Goal: Transaction & Acquisition: Purchase product/service

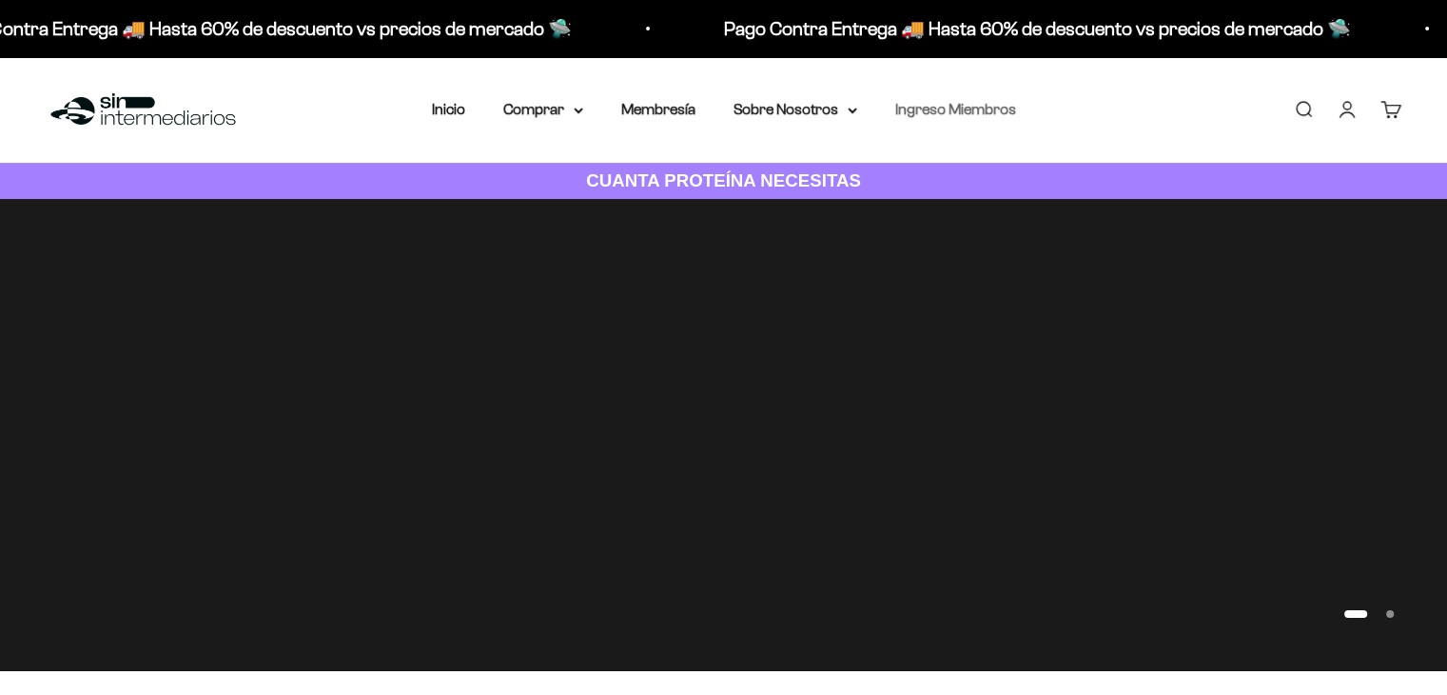
click at [962, 108] on link "Ingreso Miembros" at bounding box center [955, 109] width 121 height 16
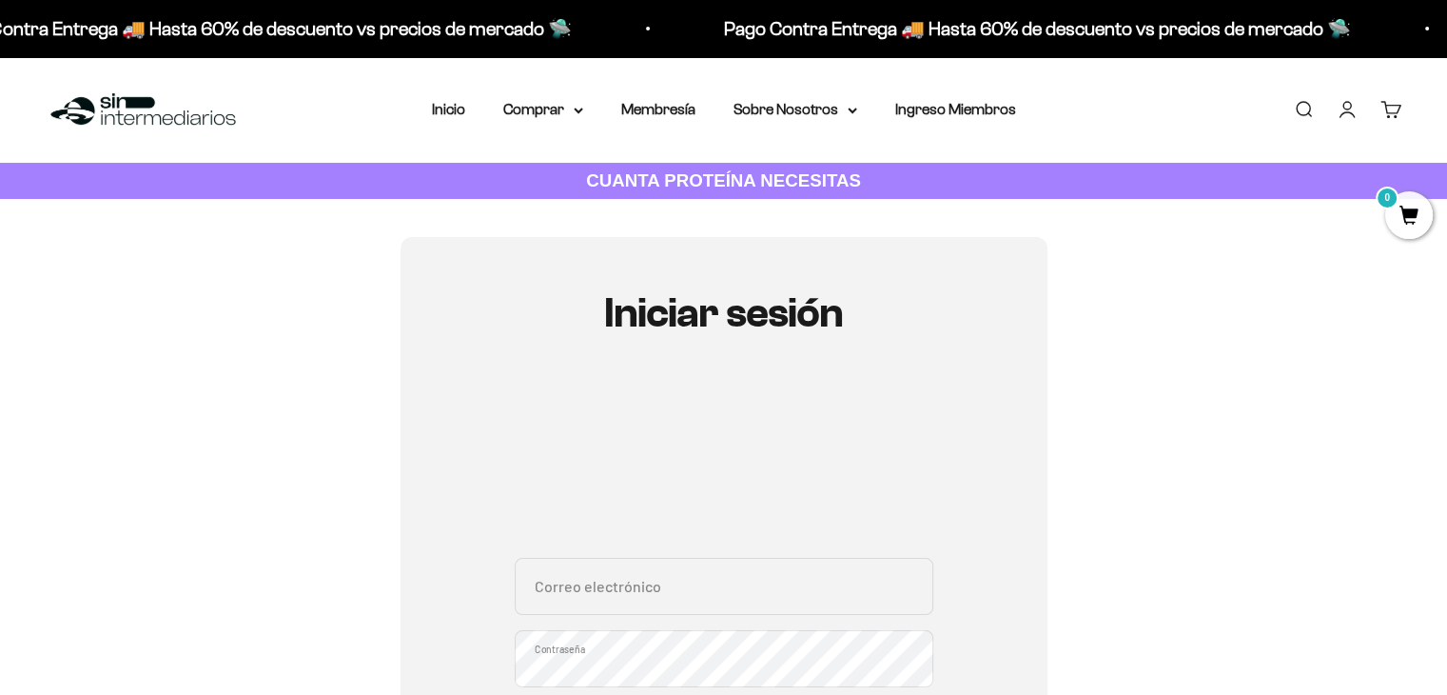
type input "hakunacaf@gmail.com"
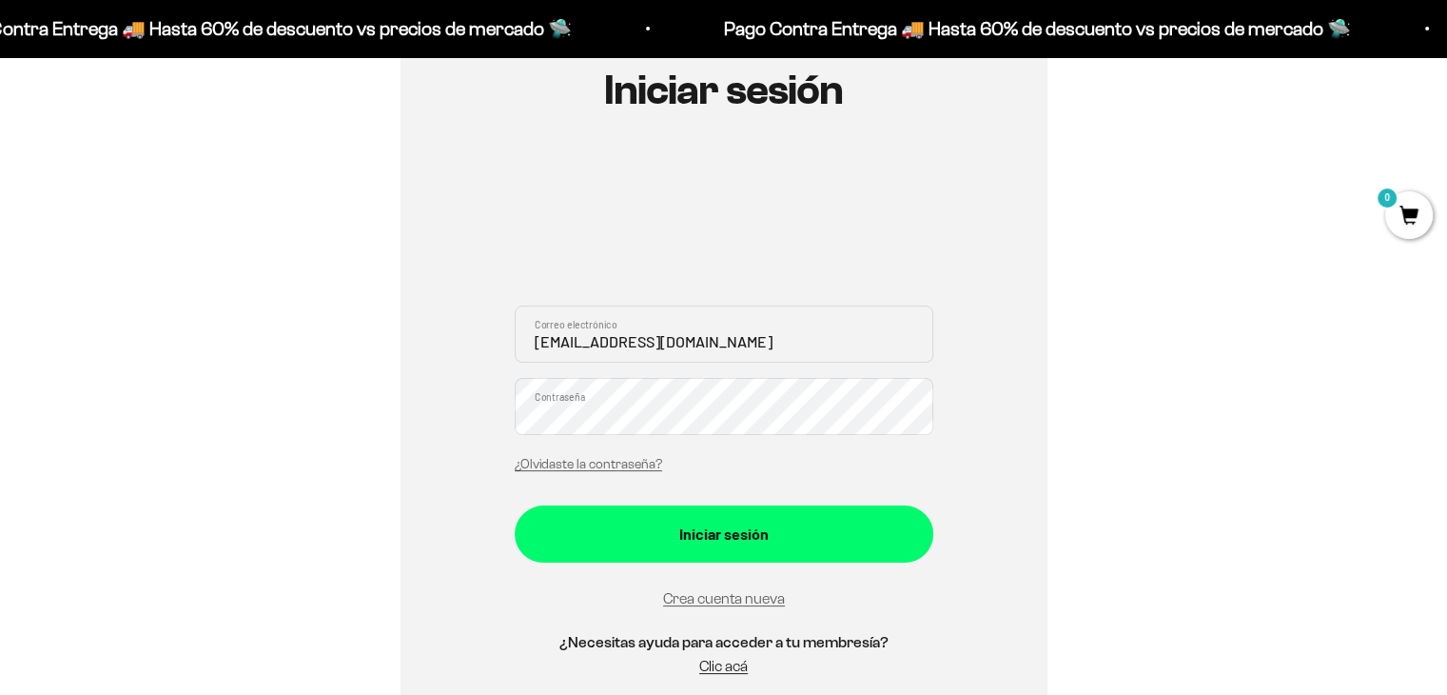
scroll to position [240, 0]
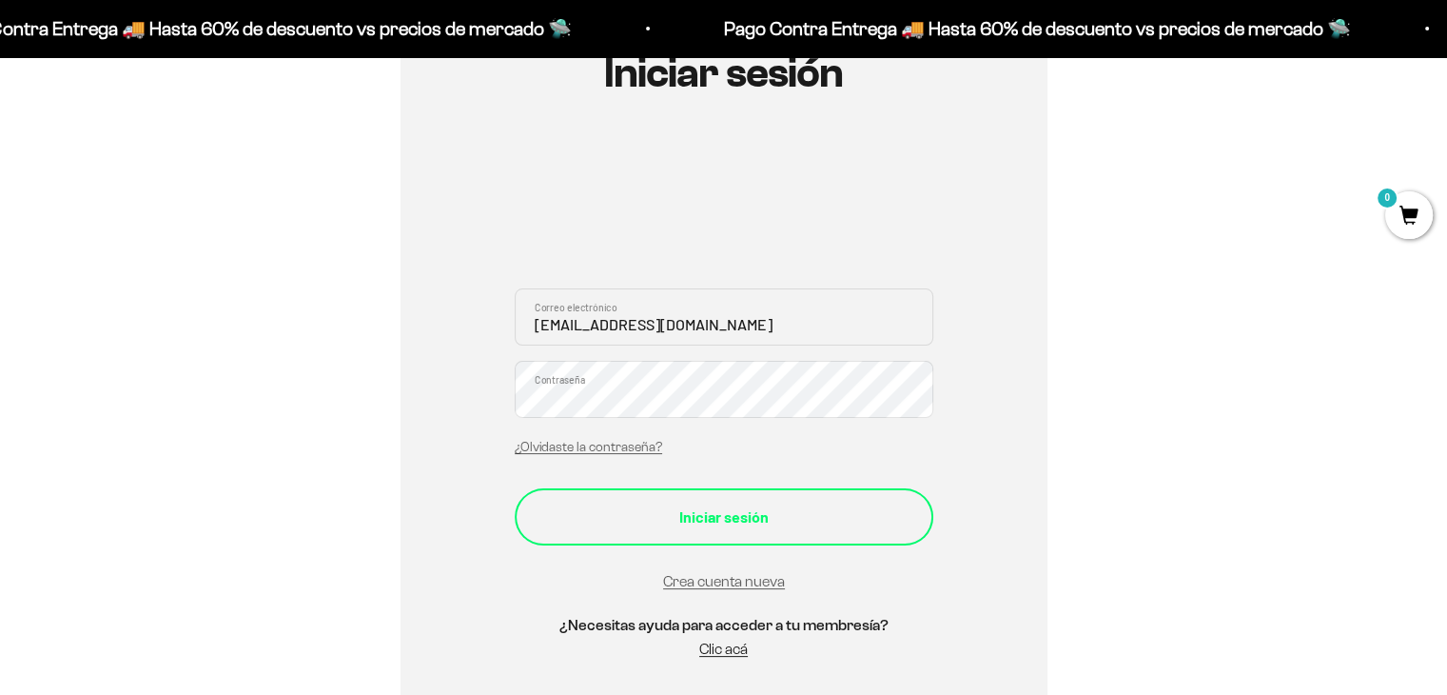
click at [803, 507] on div "Iniciar sesión" at bounding box center [724, 516] width 343 height 25
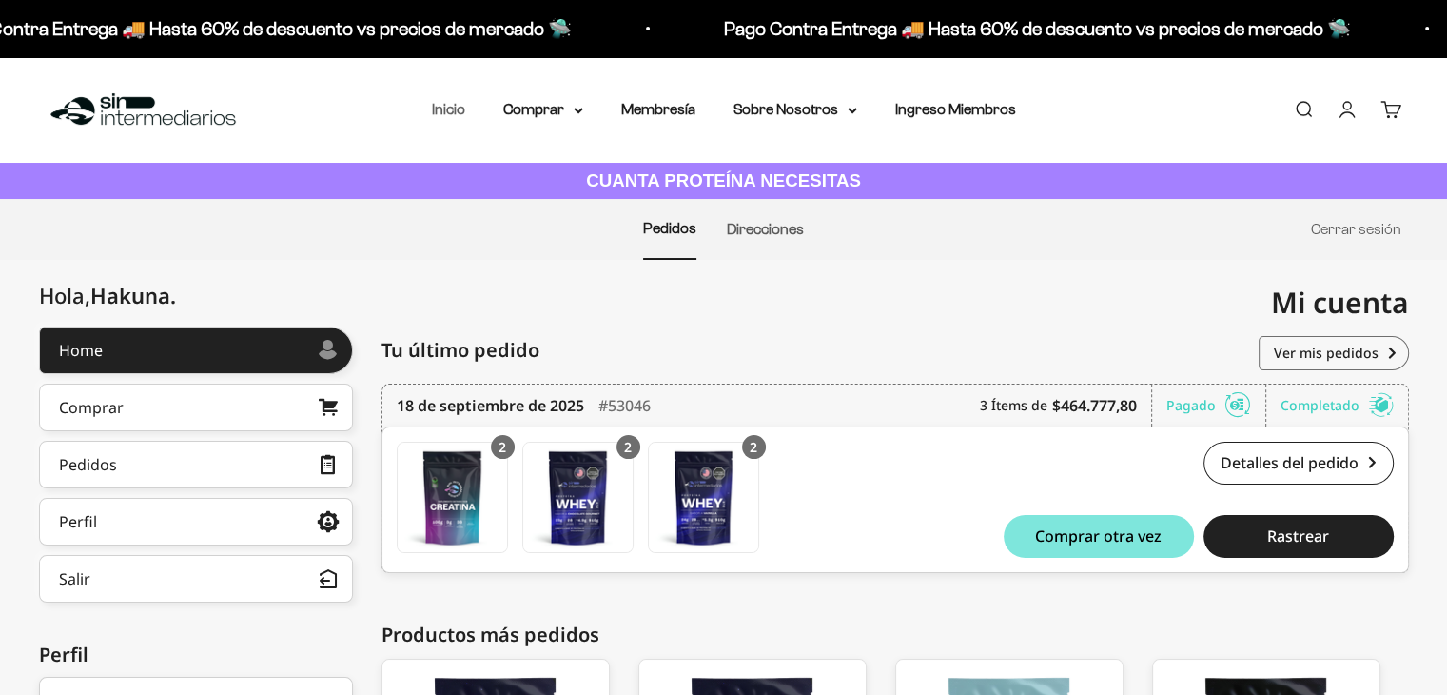
click at [447, 104] on link "Inicio" at bounding box center [448, 109] width 33 height 16
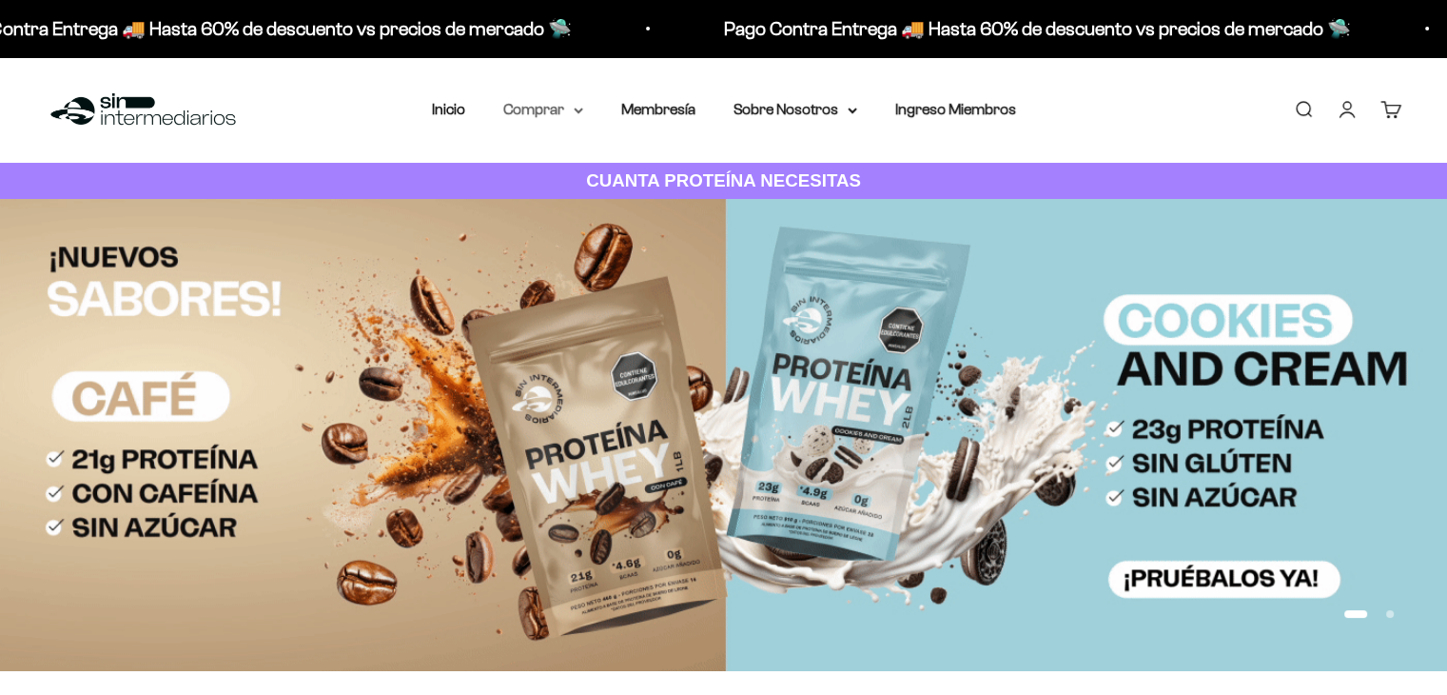
click at [578, 106] on summary "Comprar" at bounding box center [543, 109] width 80 height 25
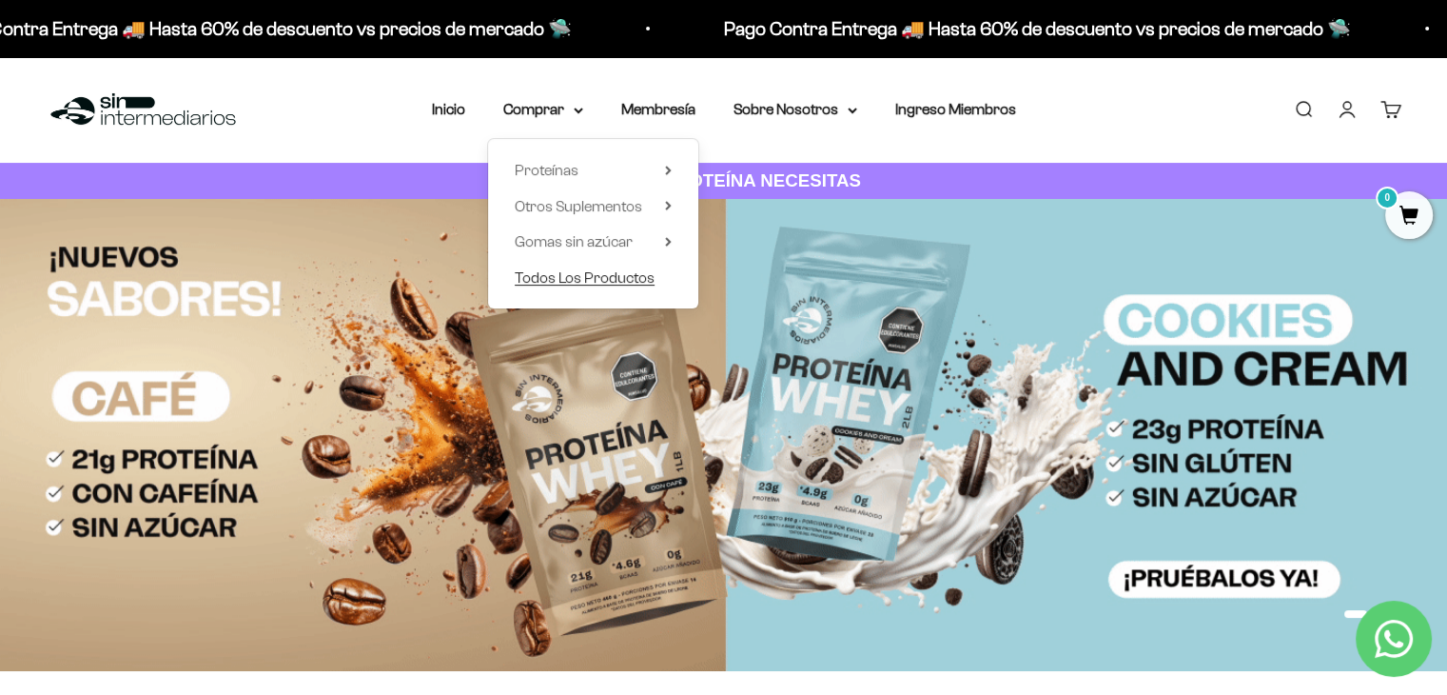
click at [571, 269] on span "Todos Los Productos" at bounding box center [585, 277] width 140 height 16
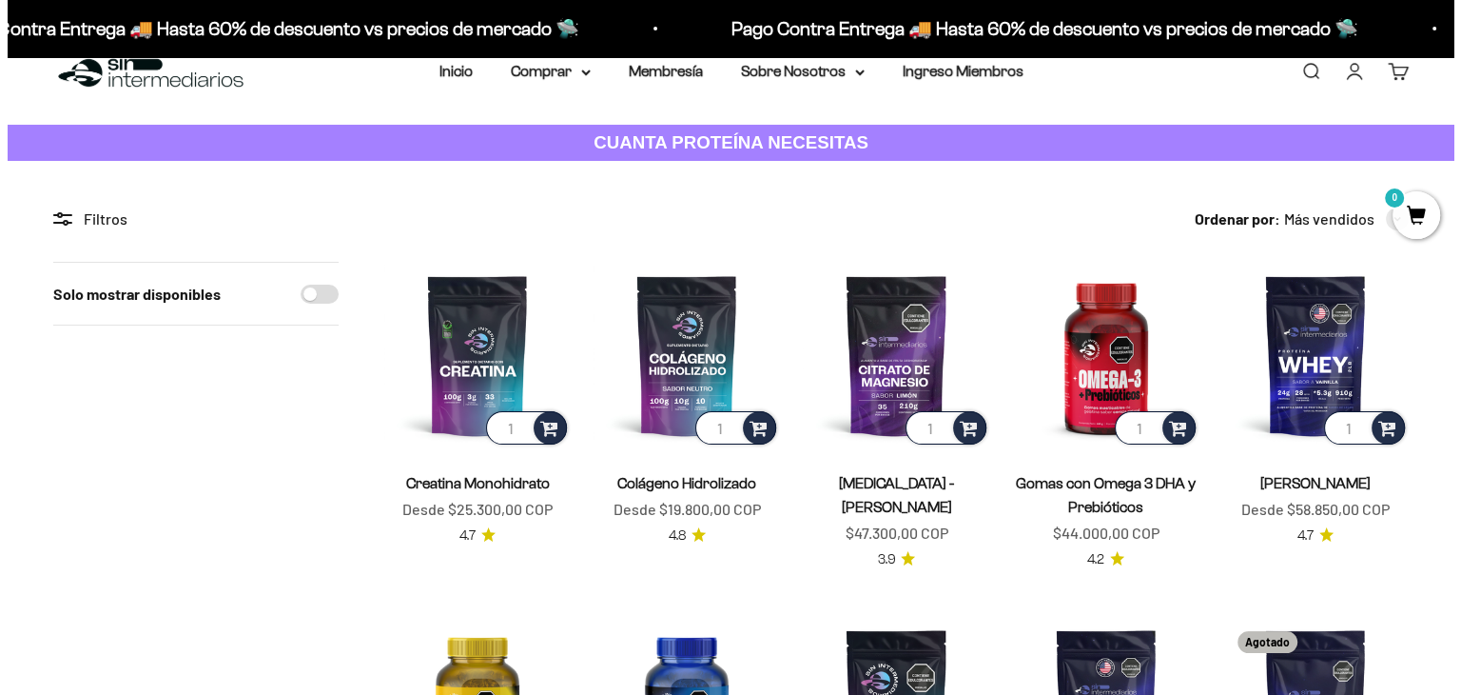
scroll to position [76, 0]
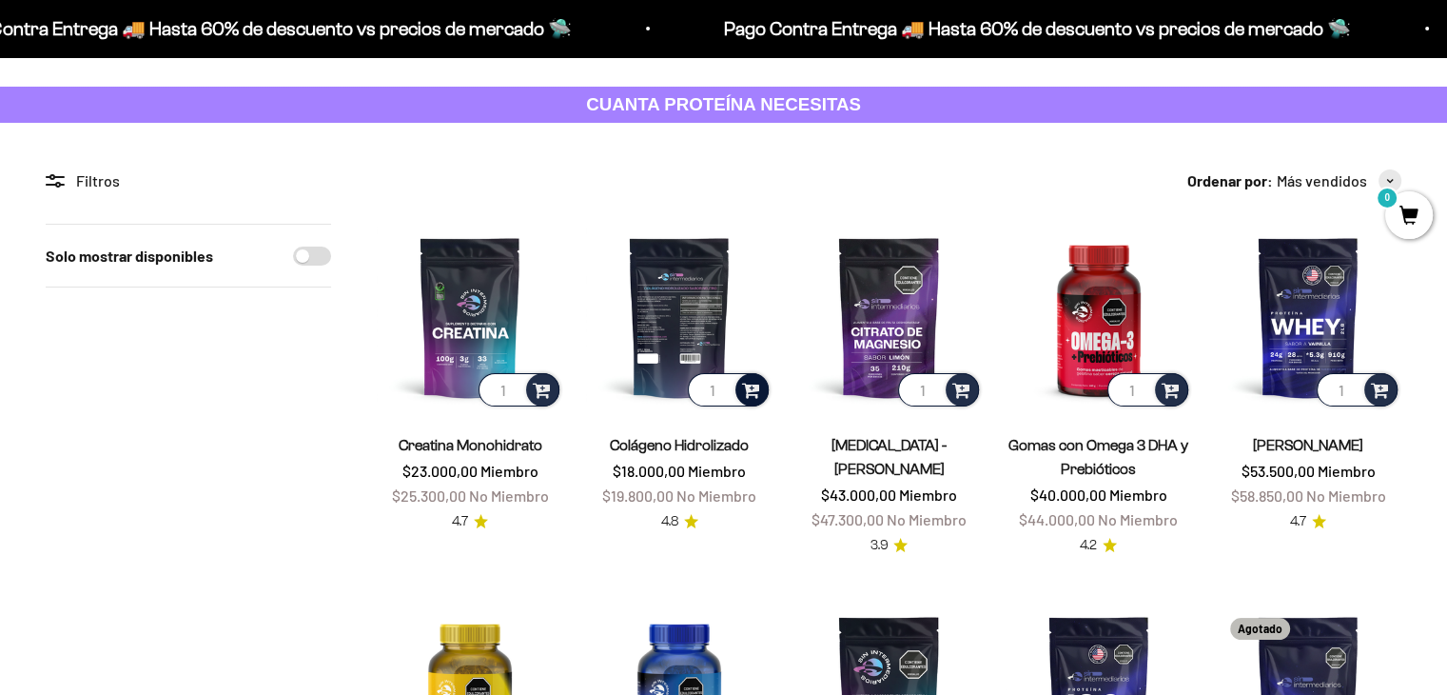
click at [748, 381] on span at bounding box center [751, 389] width 18 height 22
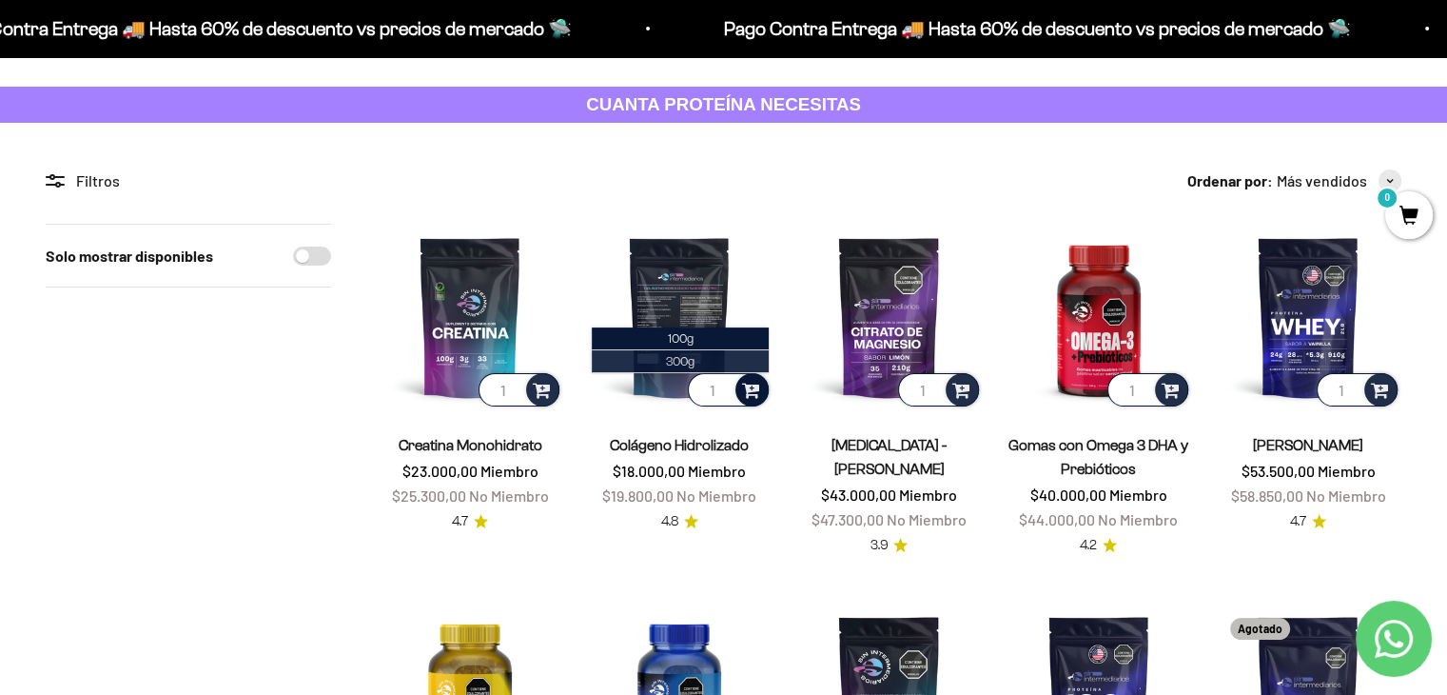
click at [674, 355] on span "300g" at bounding box center [680, 361] width 29 height 14
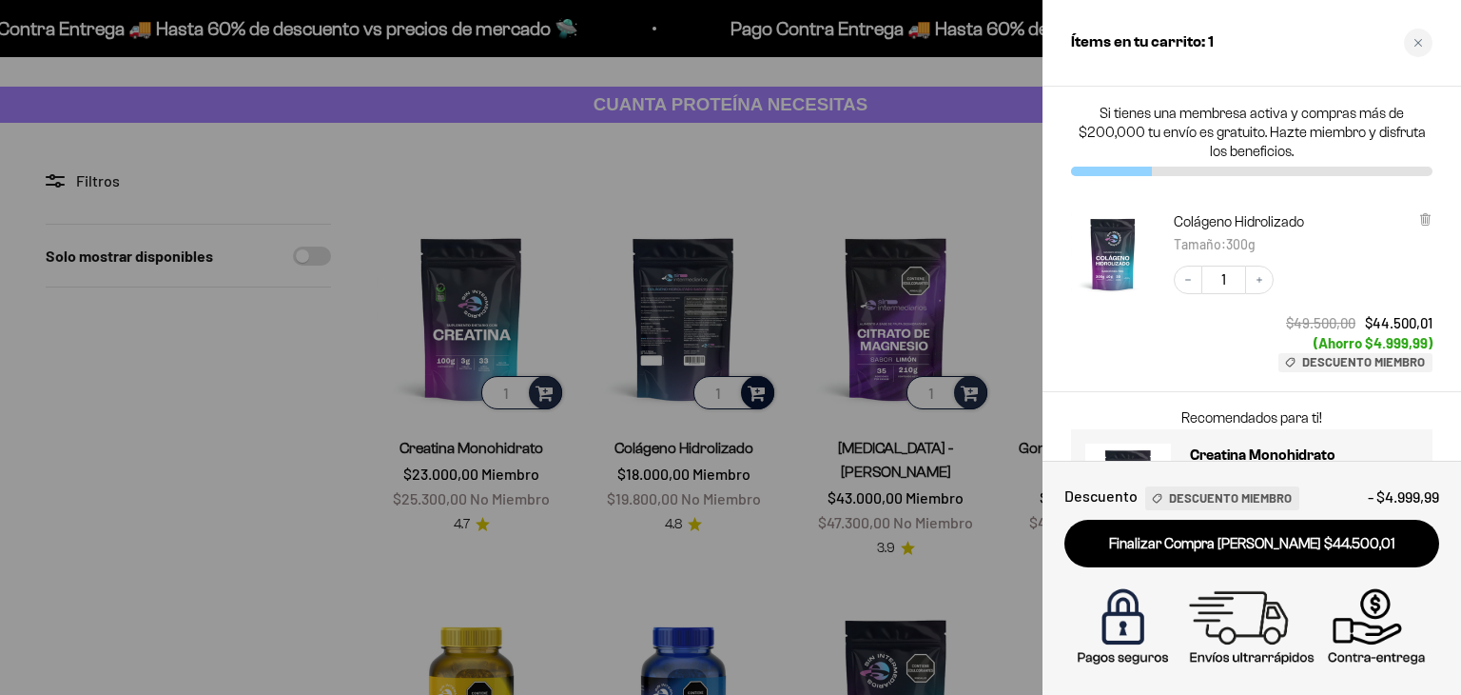
click at [756, 394] on div at bounding box center [730, 347] width 1461 height 695
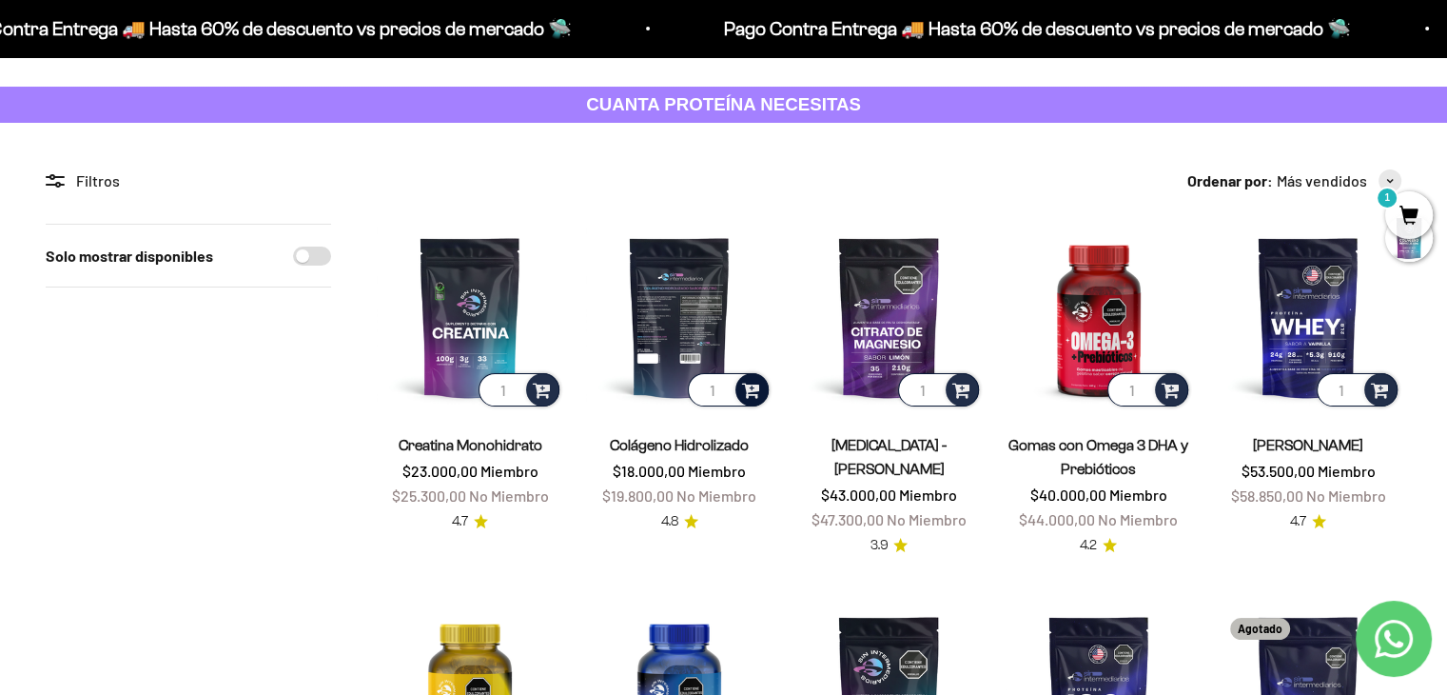
click at [752, 387] on span at bounding box center [751, 389] width 18 height 22
click at [712, 335] on li "100g" at bounding box center [680, 338] width 177 height 23
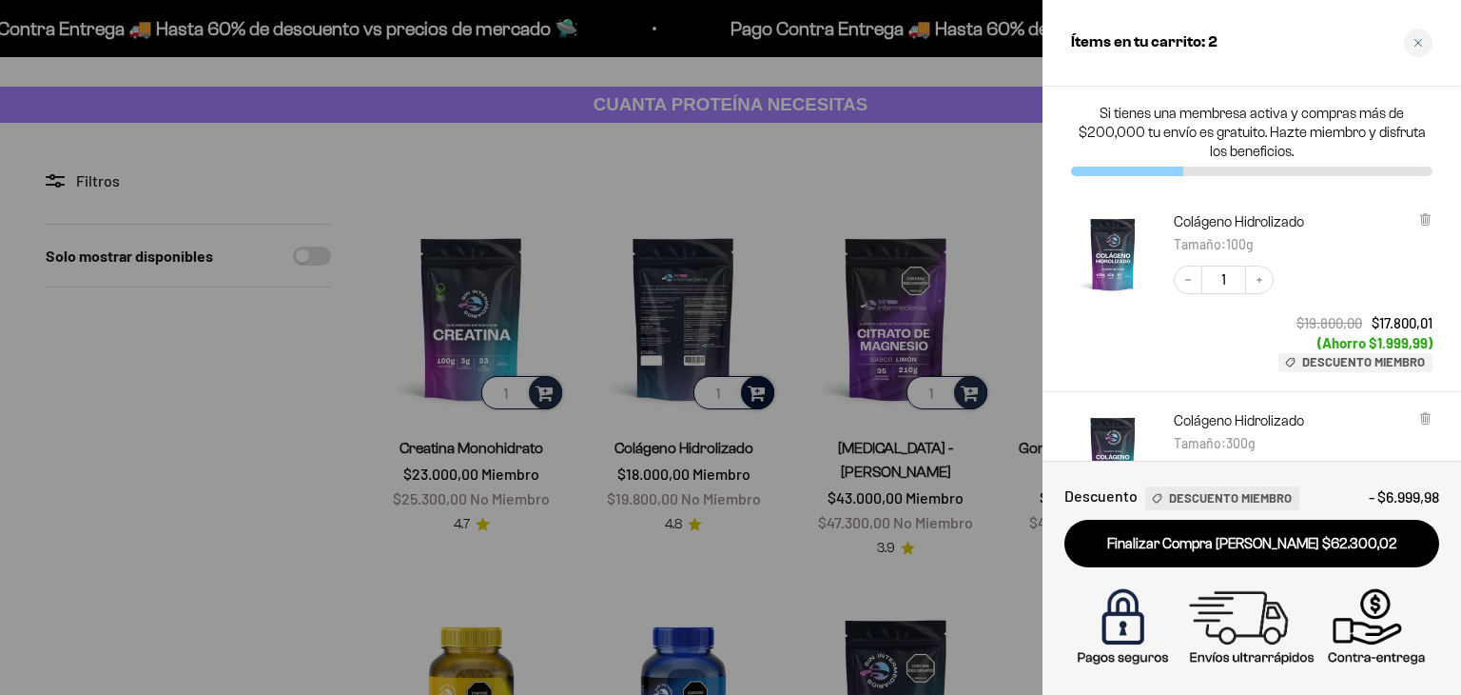
click at [1107, 242] on img "Colágeno Hidrolizado - 100g" at bounding box center [1113, 254] width 84 height 84
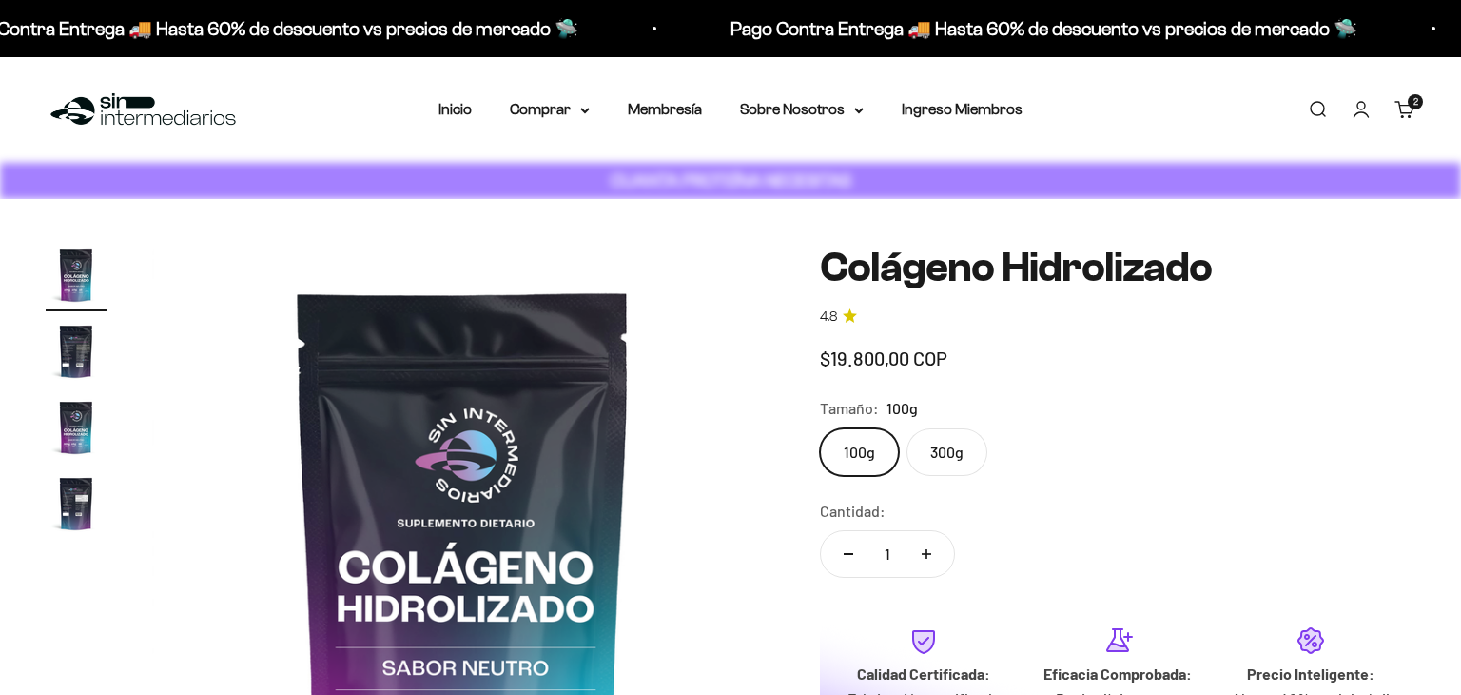
click at [1107, 242] on div "Zoom Ir al artículo 1 Ir al artículo 2 Ir al artículo 3 Ir al artículo 4 Coláge…" at bounding box center [730, 556] width 1461 height 714
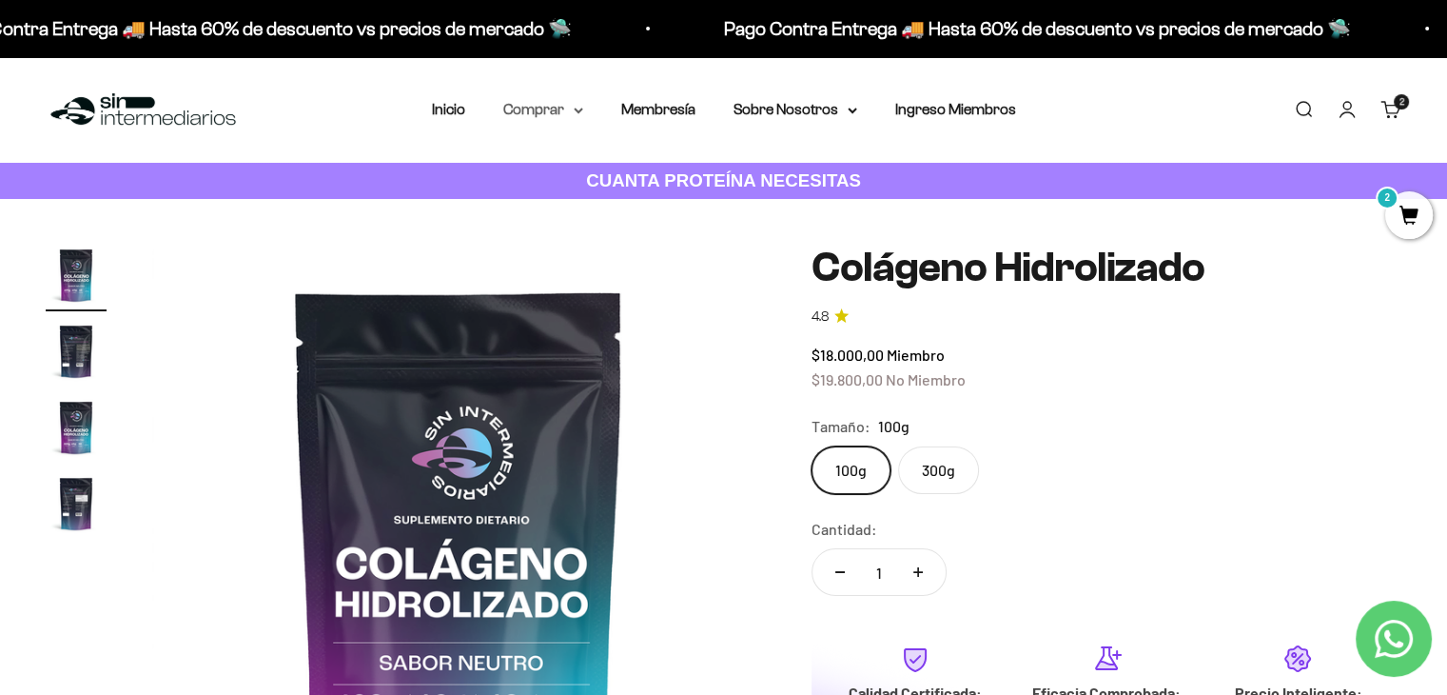
click at [565, 107] on summary "Comprar" at bounding box center [543, 109] width 80 height 25
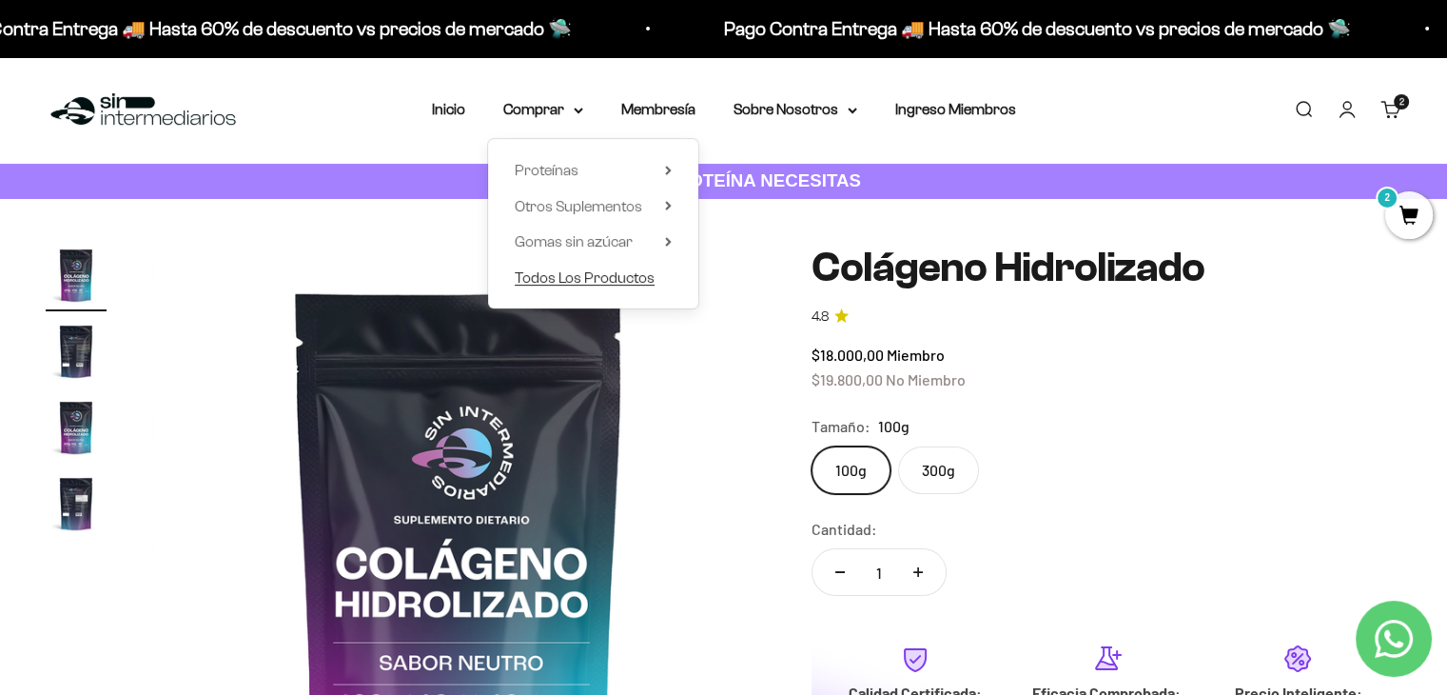
click at [566, 273] on span "Todos Los Productos" at bounding box center [585, 277] width 140 height 16
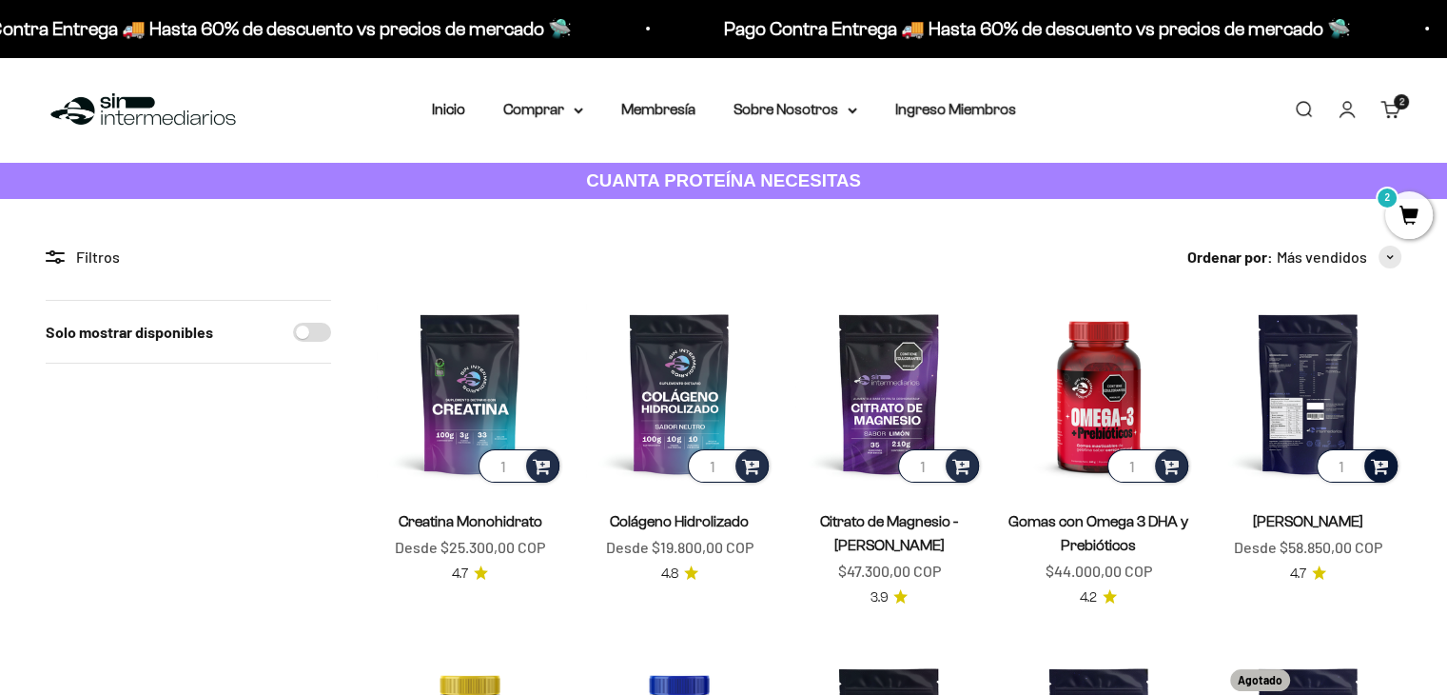
click at [1382, 458] on span at bounding box center [1380, 465] width 18 height 22
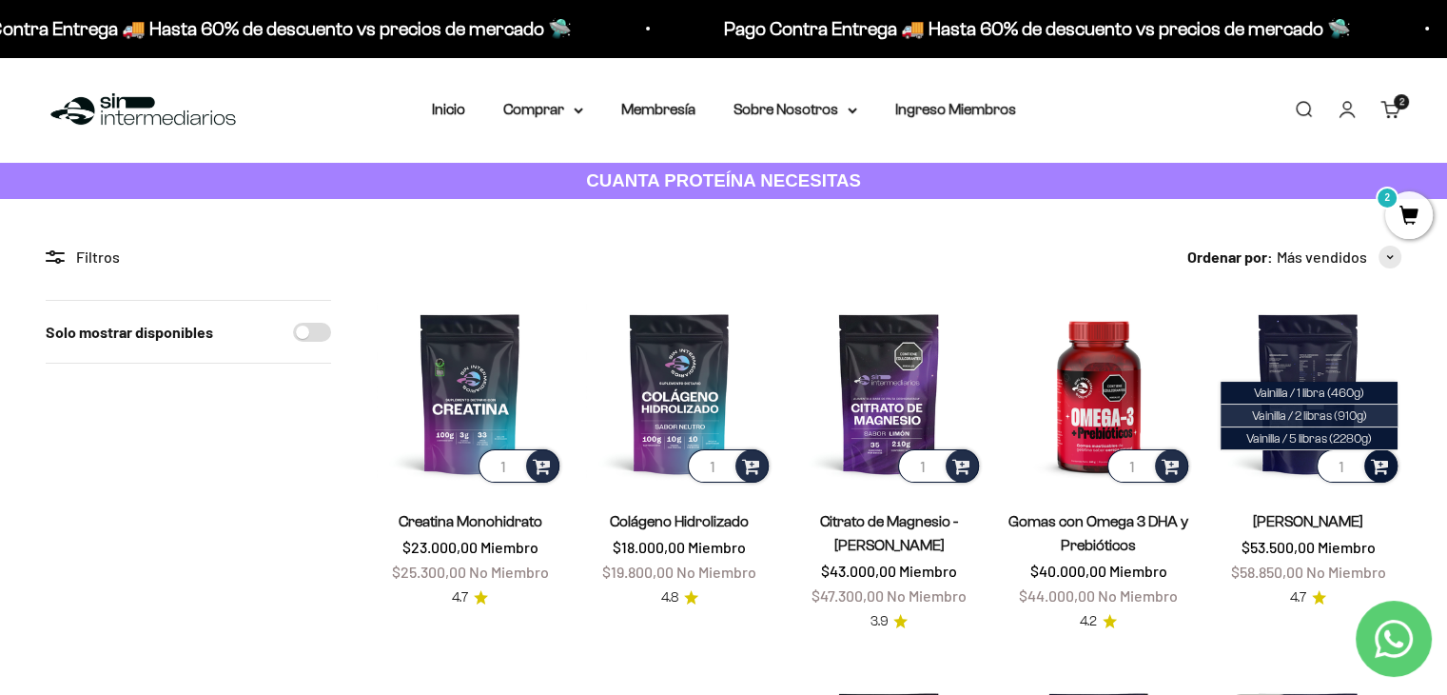
click at [1278, 418] on span "Vainilla / 2 libras (910g)" at bounding box center [1308, 415] width 115 height 14
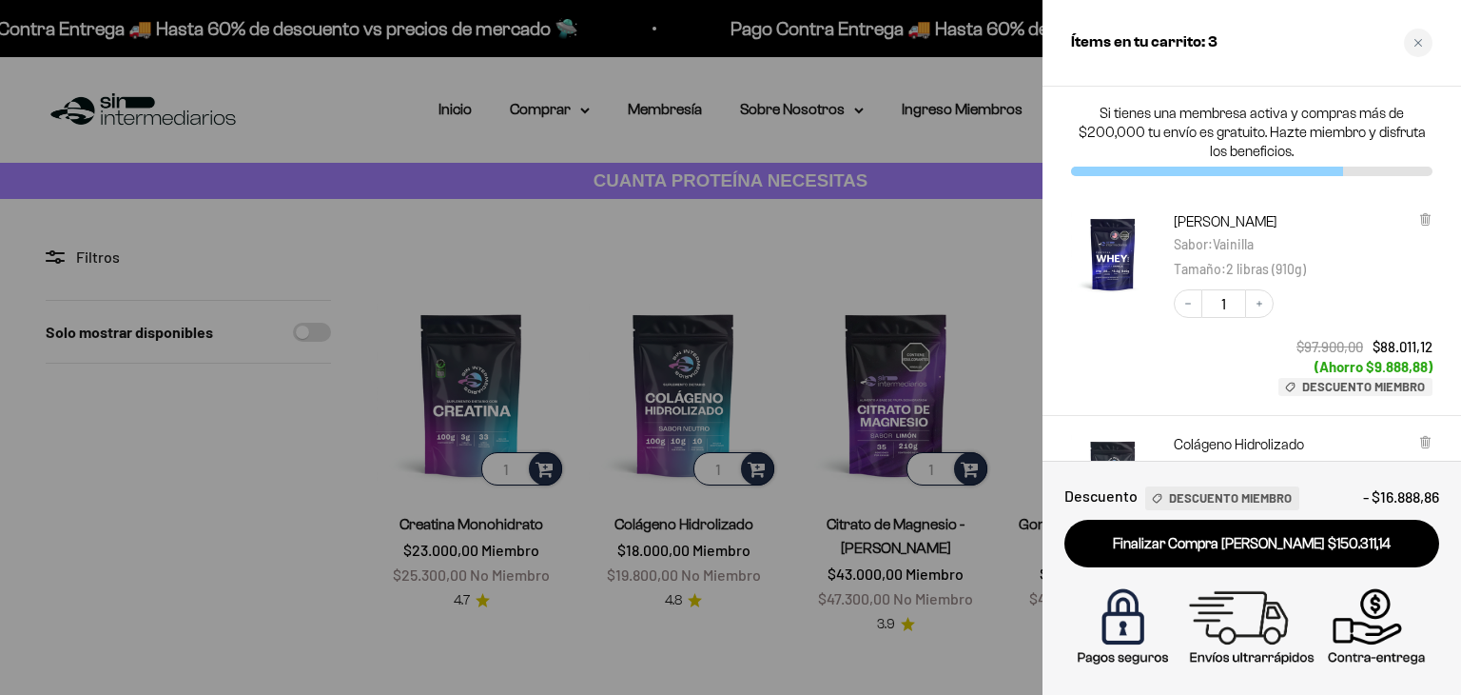
click at [1123, 353] on div at bounding box center [1113, 304] width 84 height 184
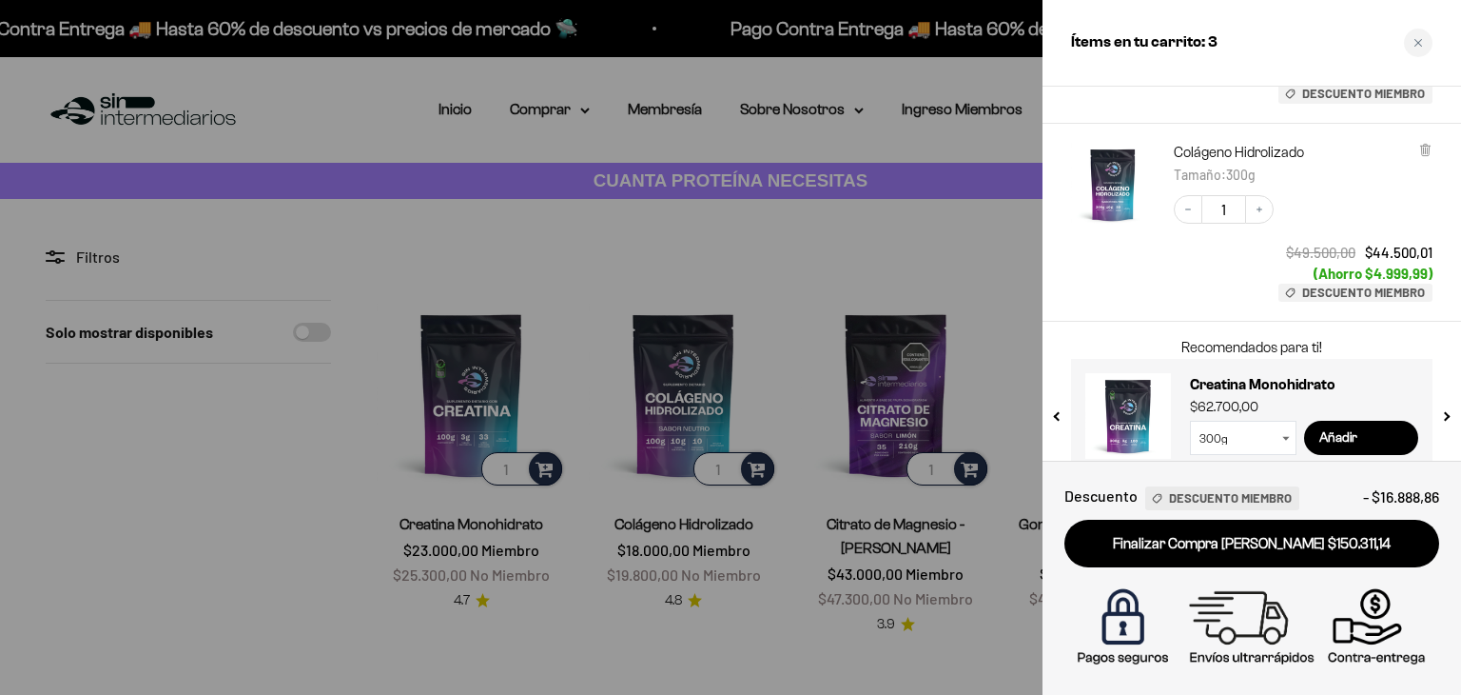
scroll to position [519, 0]
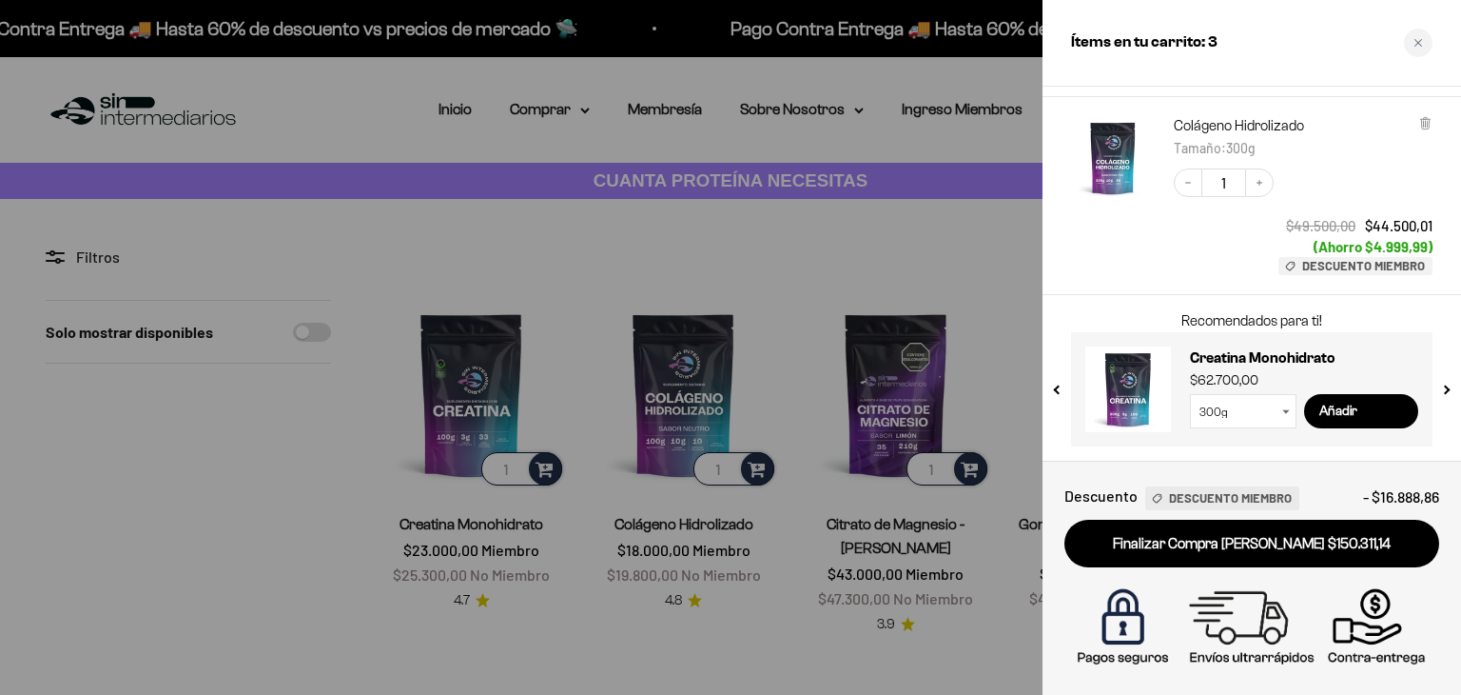
click at [708, 229] on div at bounding box center [730, 347] width 1461 height 695
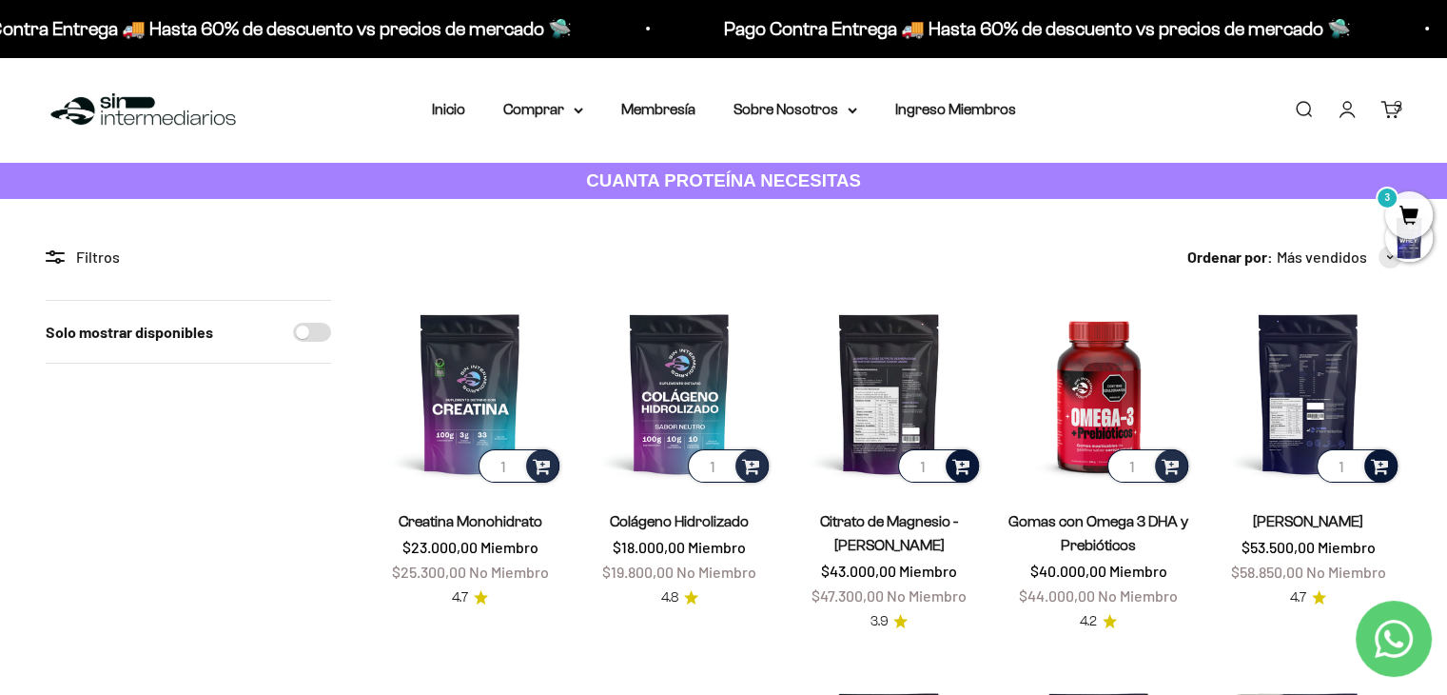
click at [959, 464] on span at bounding box center [961, 465] width 18 height 22
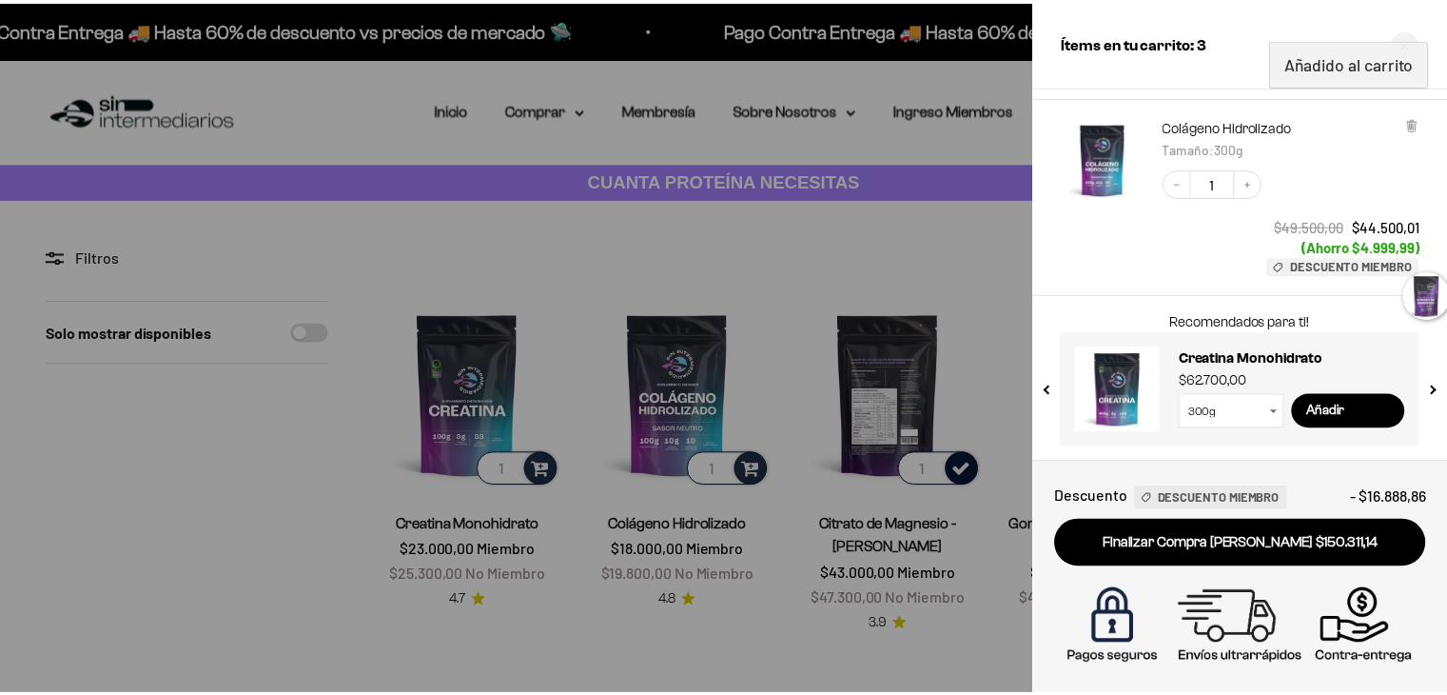
scroll to position [693, 0]
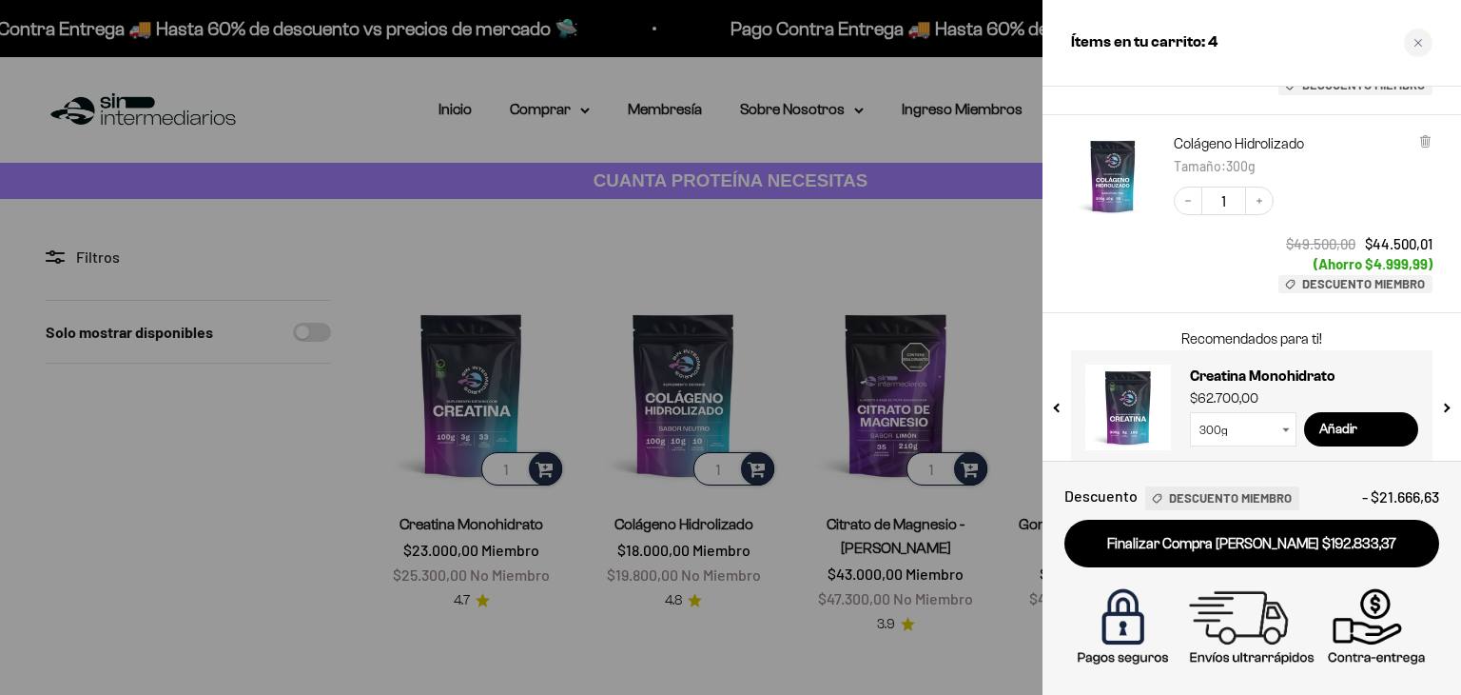
click at [962, 266] on div at bounding box center [730, 347] width 1461 height 695
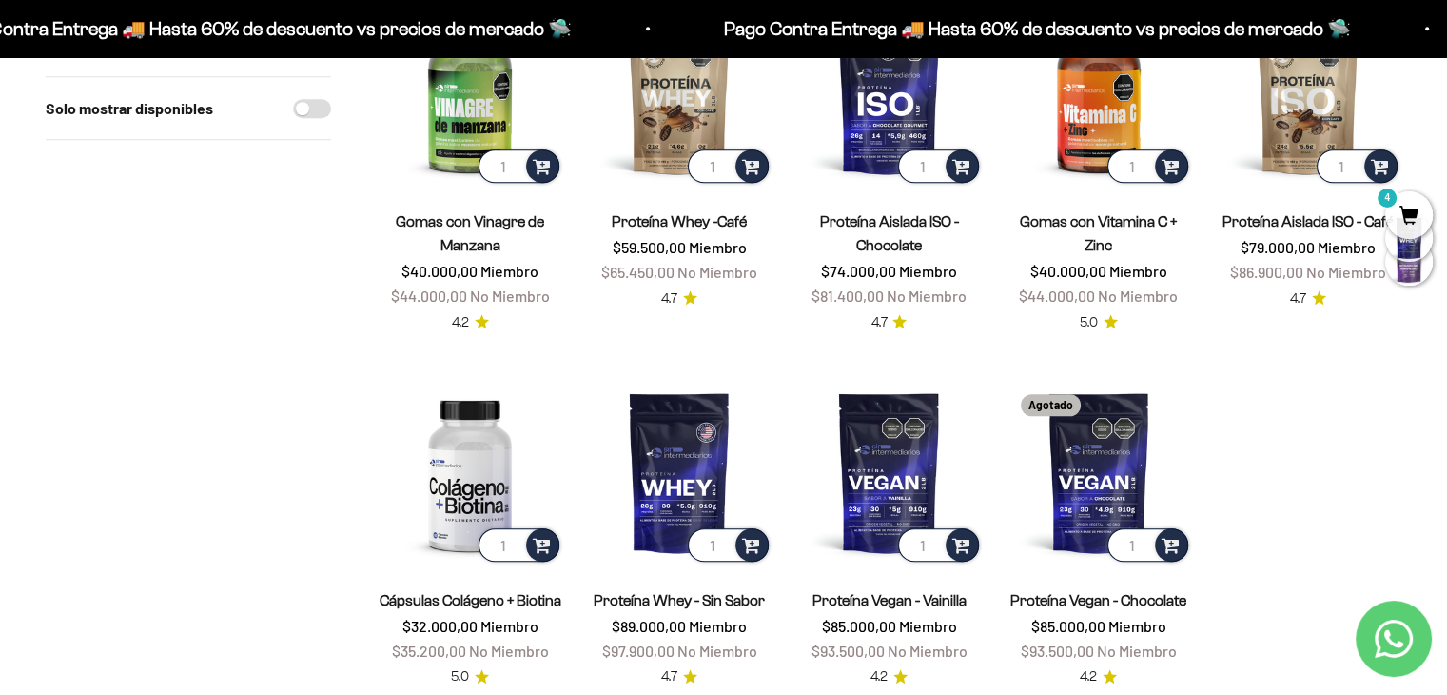
scroll to position [1468, 0]
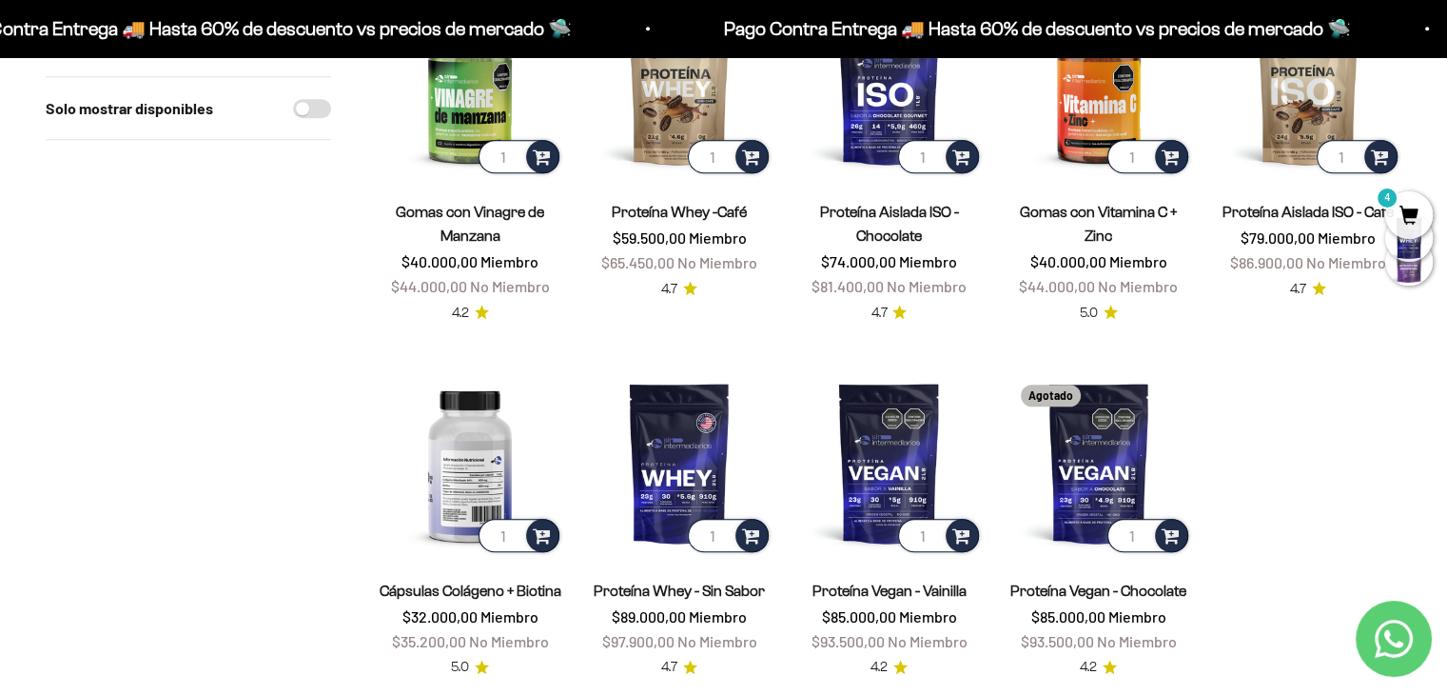
click at [464, 432] on img at bounding box center [470, 462] width 186 height 186
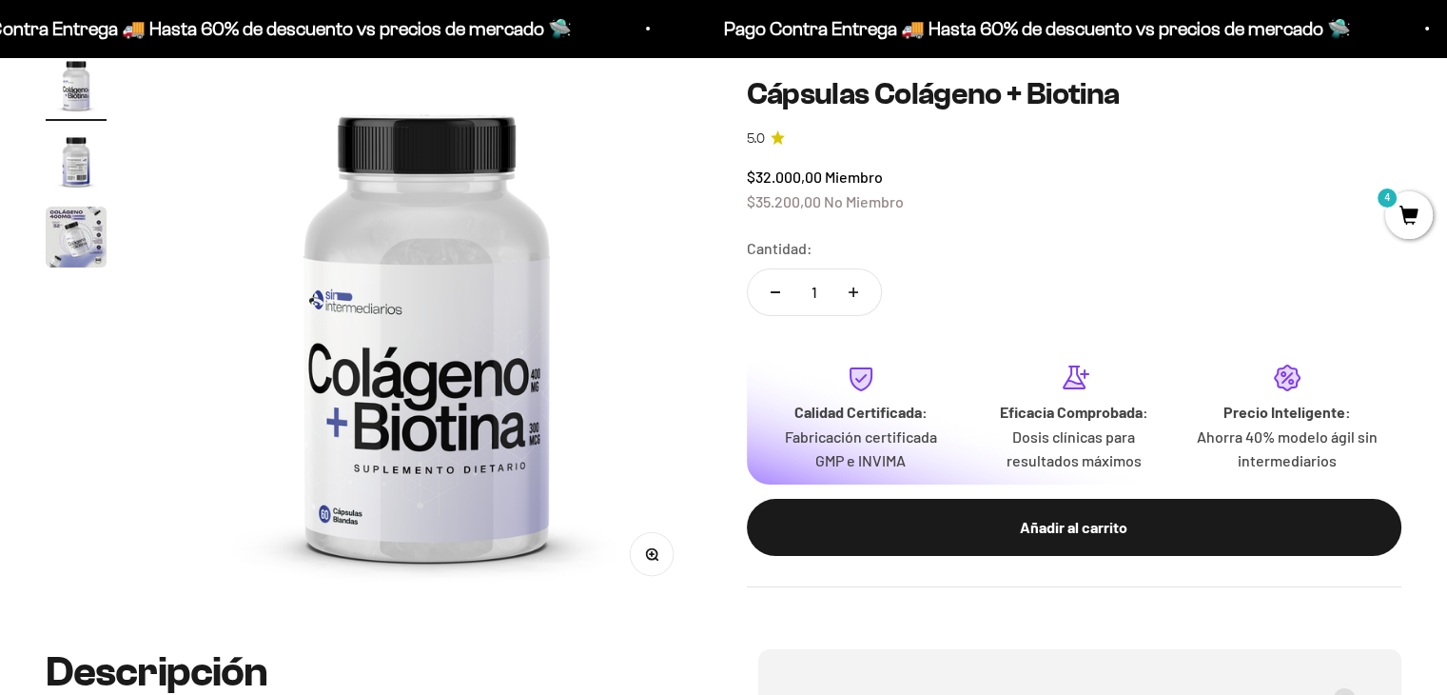
scroll to position [228, 0]
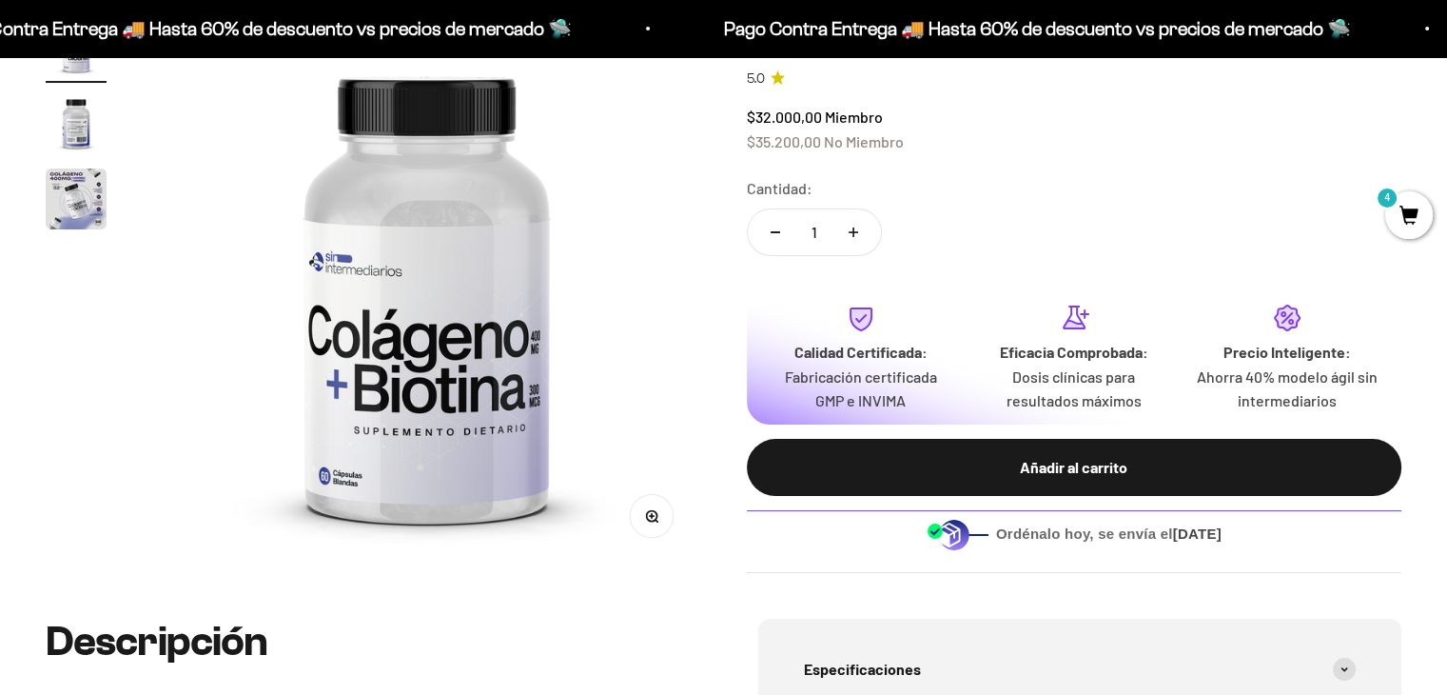
click at [75, 130] on img "Ir al artículo 2" at bounding box center [76, 122] width 61 height 61
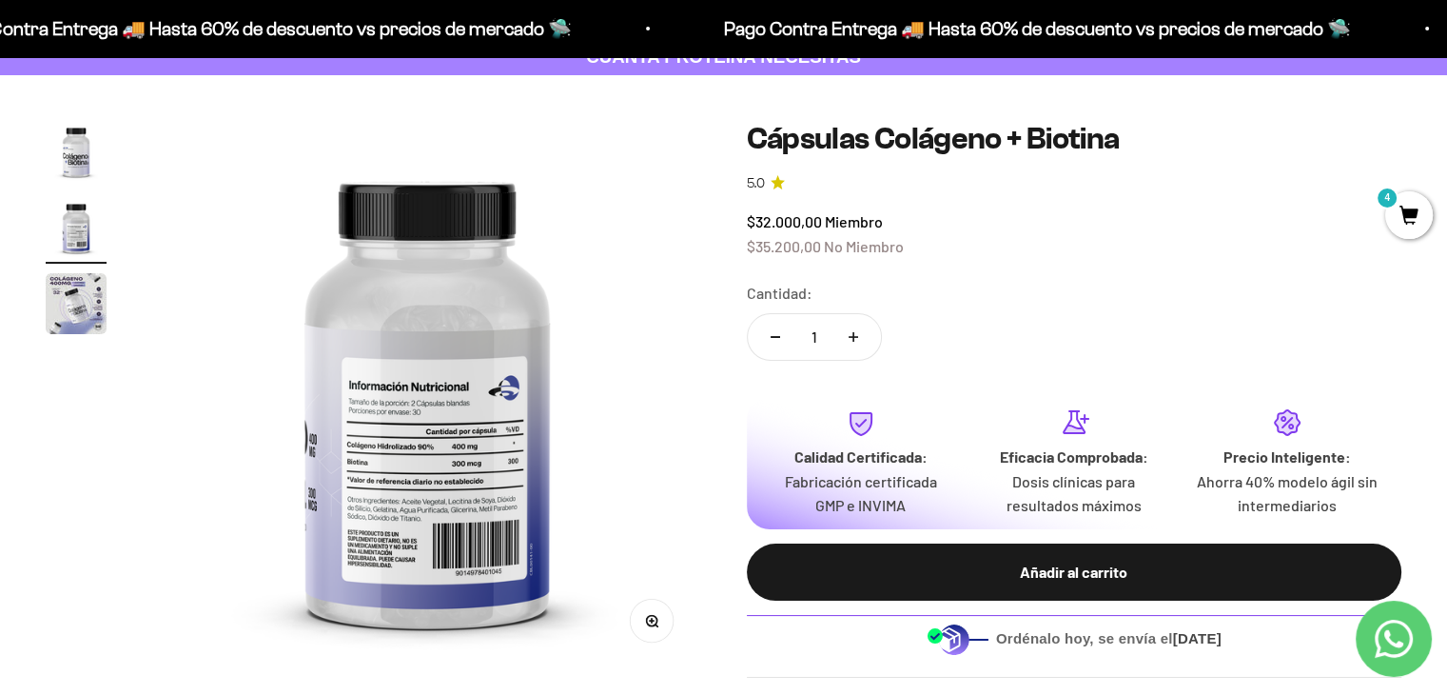
scroll to position [114, 0]
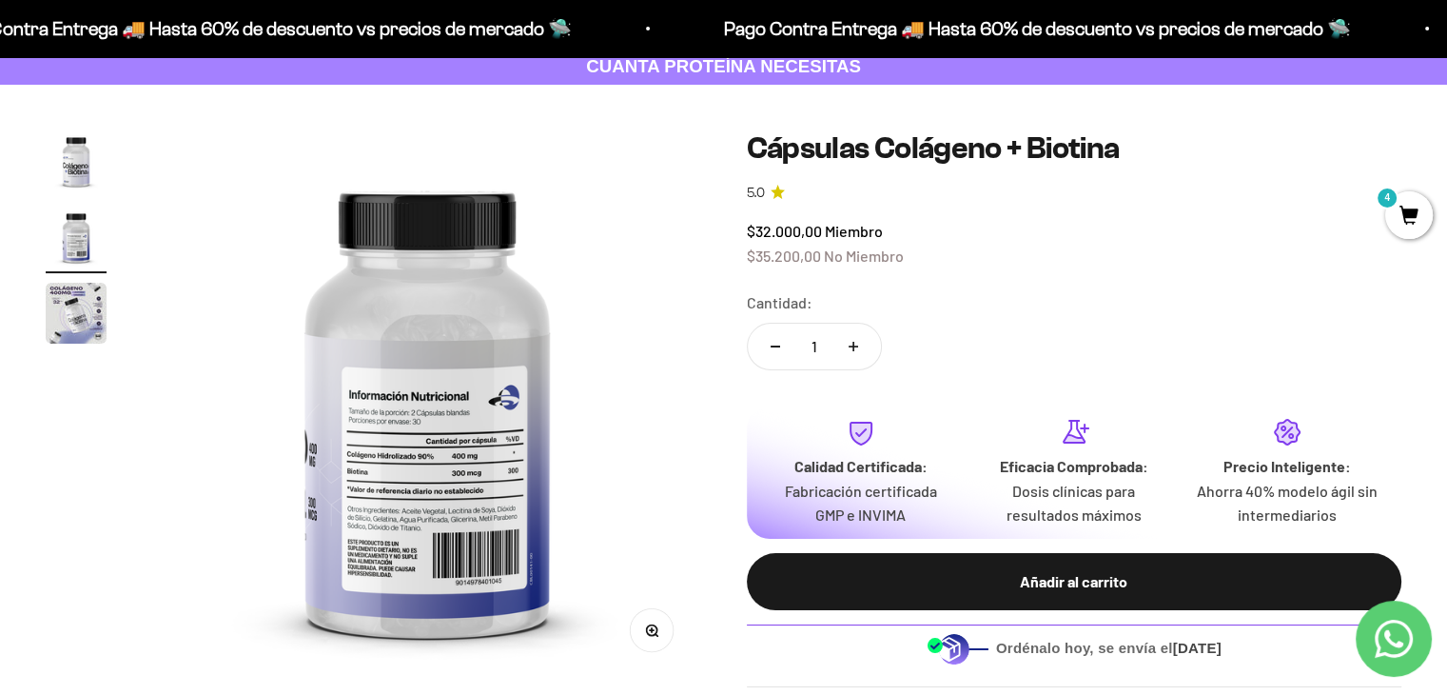
click at [81, 161] on img "Ir al artículo 1" at bounding box center [76, 160] width 61 height 61
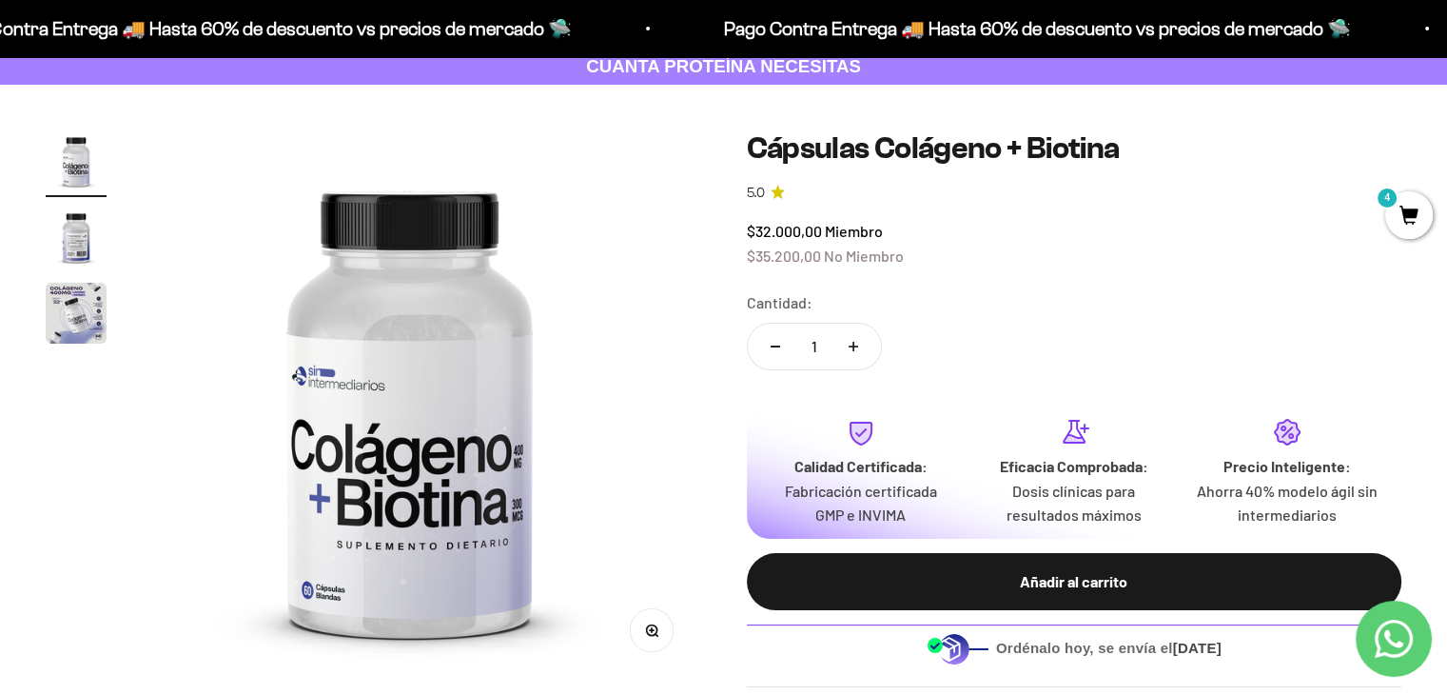
scroll to position [0, 0]
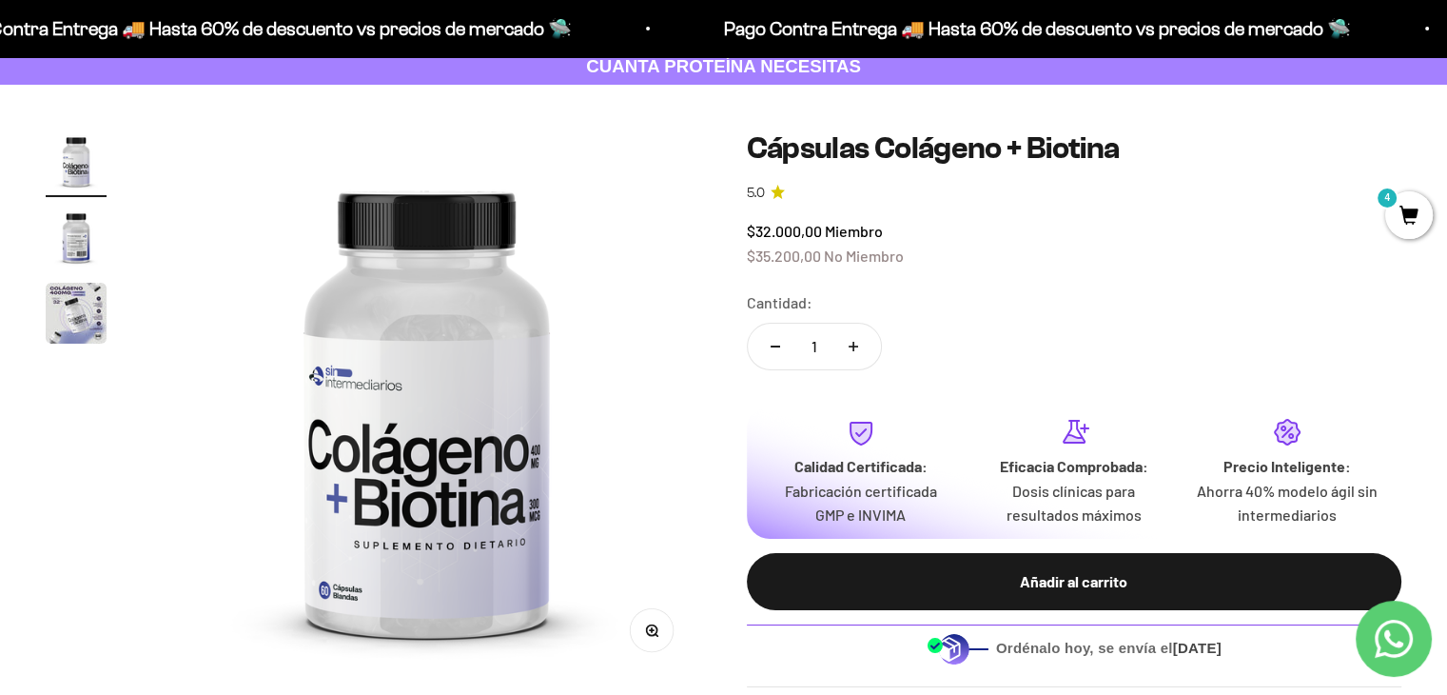
click at [69, 241] on img "Ir al artículo 2" at bounding box center [76, 236] width 61 height 61
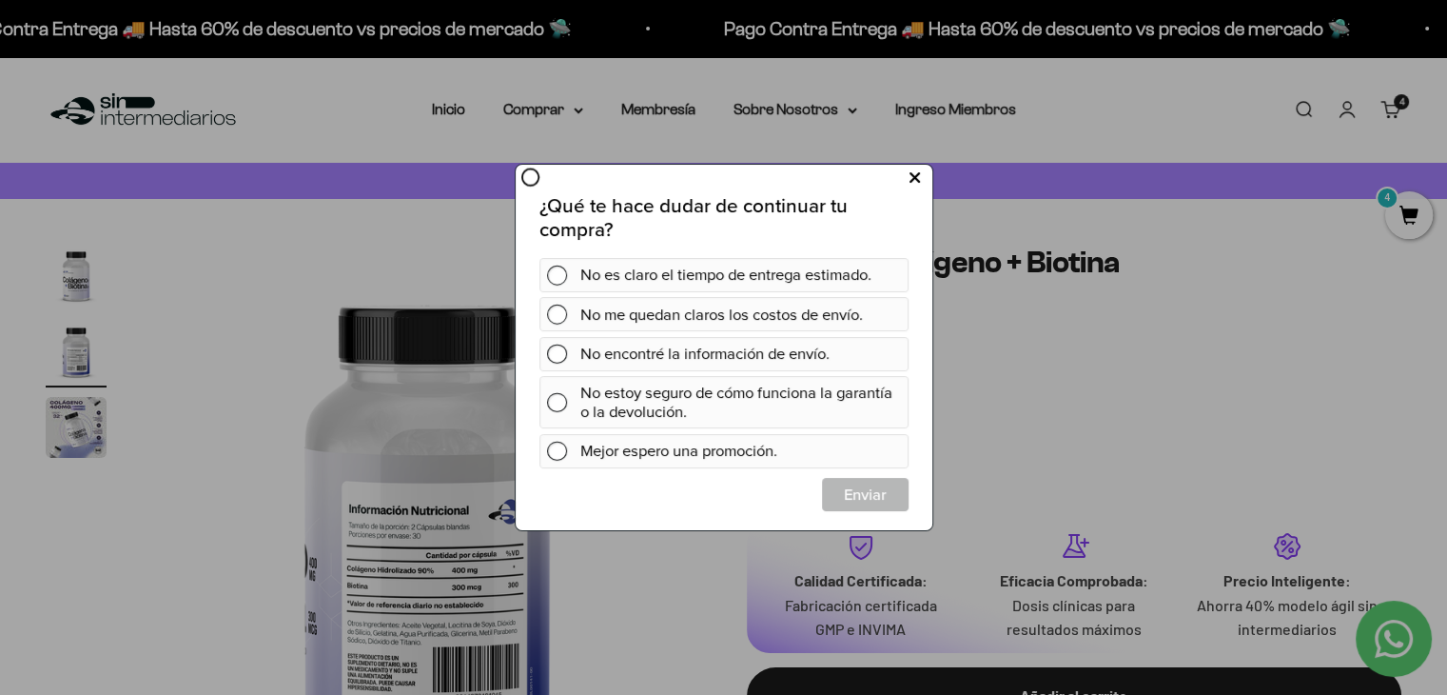
click at [915, 176] on icon at bounding box center [914, 179] width 10 height 26
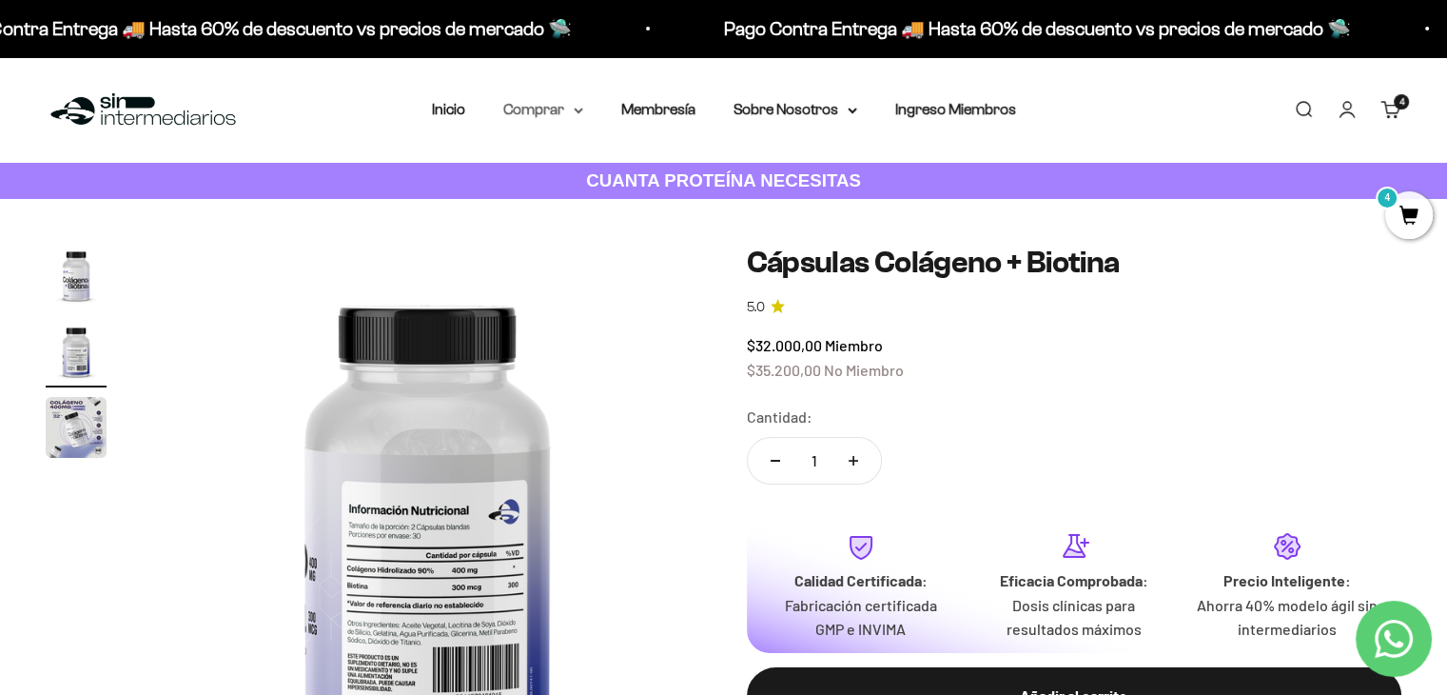
click at [537, 98] on summary "Comprar" at bounding box center [543, 109] width 80 height 25
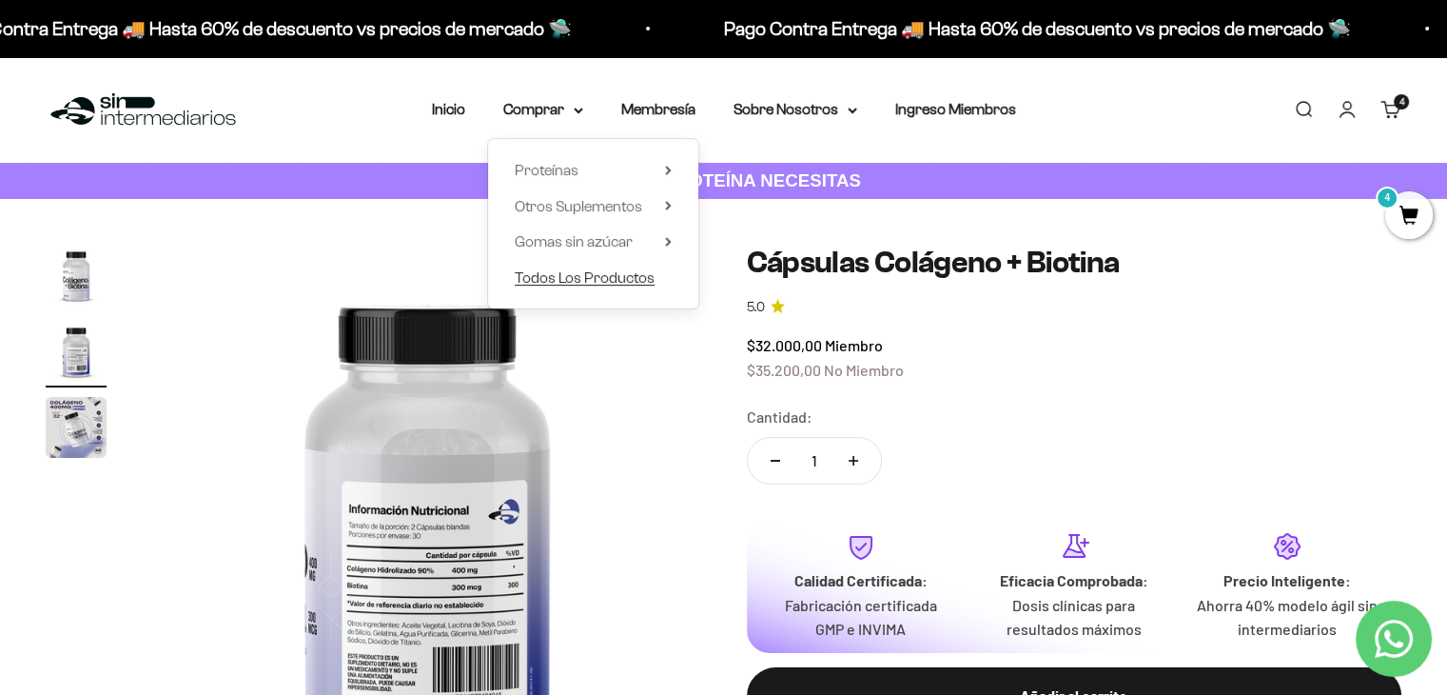
click at [575, 283] on span "Todos Los Productos" at bounding box center [585, 277] width 140 height 16
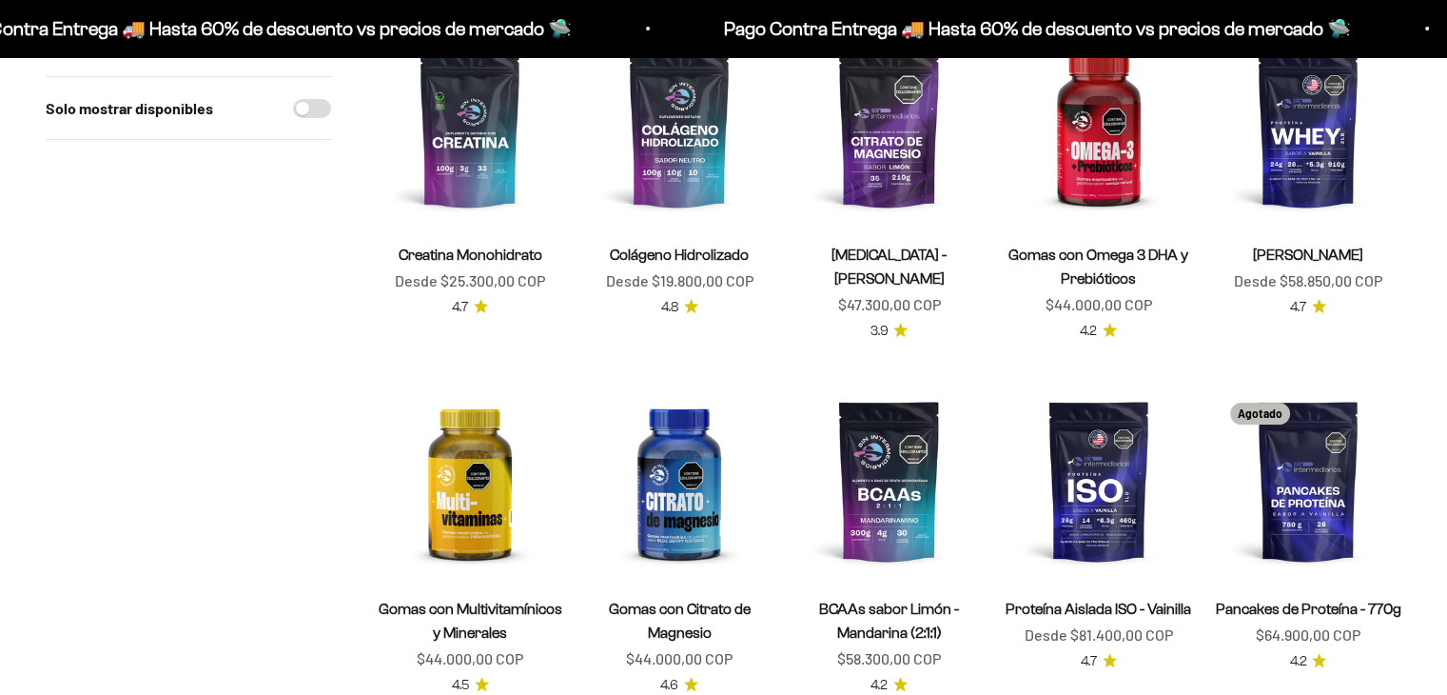
scroll to position [228, 0]
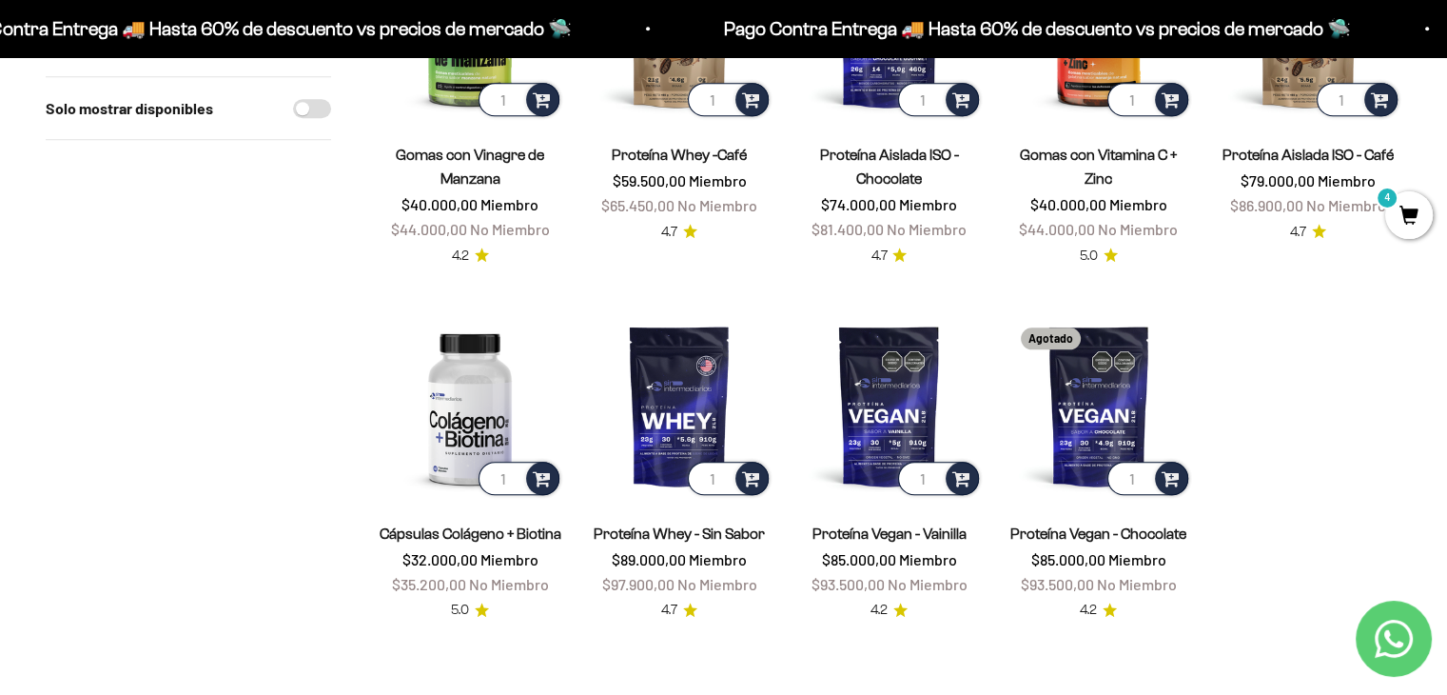
scroll to position [1560, 0]
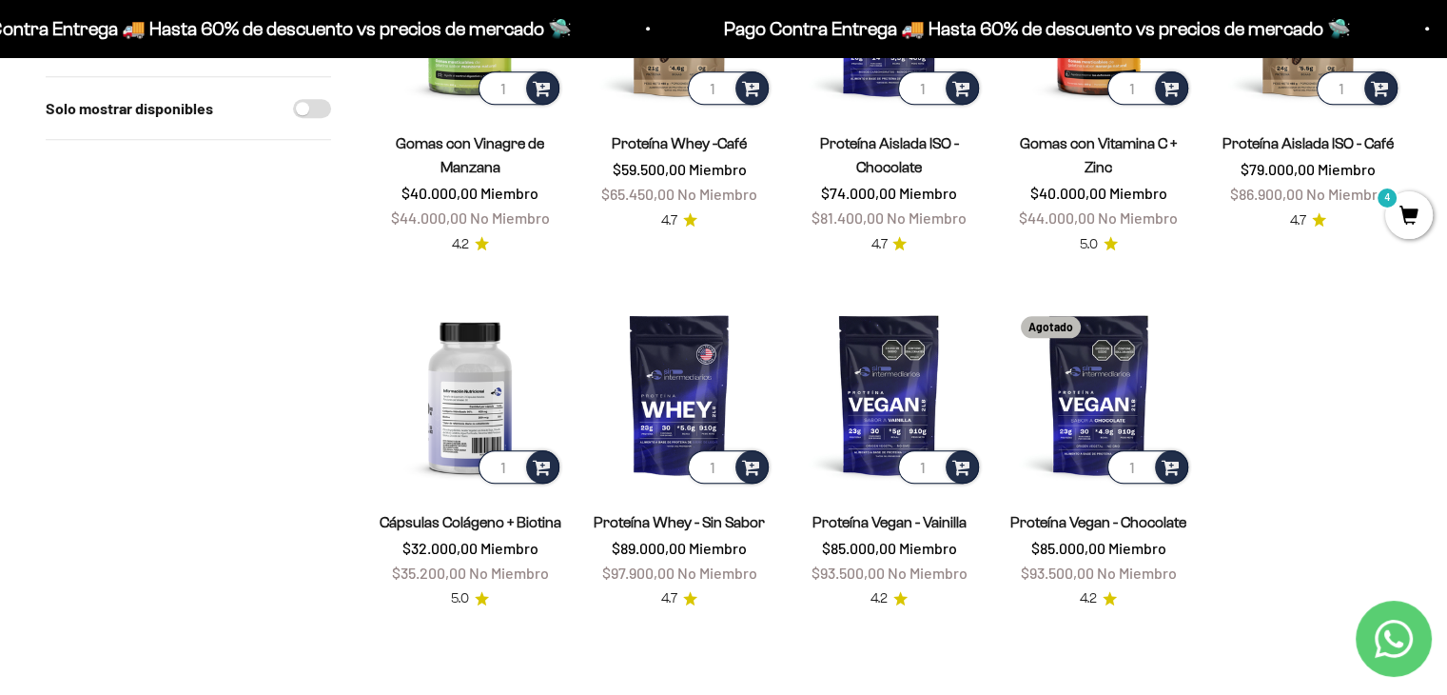
click at [468, 345] on img at bounding box center [470, 394] width 186 height 186
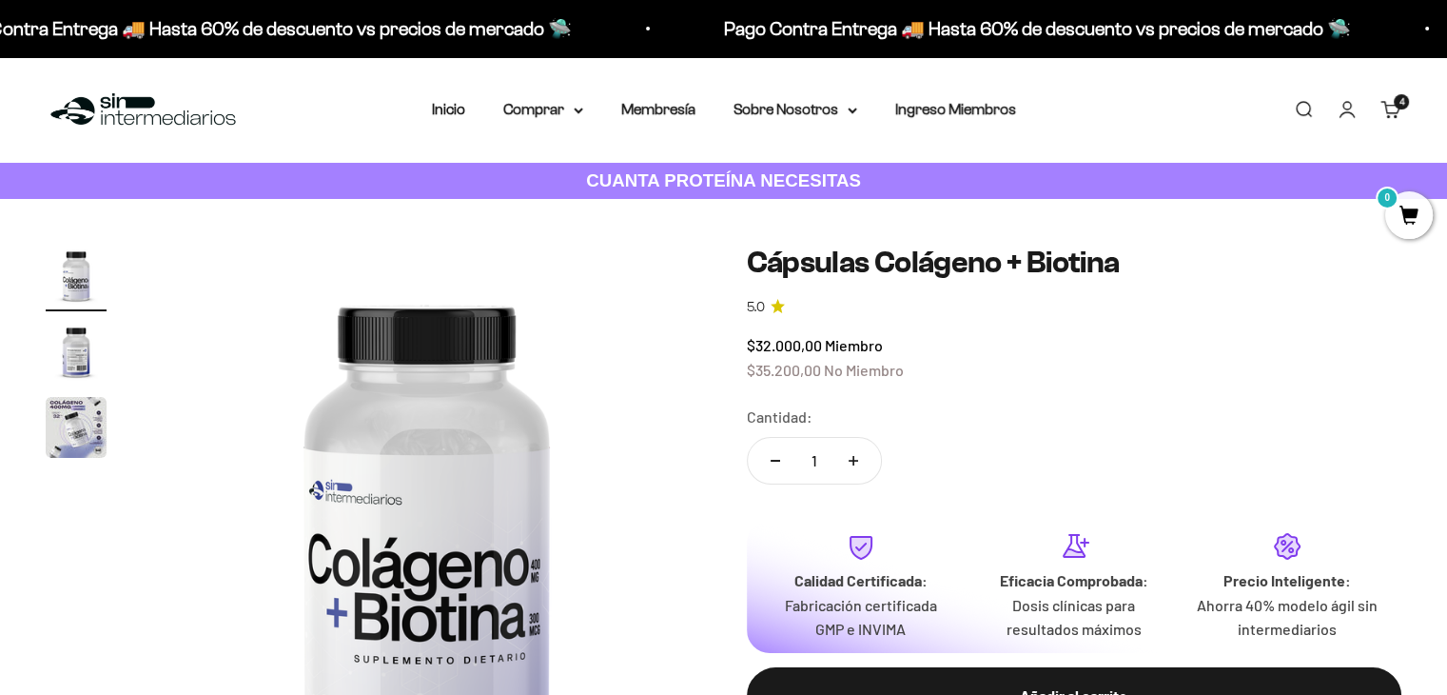
click at [77, 350] on img "Ir al artículo 2" at bounding box center [76, 351] width 61 height 61
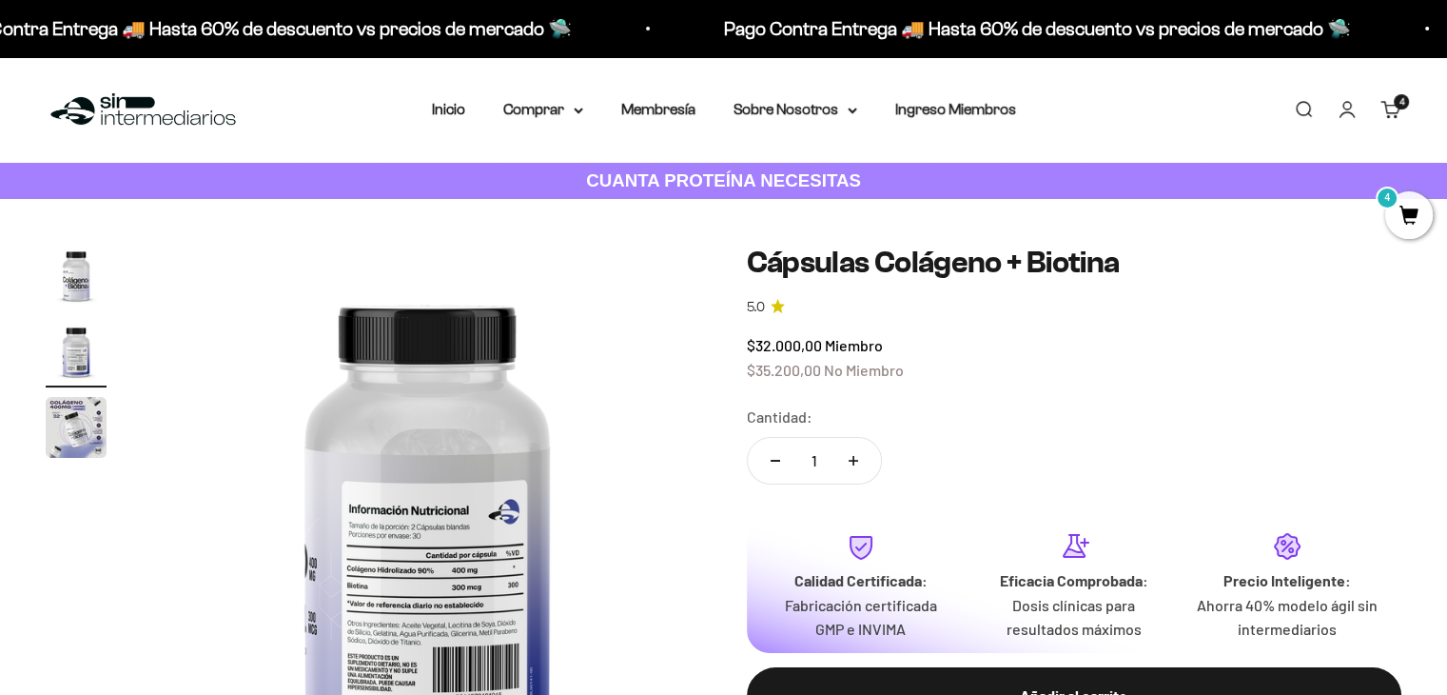
scroll to position [0, 571]
click at [78, 347] on img "Ir al artículo 2" at bounding box center [76, 351] width 61 height 61
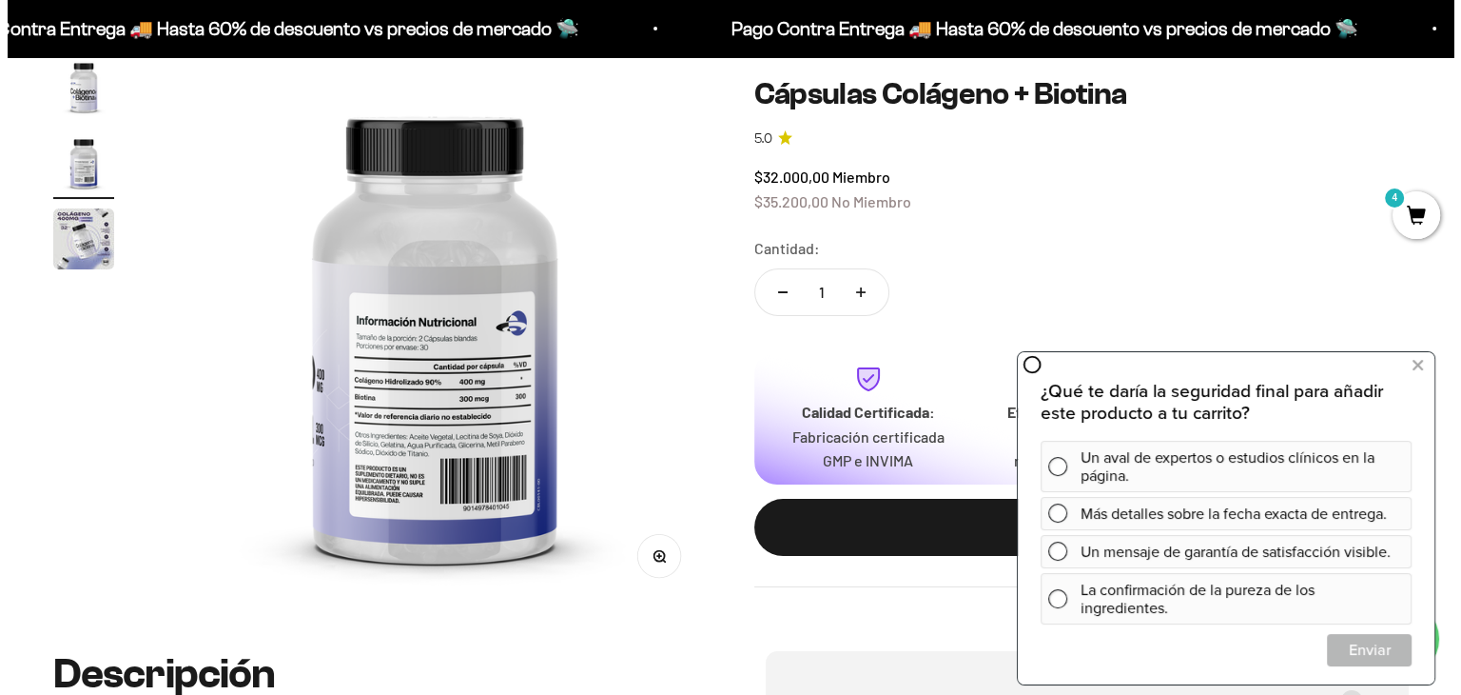
scroll to position [190, 0]
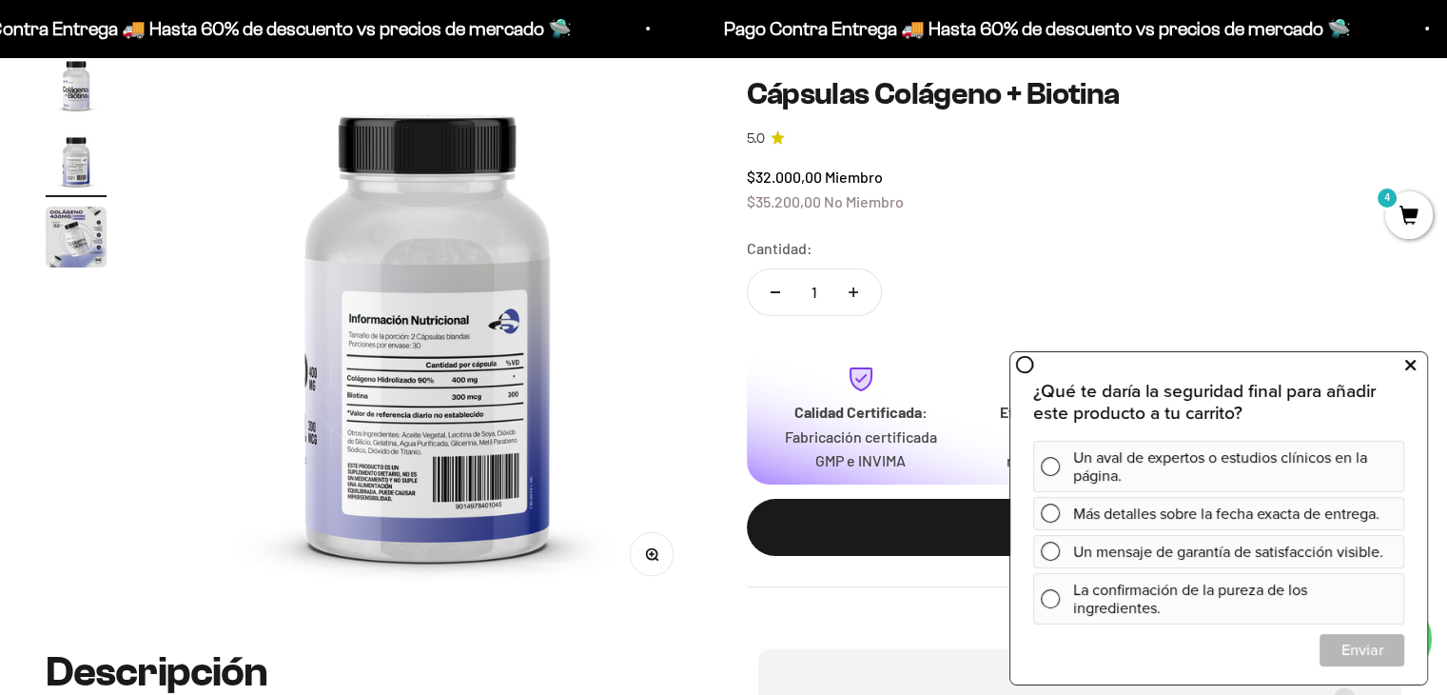
click at [1403, 365] on button at bounding box center [1410, 365] width 34 height 30
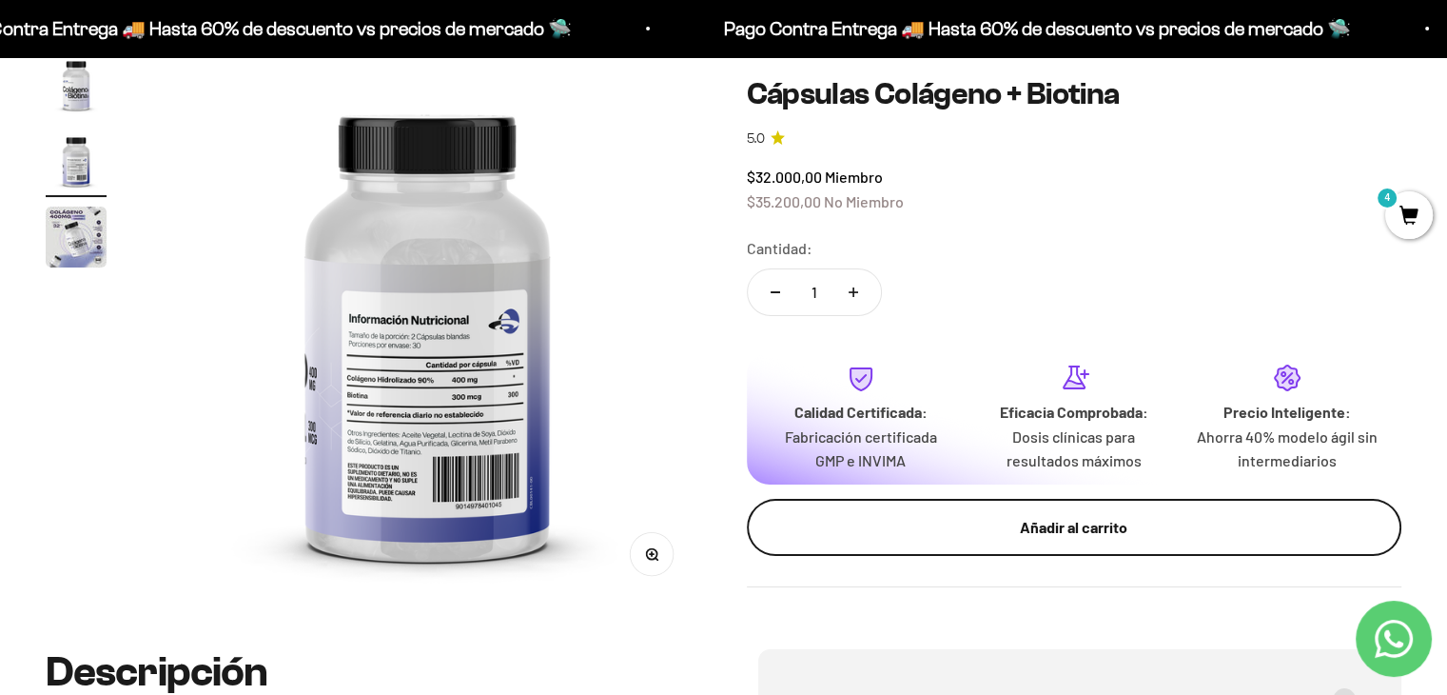
click at [1036, 525] on div "Añadir al carrito" at bounding box center [1074, 527] width 579 height 25
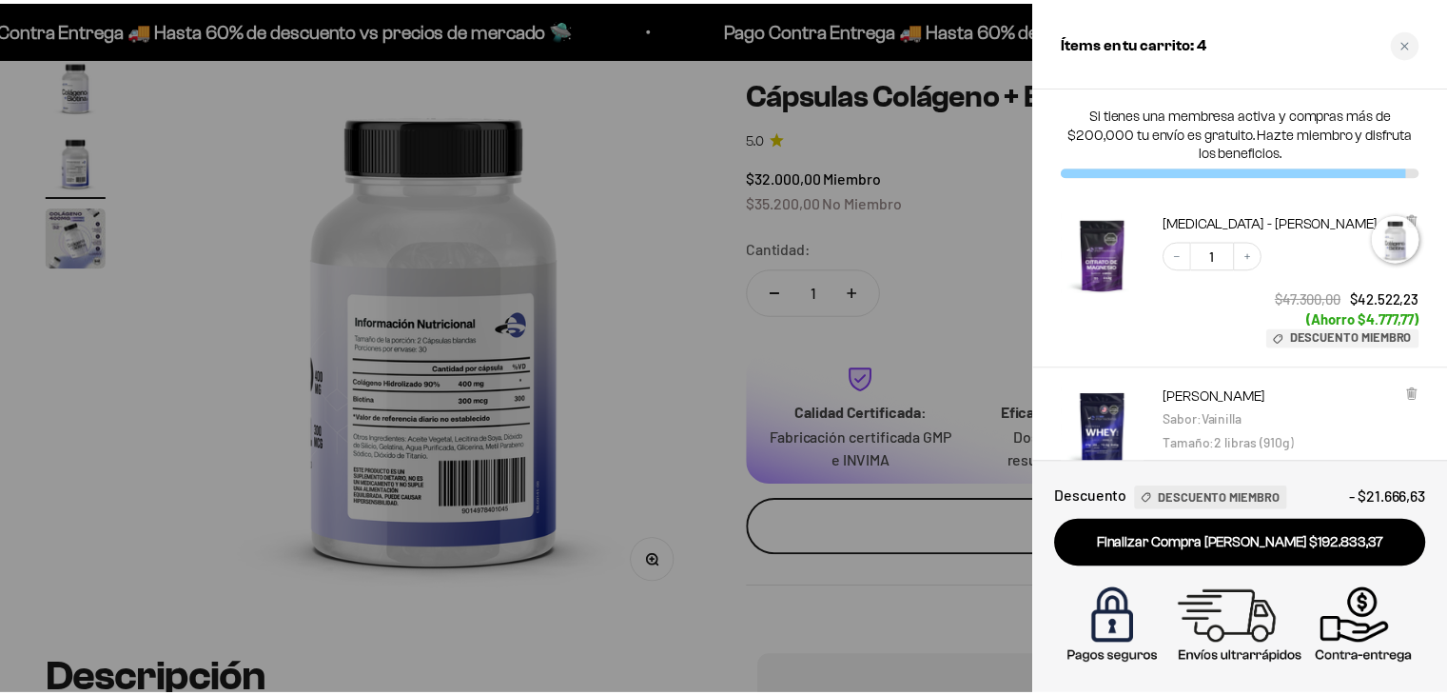
scroll to position [0, 578]
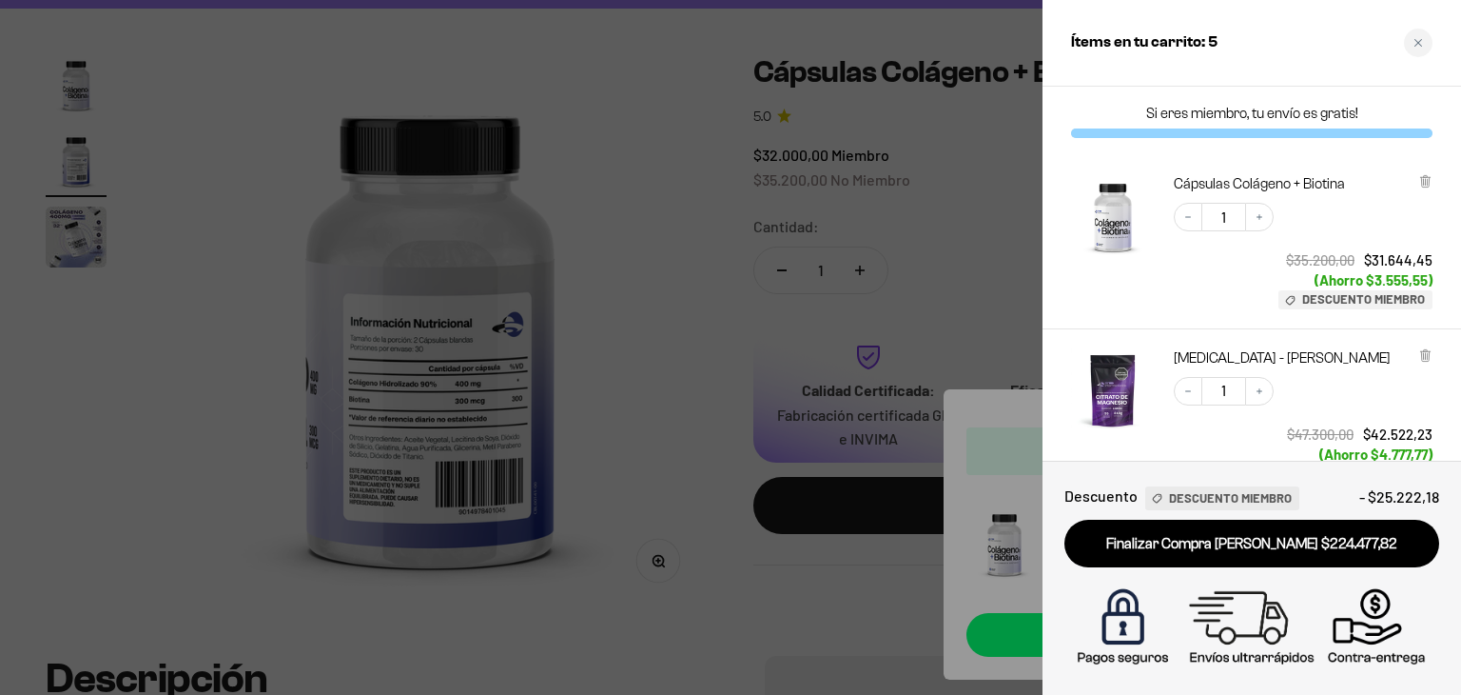
click at [671, 233] on div at bounding box center [730, 347] width 1461 height 695
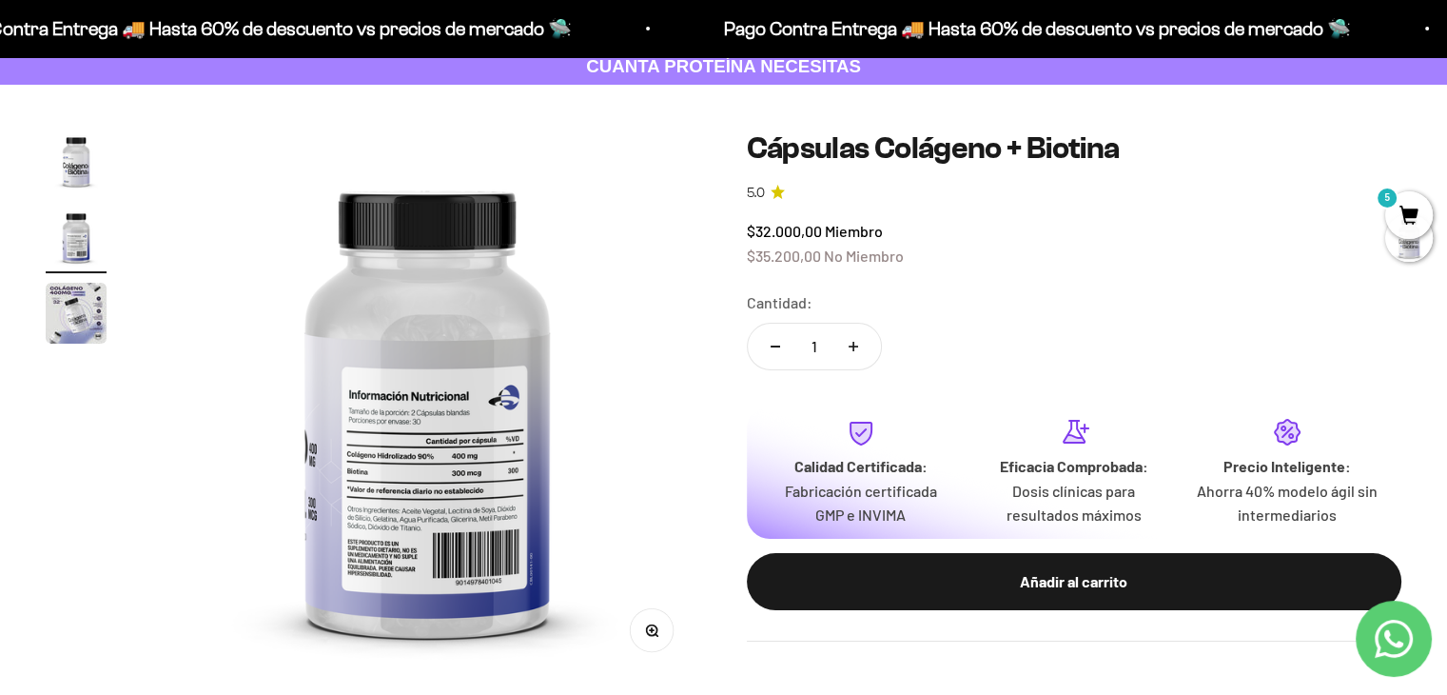
scroll to position [0, 0]
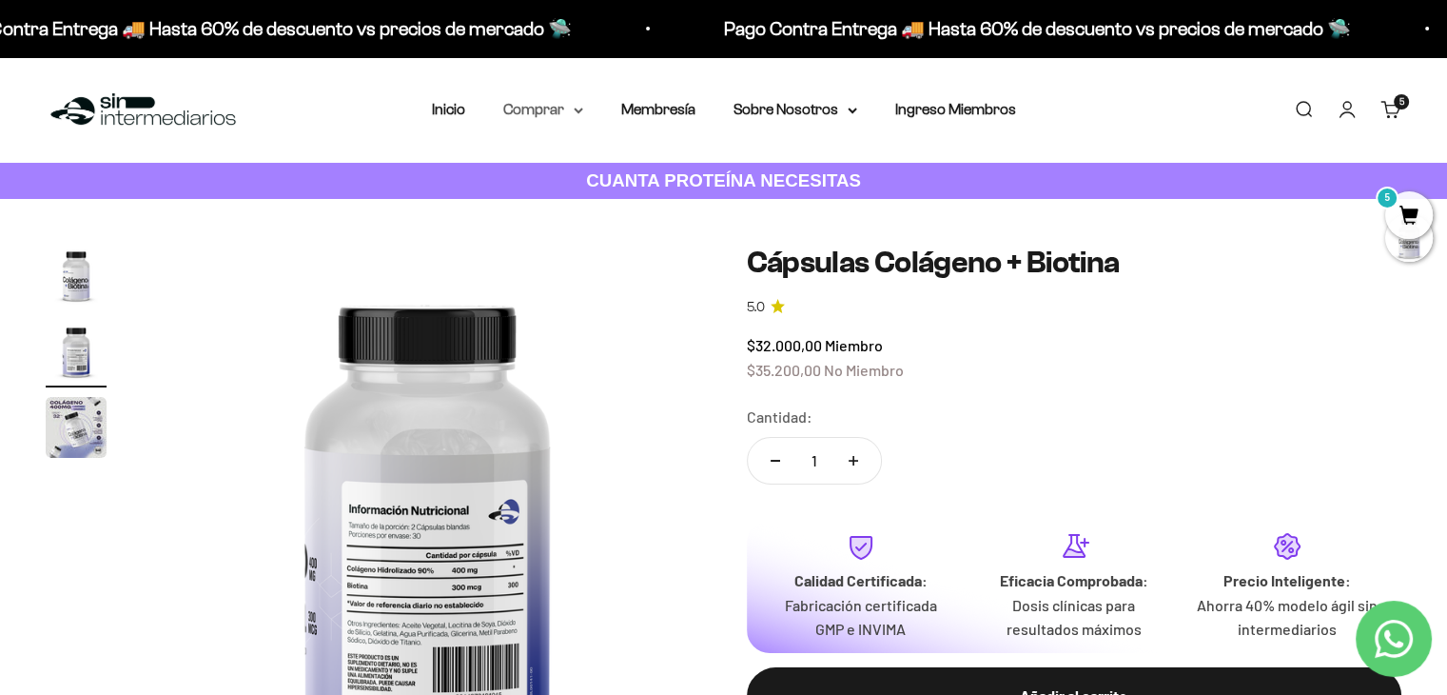
click at [542, 102] on summary "Comprar" at bounding box center [543, 109] width 80 height 25
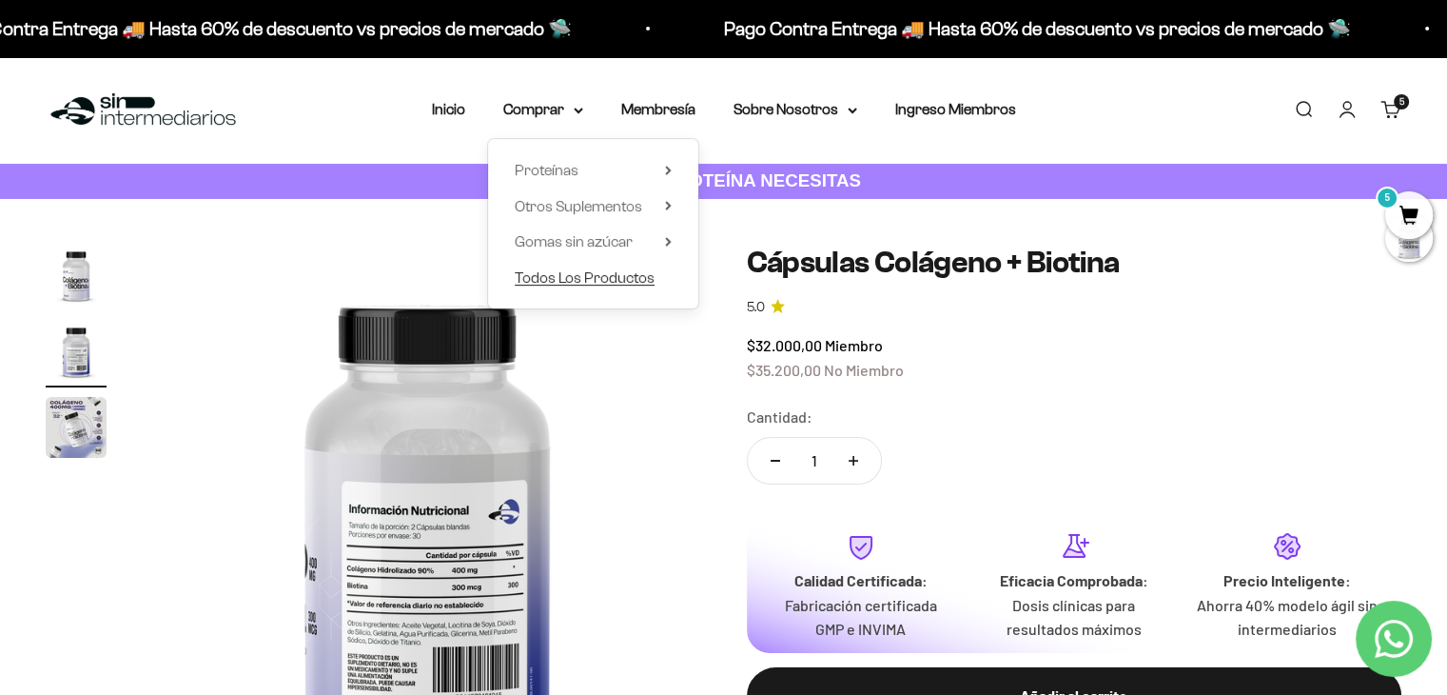
click at [559, 280] on span "Todos Los Productos" at bounding box center [585, 277] width 140 height 16
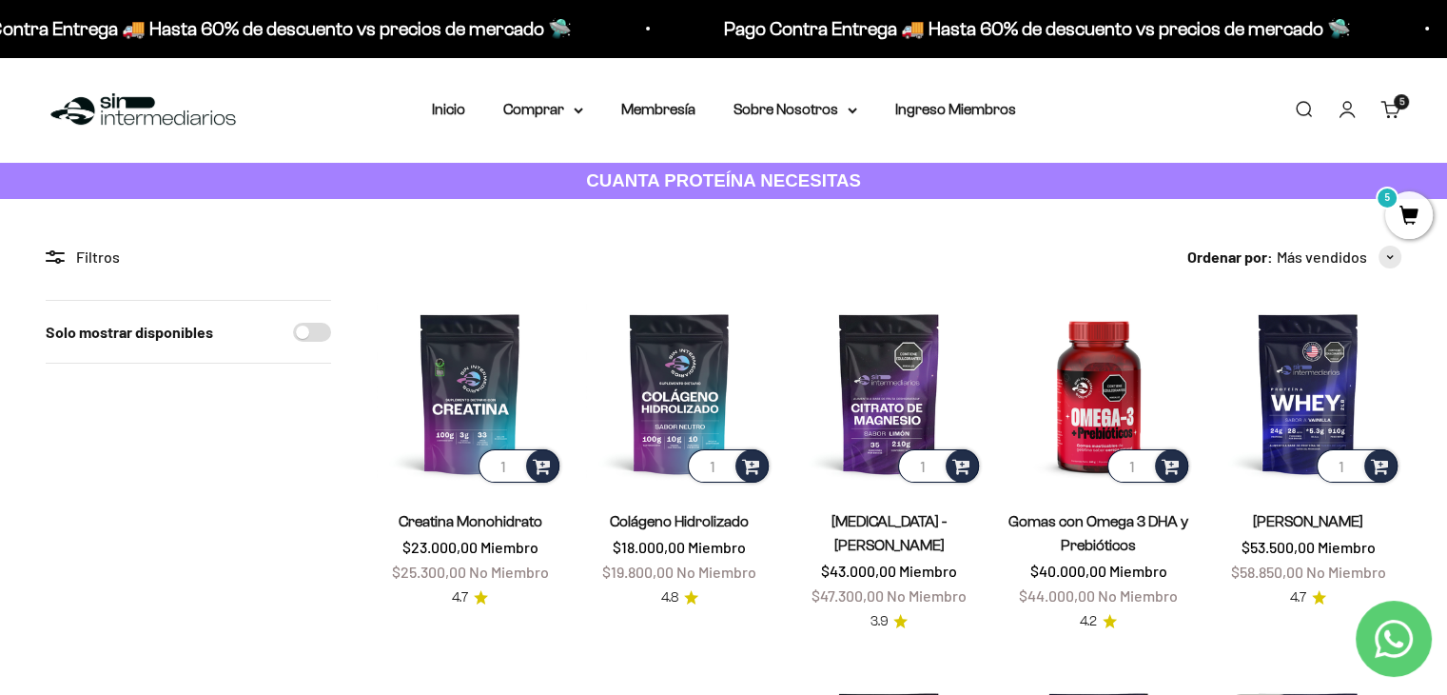
click at [1416, 212] on span "5" at bounding box center [1409, 215] width 48 height 48
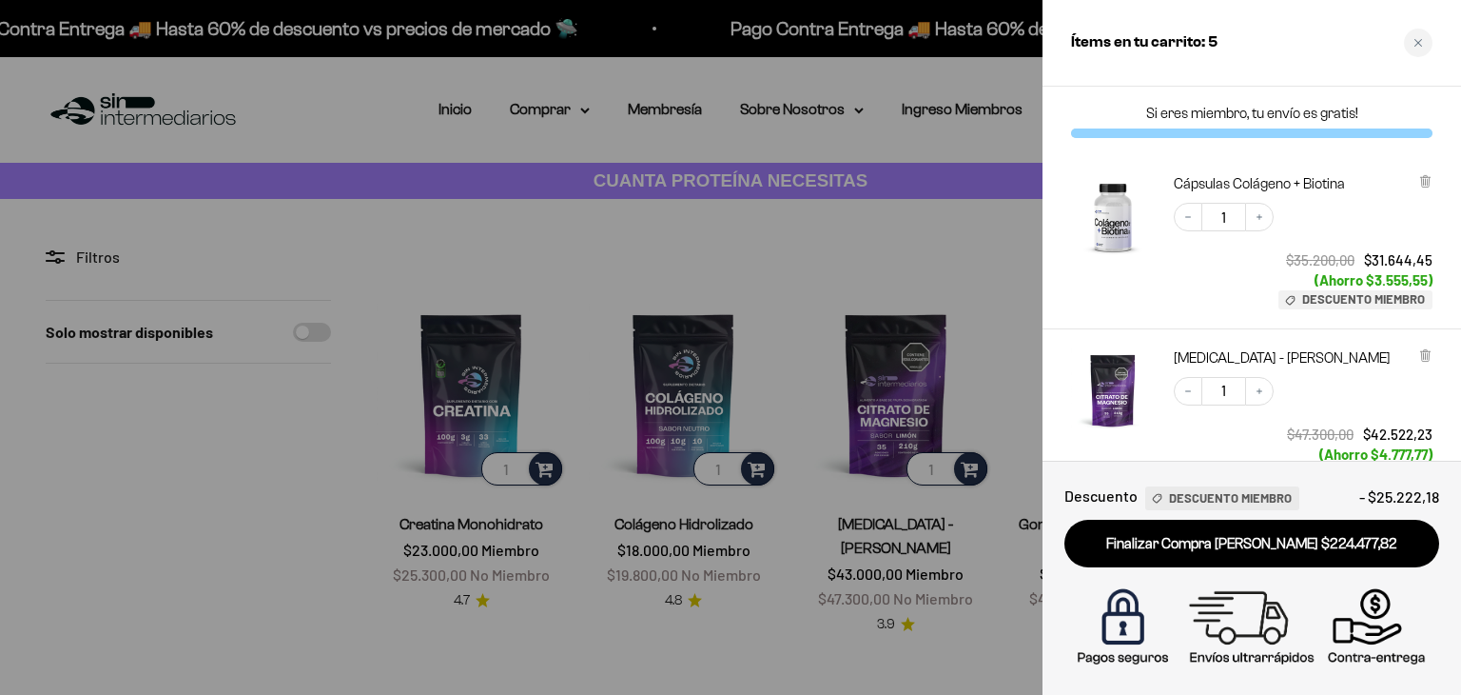
click at [1197, 271] on div "Decrease quantity 1 Increase quantity $35.200,00 $31.644,45 (Ahorro $3.555,55) …" at bounding box center [1294, 247] width 278 height 126
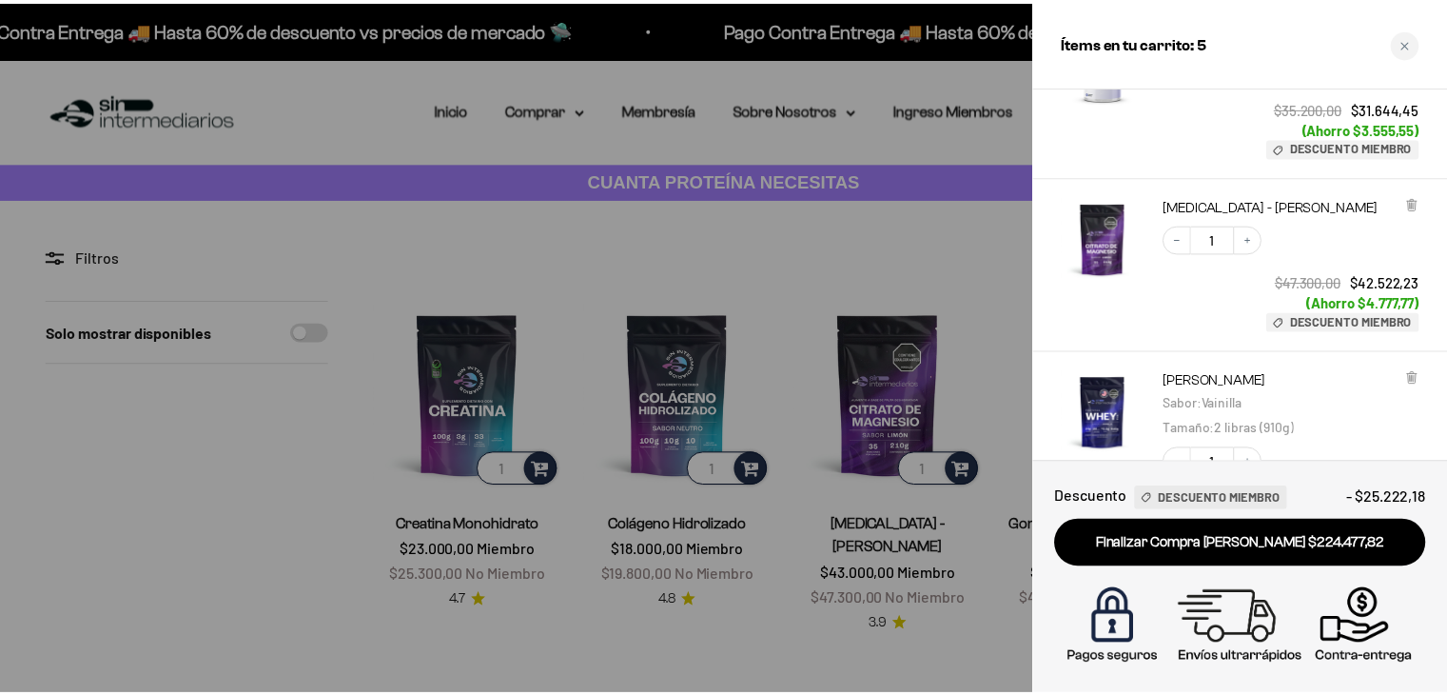
scroll to position [190, 0]
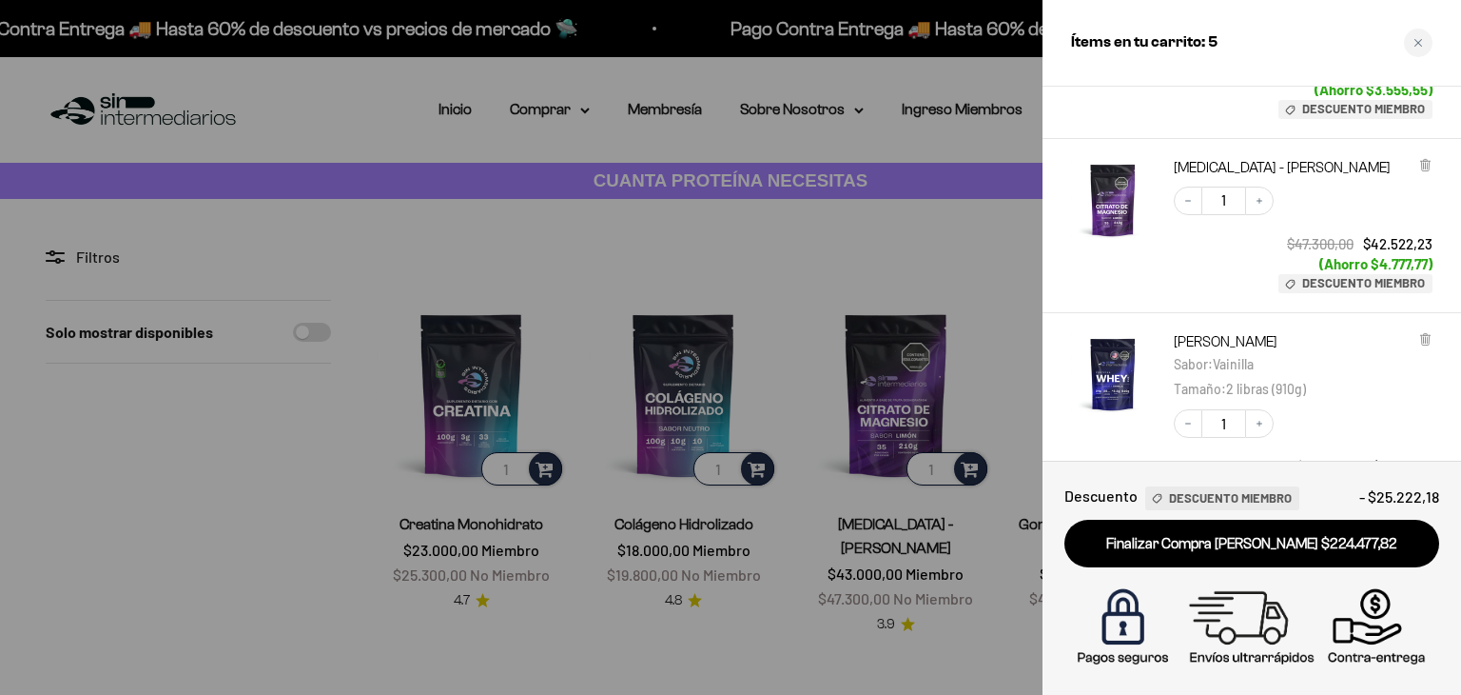
click at [1155, 270] on div "Decrease quantity 1 Increase quantity $47.300,00 $42.522,23 (Ahorro $4.777,77) …" at bounding box center [1294, 230] width 278 height 126
click at [833, 252] on div at bounding box center [730, 347] width 1461 height 695
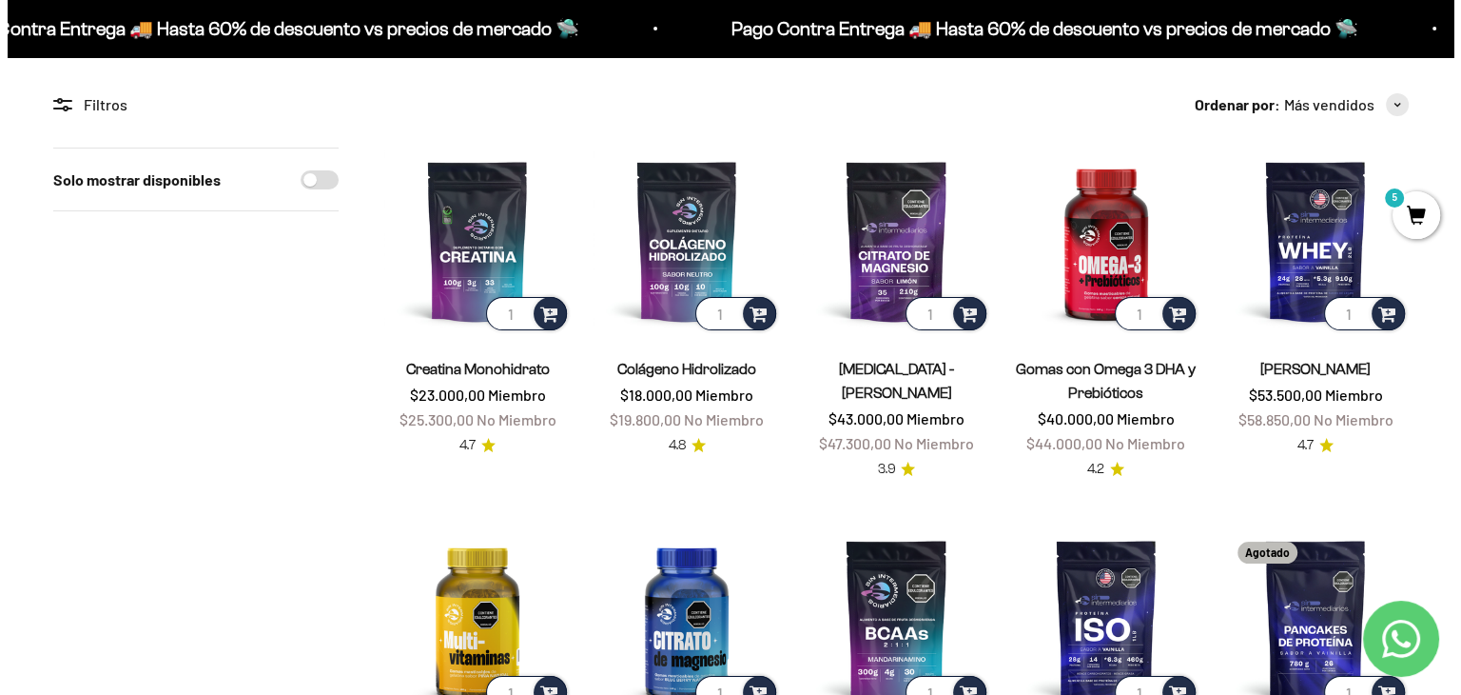
scroll to position [143, 0]
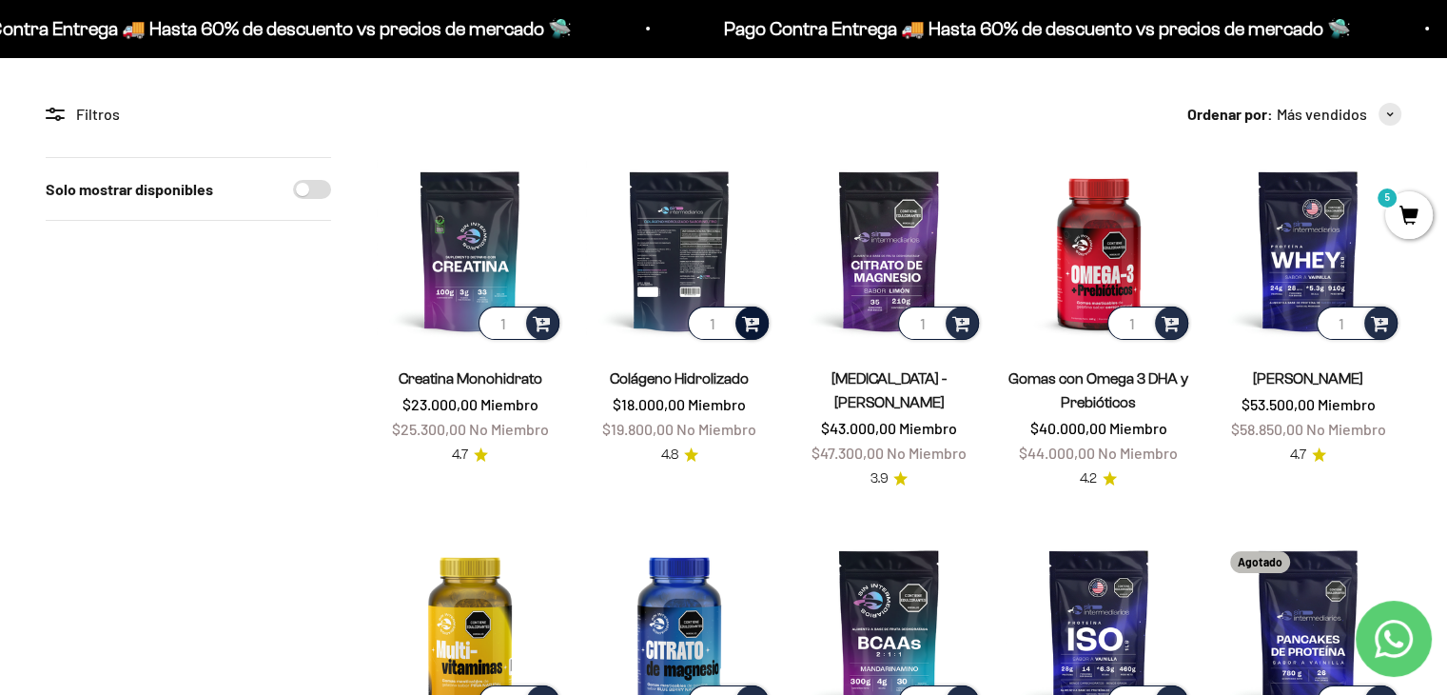
click at [746, 317] on span at bounding box center [751, 322] width 18 height 22
click at [685, 267] on span "100g" at bounding box center [681, 272] width 26 height 14
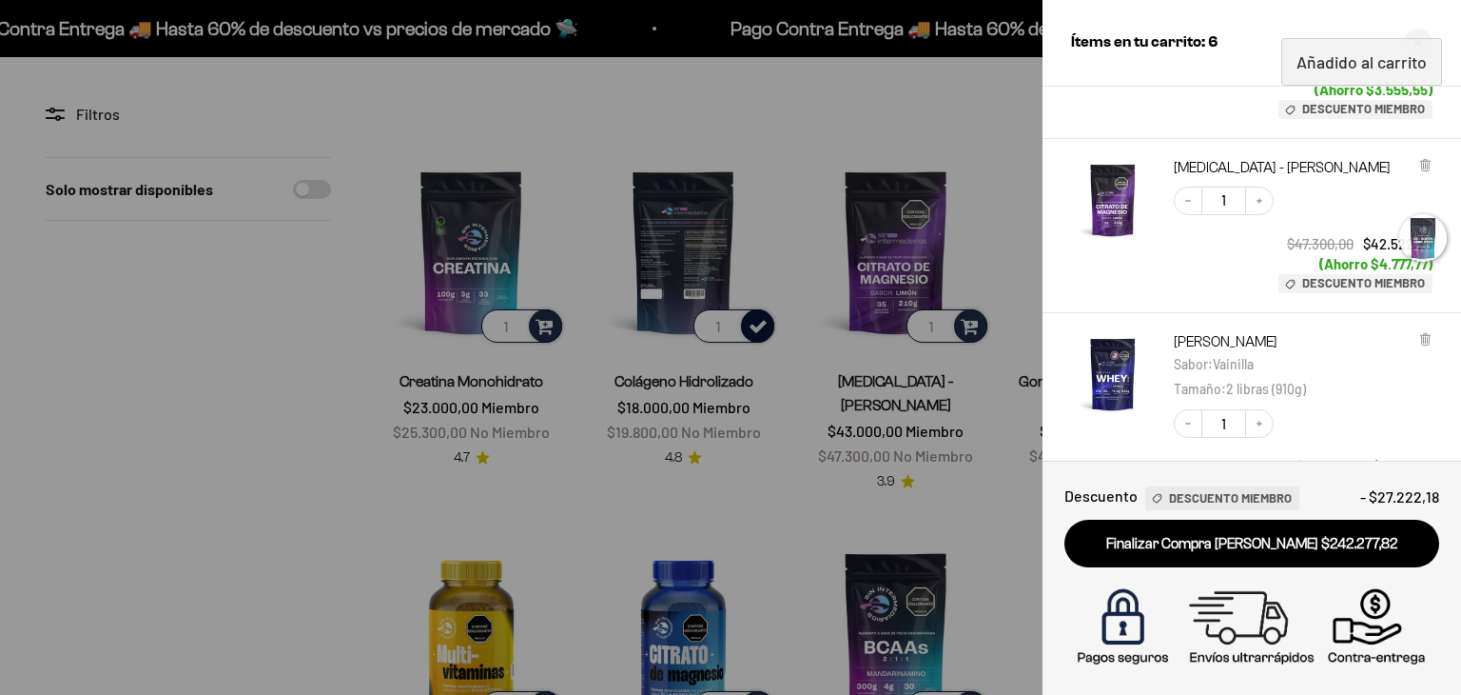
click at [755, 323] on div at bounding box center [730, 347] width 1461 height 695
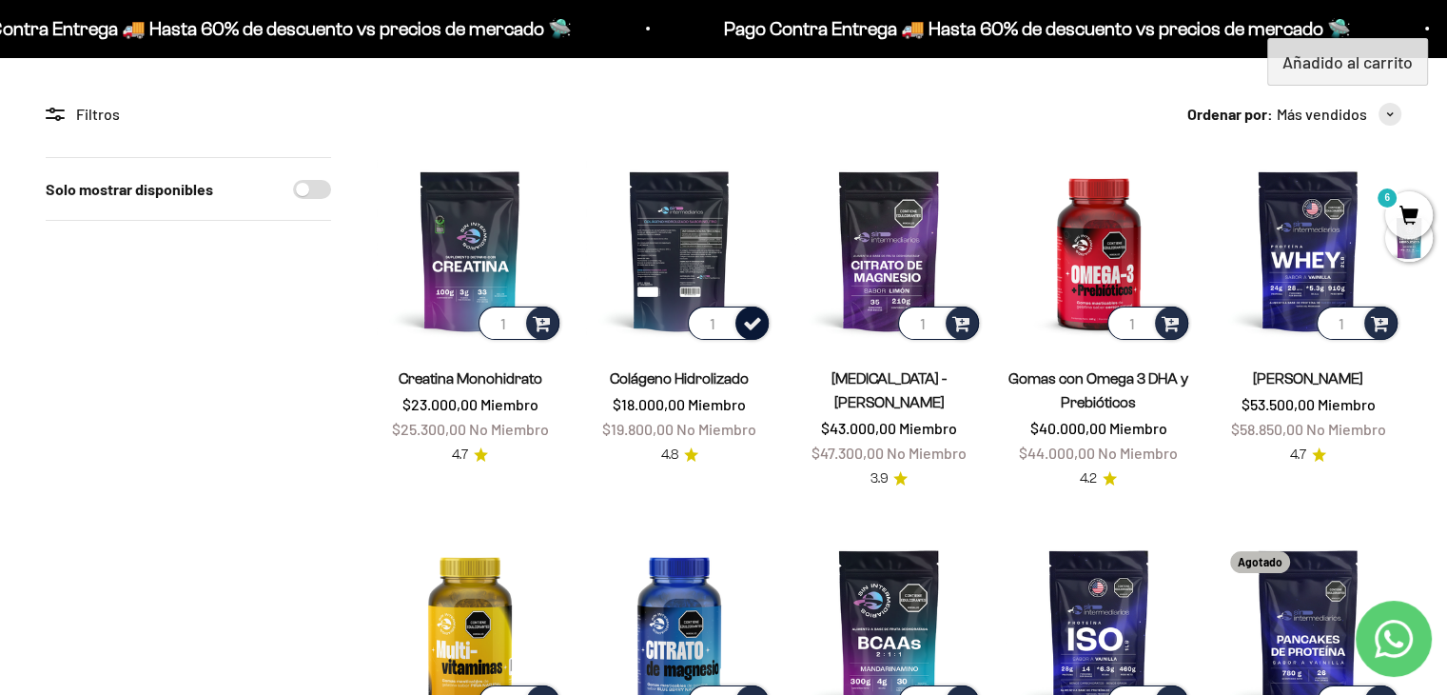
click at [750, 321] on span at bounding box center [752, 322] width 19 height 22
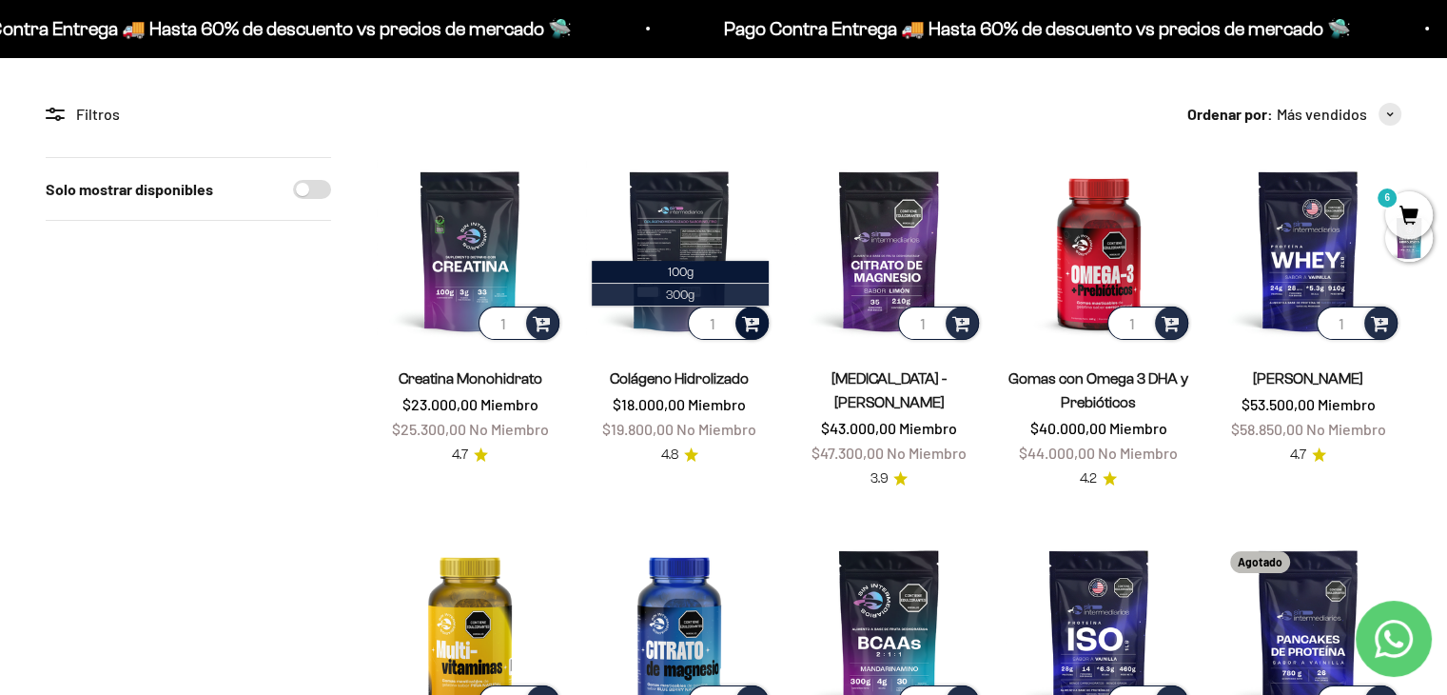
click at [680, 292] on span "300g" at bounding box center [680, 294] width 29 height 14
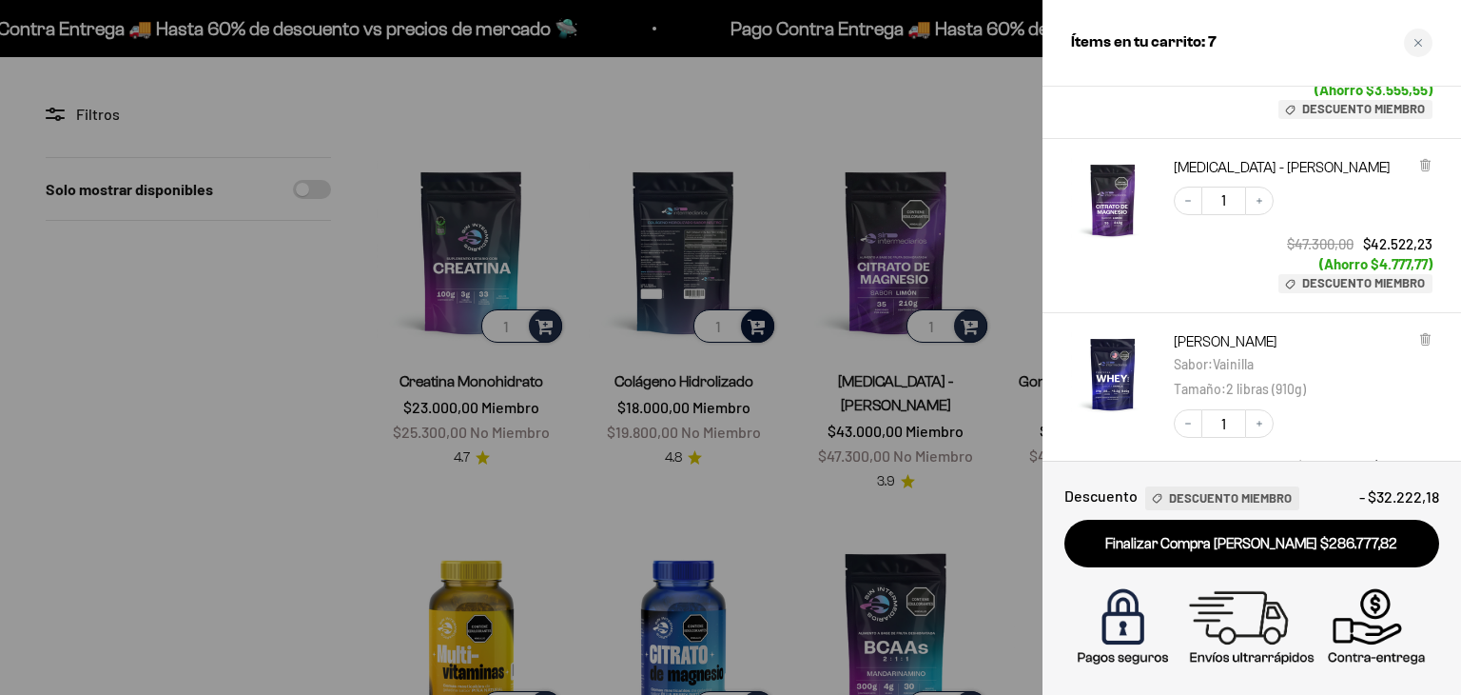
click at [971, 502] on div at bounding box center [730, 347] width 1461 height 695
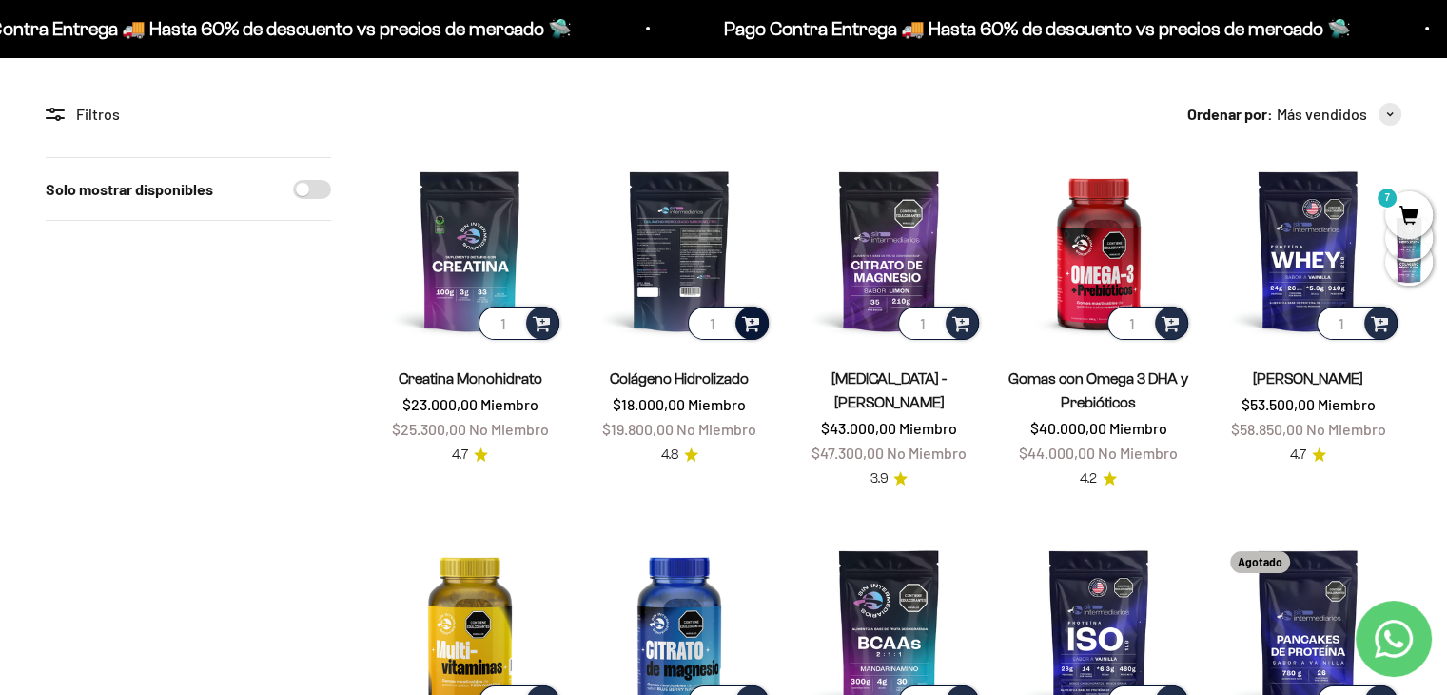
click at [1411, 210] on span "7" at bounding box center [1409, 215] width 48 height 48
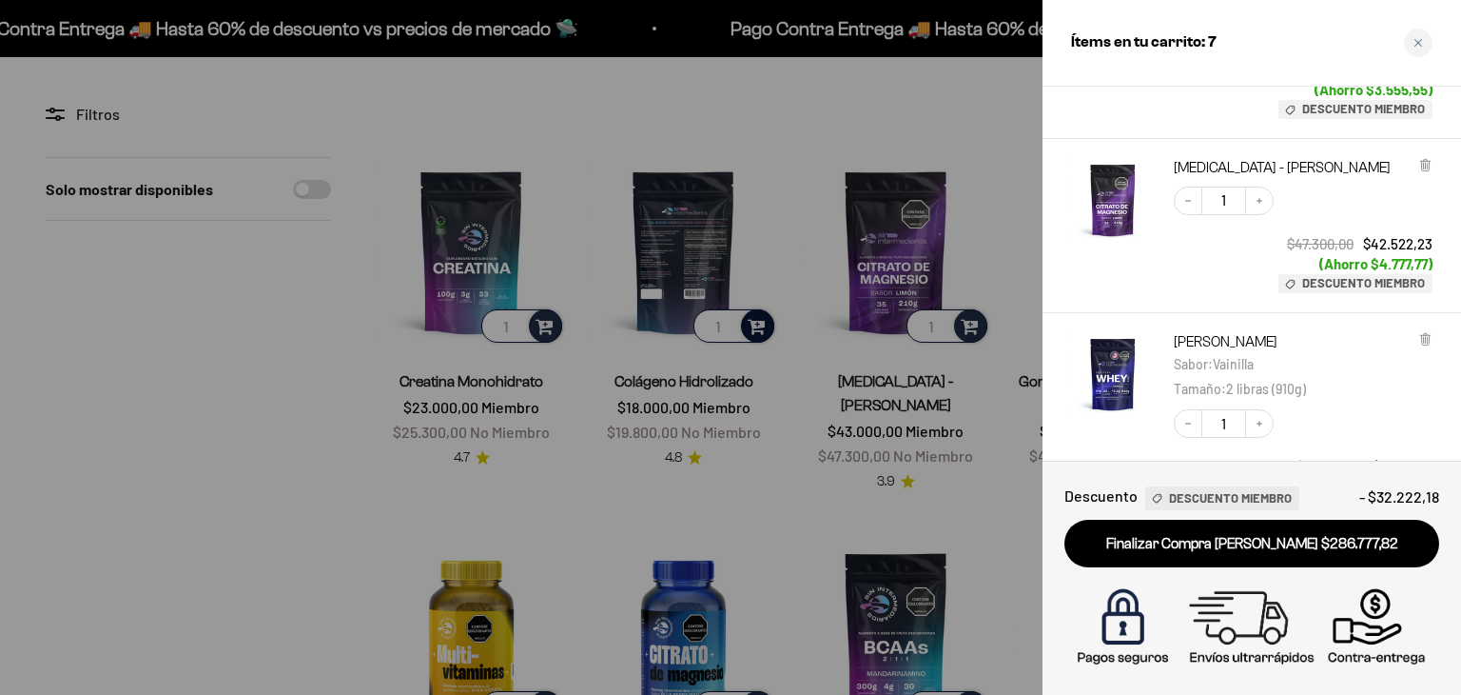
click at [1077, 257] on div at bounding box center [1113, 225] width 84 height 135
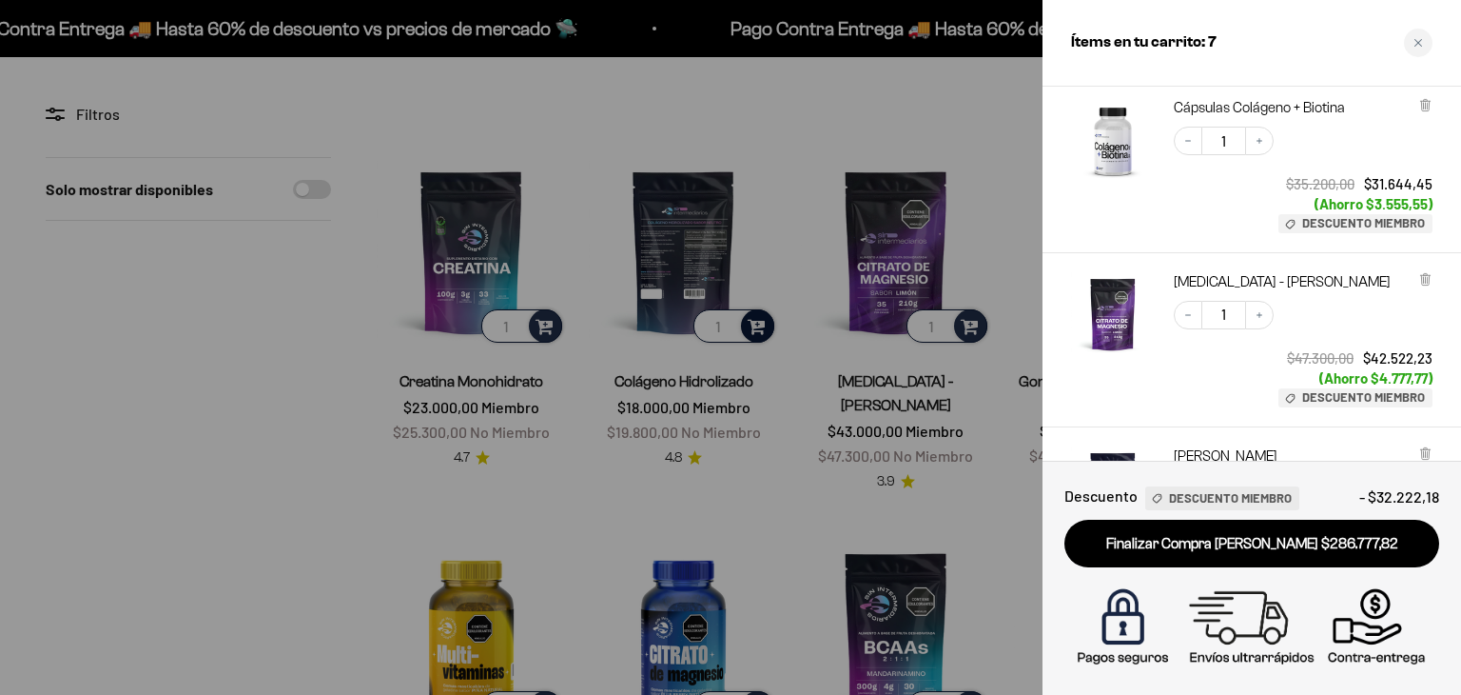
scroll to position [114, 0]
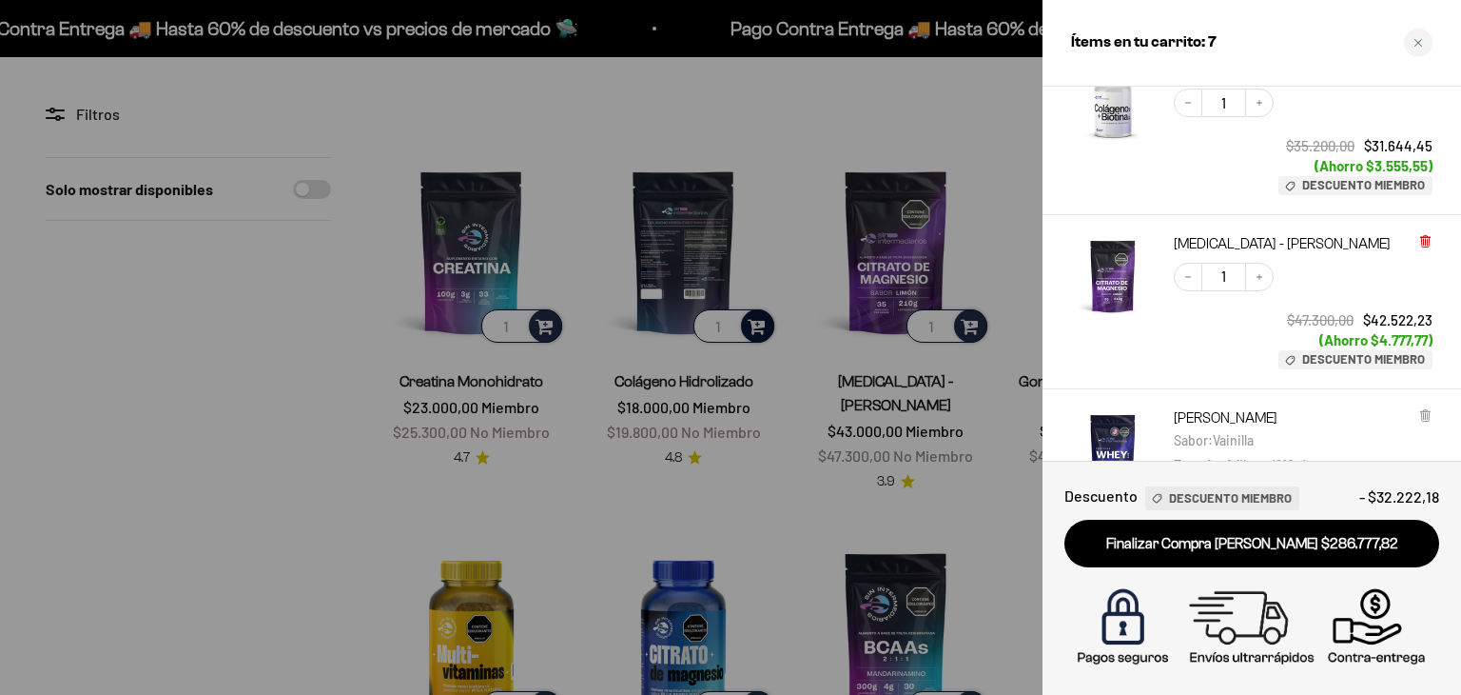
click at [1427, 243] on icon at bounding box center [1425, 242] width 8 height 10
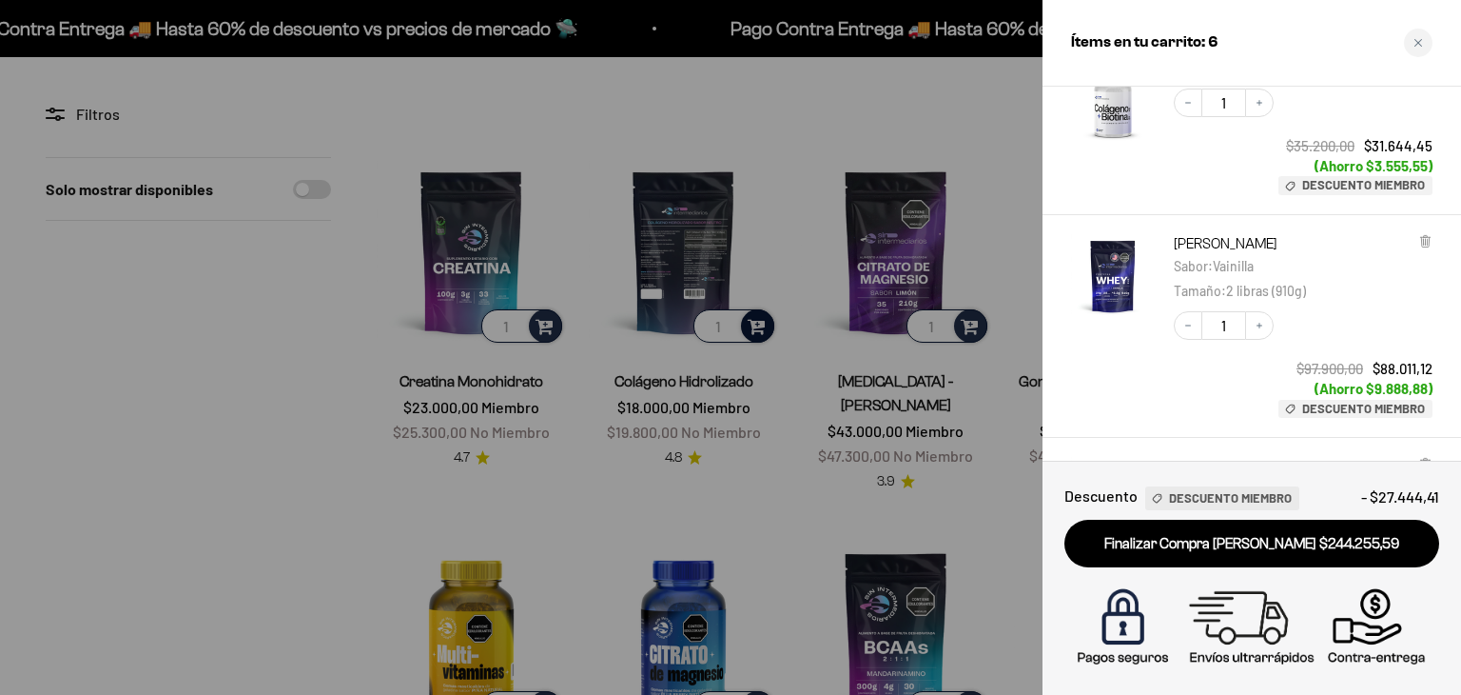
click at [1157, 382] on div "Decrease quantity 1 Increase quantity $97.900,00 $88.011,12 (Ahorro $9.888,88) …" at bounding box center [1294, 355] width 278 height 126
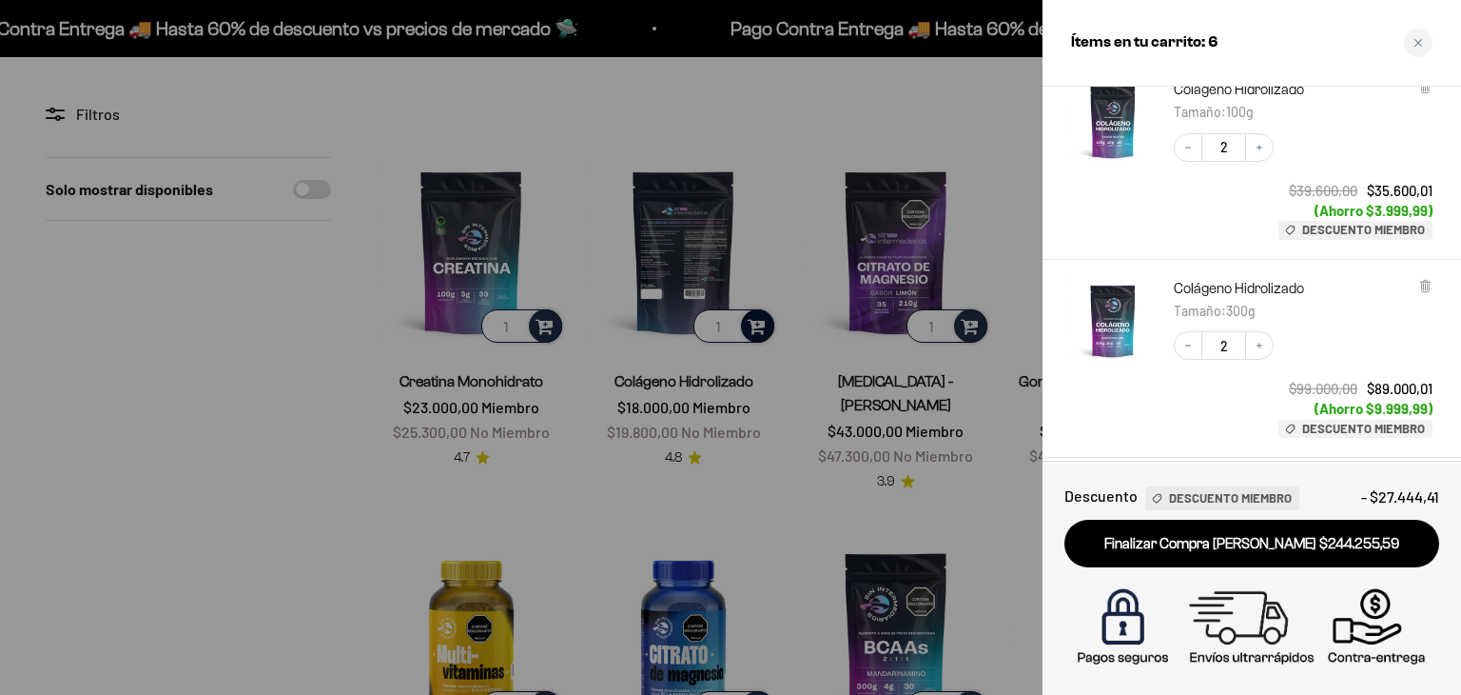
scroll to position [495, 0]
click at [1186, 343] on icon "Decrease quantity" at bounding box center [1188, 341] width 11 height 11
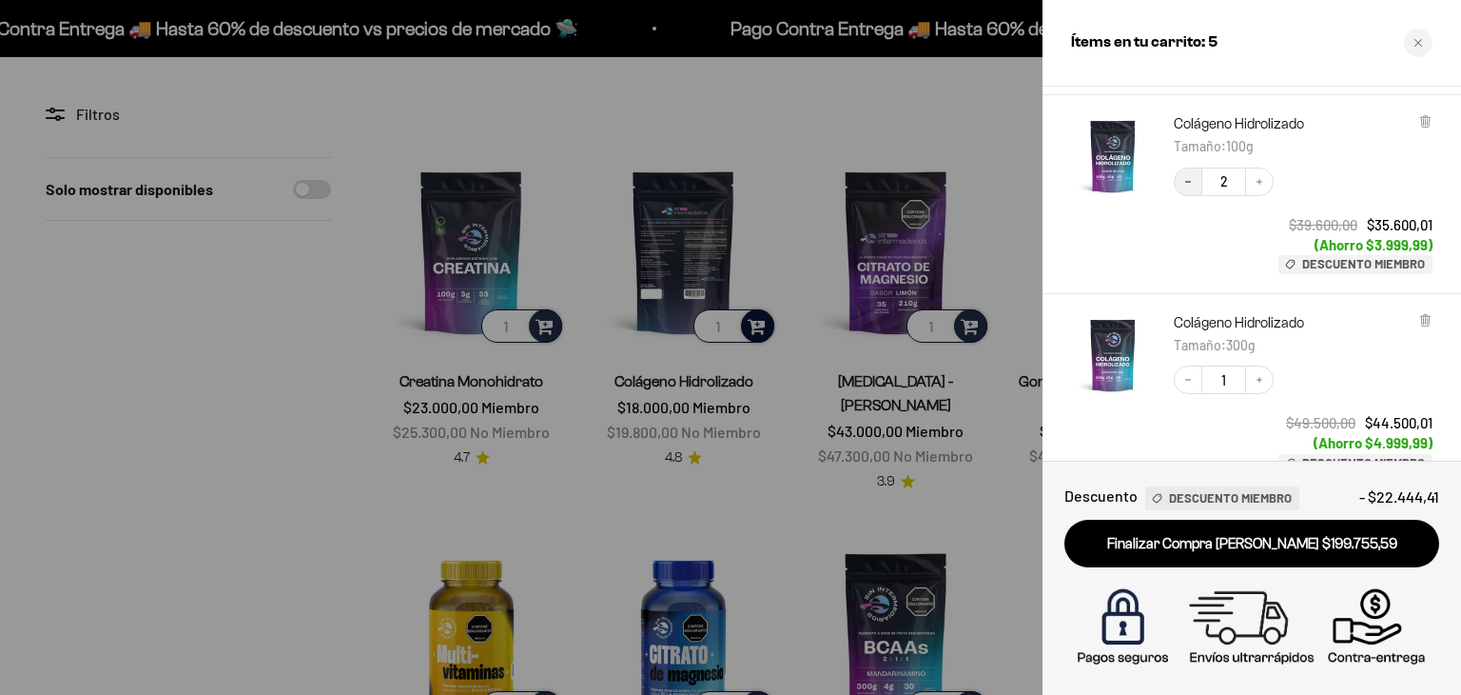
click at [1186, 187] on icon "Decrease quantity" at bounding box center [1188, 181] width 11 height 11
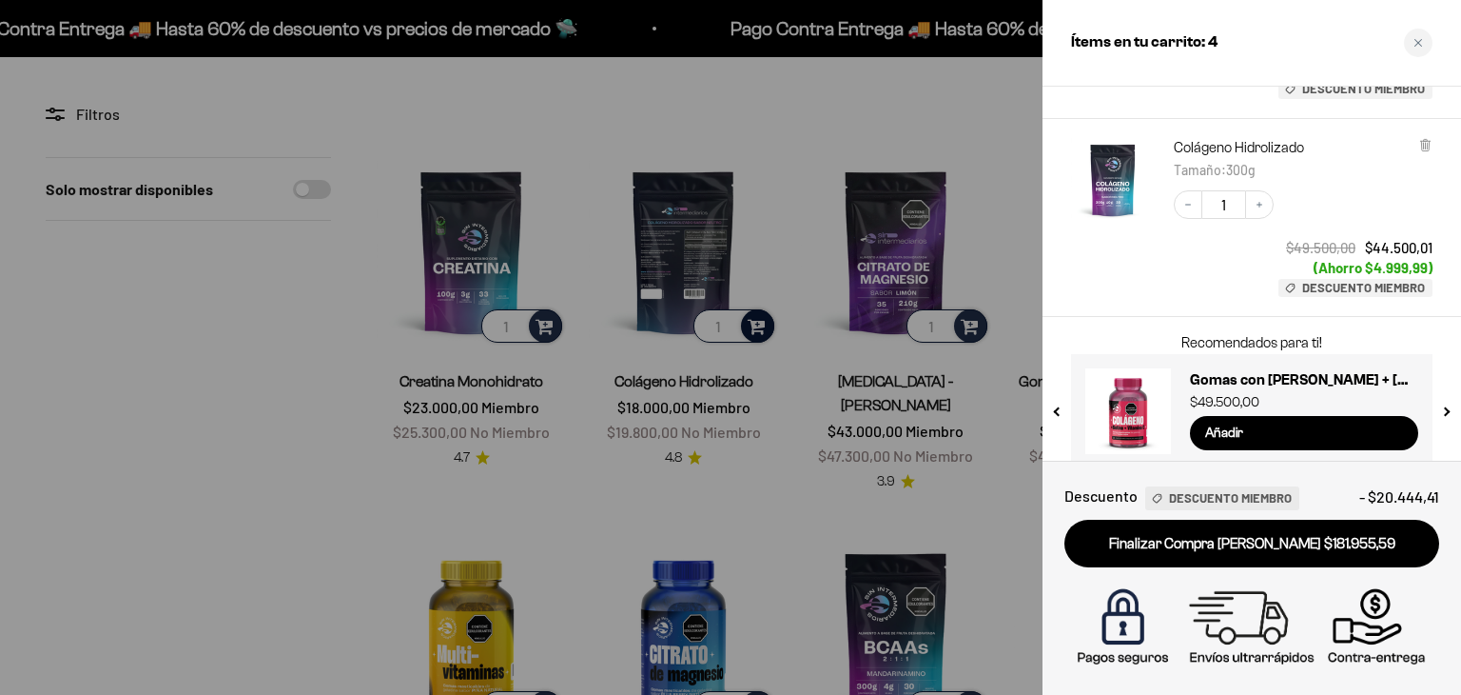
scroll to position [694, 0]
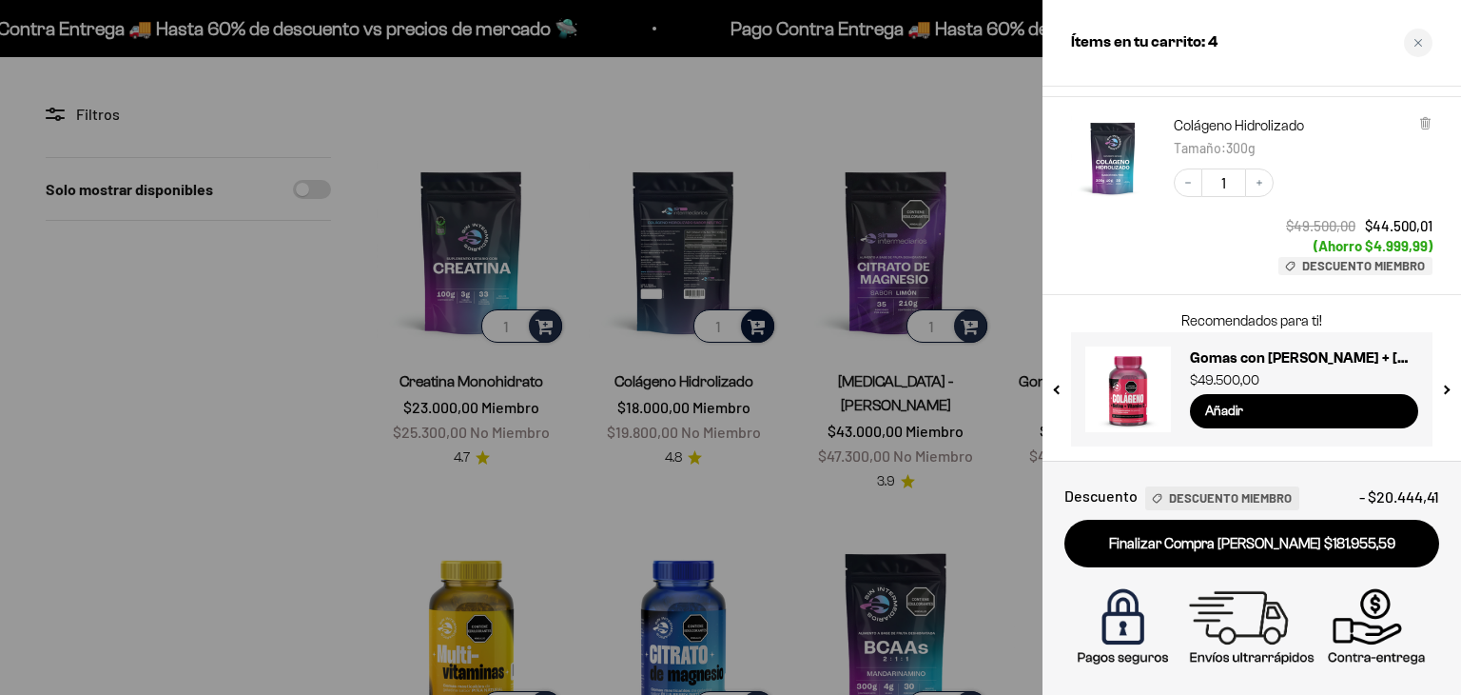
click at [1166, 242] on div "Decrease quantity 1 Increase quantity $49.500,00 $44.500,01 (Ahorro $4.999,99) …" at bounding box center [1294, 212] width 278 height 126
click at [1127, 248] on div at bounding box center [1113, 196] width 84 height 160
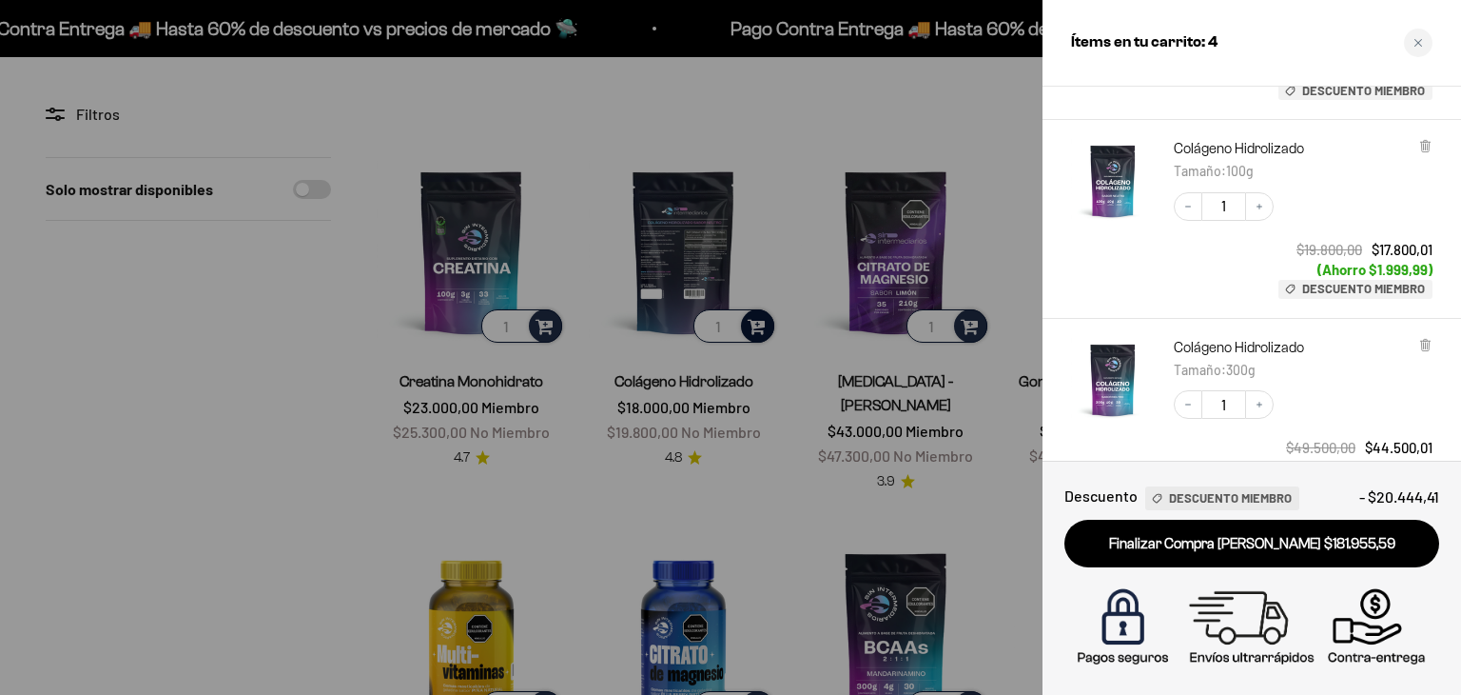
scroll to position [465, 0]
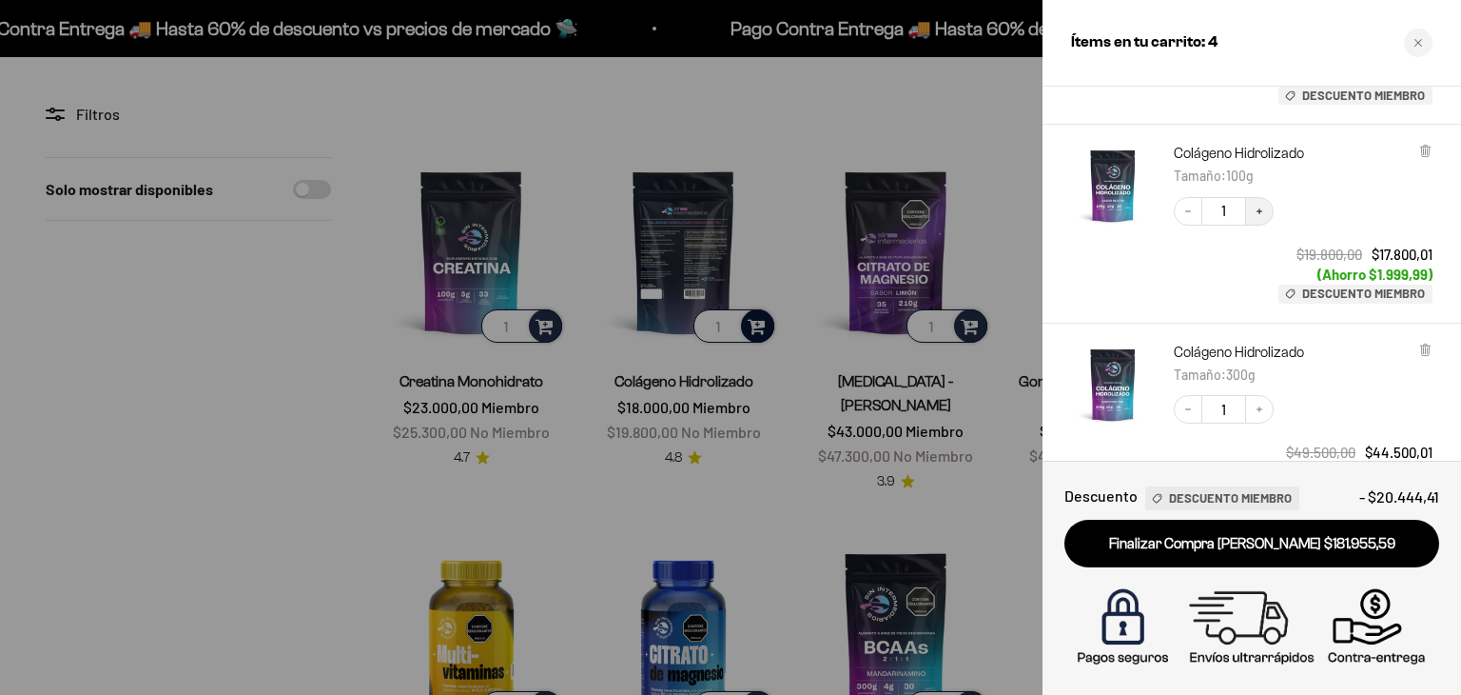
click at [1260, 207] on icon "Increase quantity" at bounding box center [1259, 211] width 11 height 11
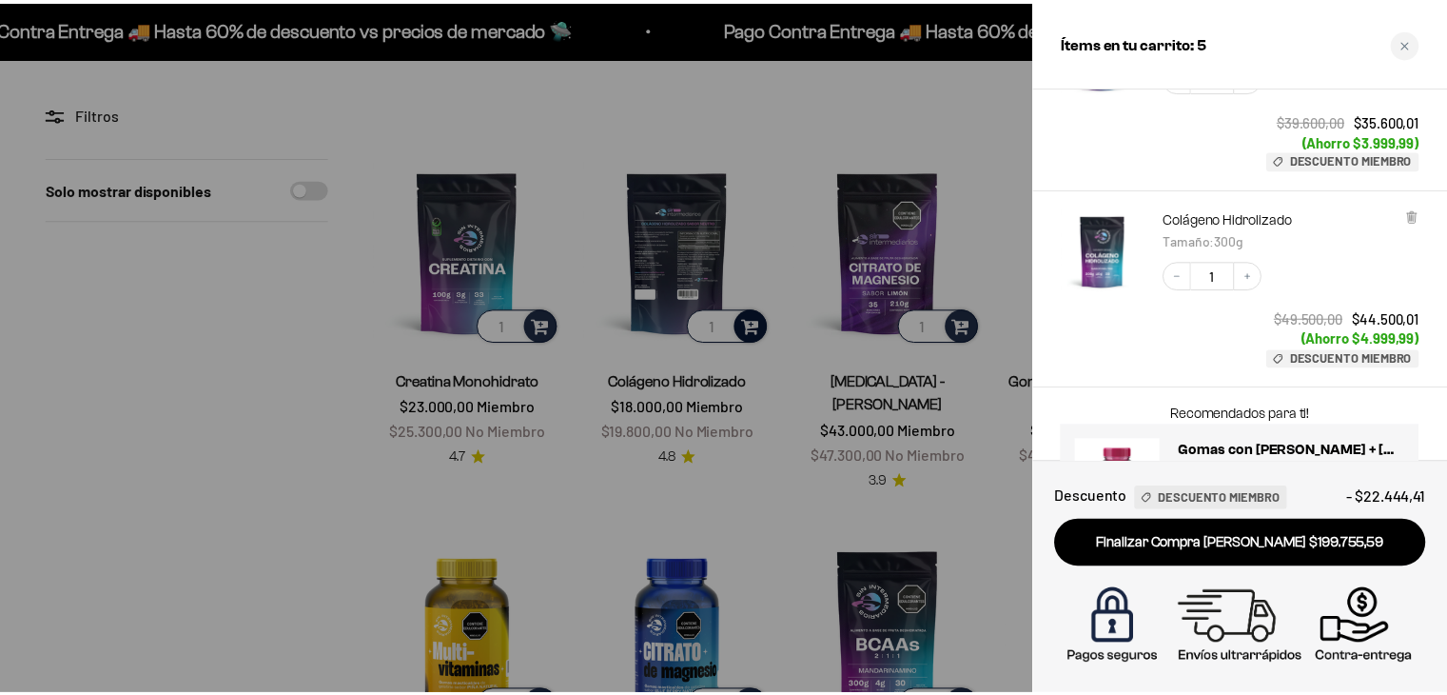
scroll to position [694, 0]
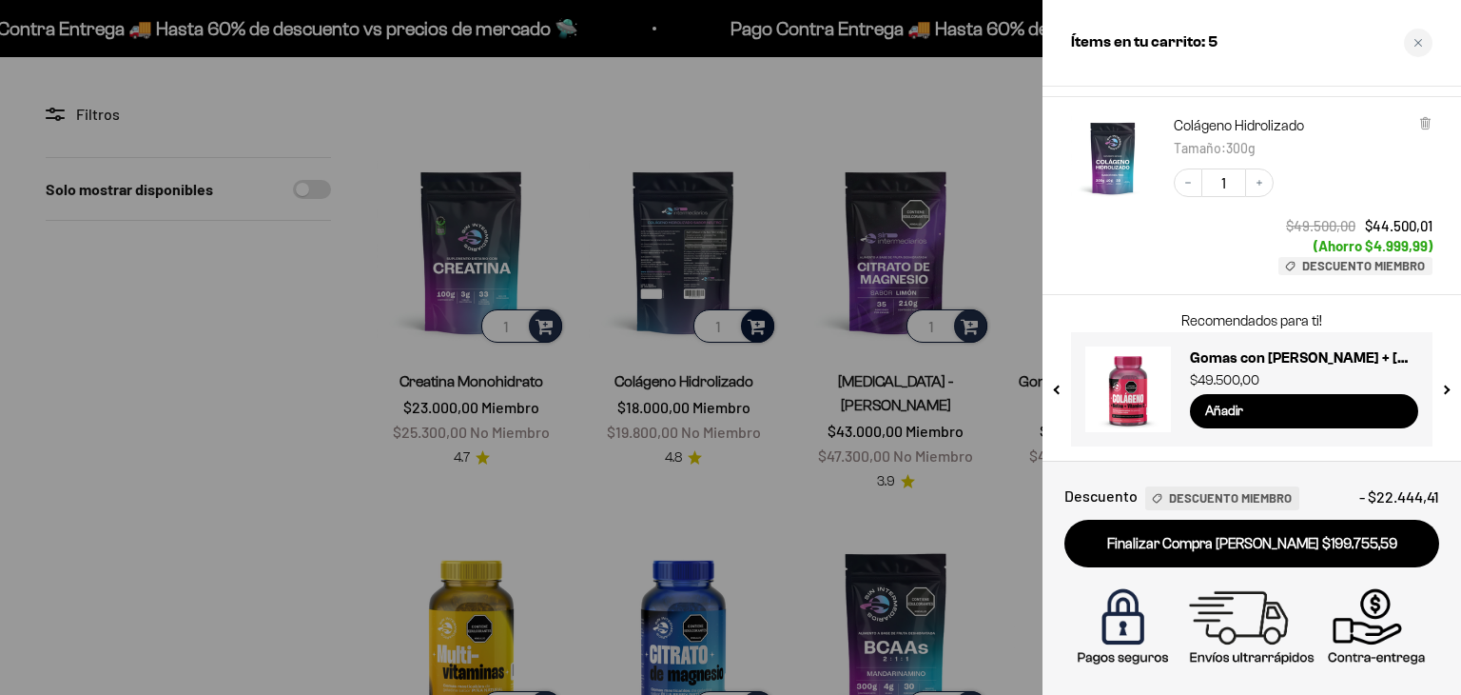
click at [150, 330] on div at bounding box center [730, 347] width 1461 height 695
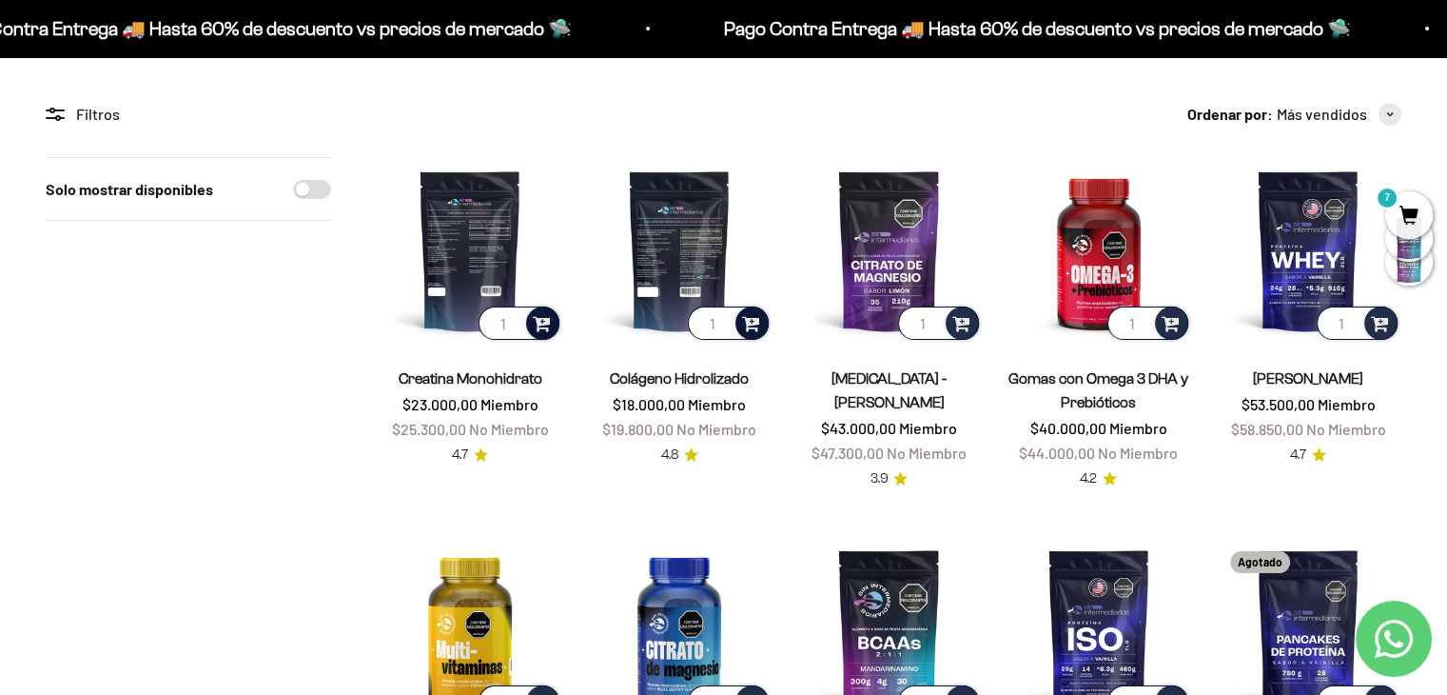
click at [541, 315] on span at bounding box center [542, 322] width 18 height 22
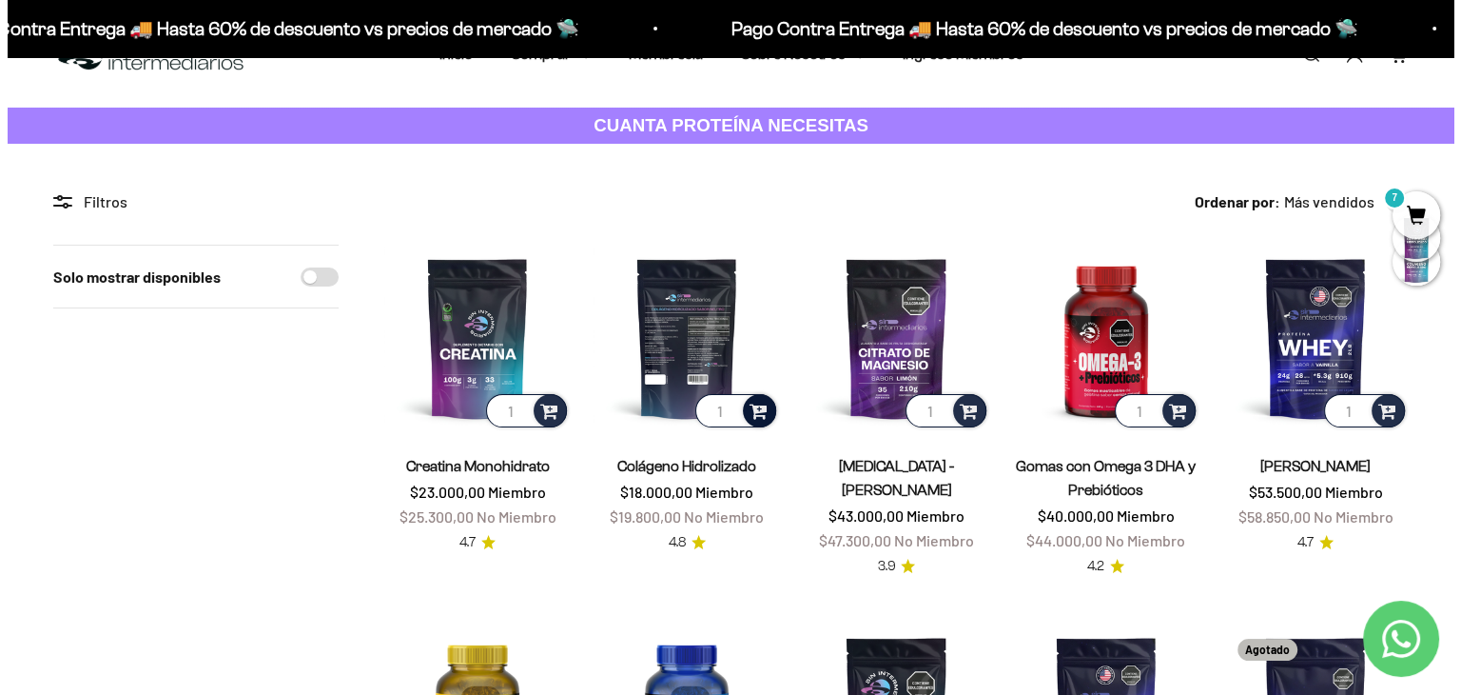
scroll to position [0, 0]
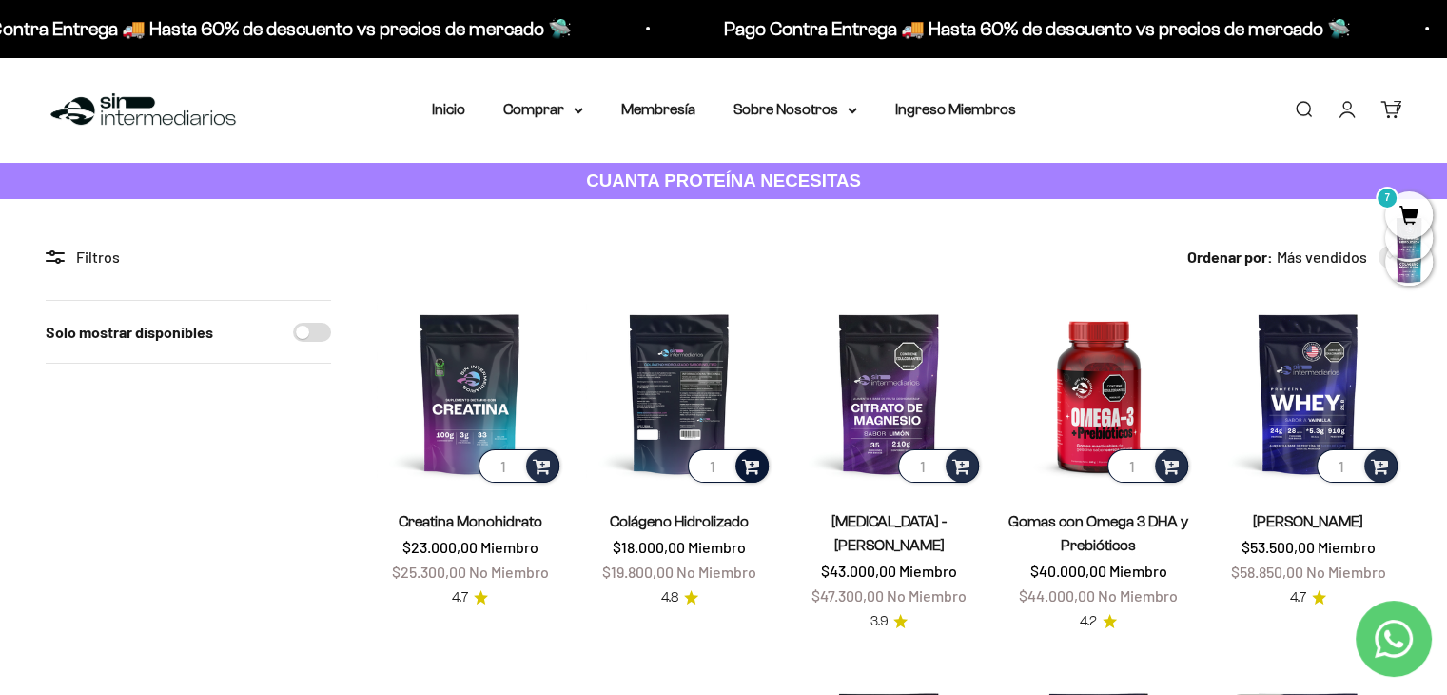
click at [1410, 212] on span "7" at bounding box center [1409, 215] width 48 height 48
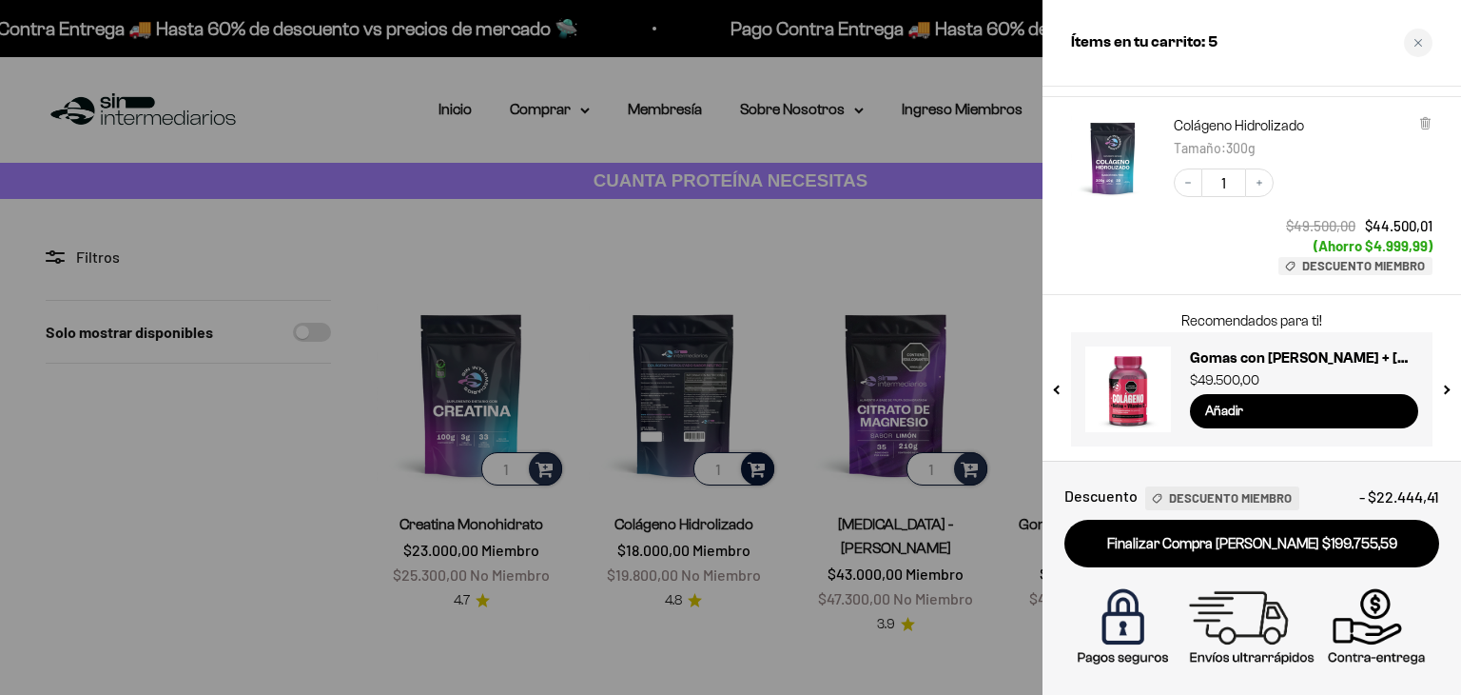
click at [1203, 243] on div "Decrease quantity 1 Increase quantity $49.500,00 $44.500,01 (Ahorro $4.999,99) …" at bounding box center [1294, 212] width 278 height 126
click at [1130, 229] on div at bounding box center [1113, 196] width 84 height 160
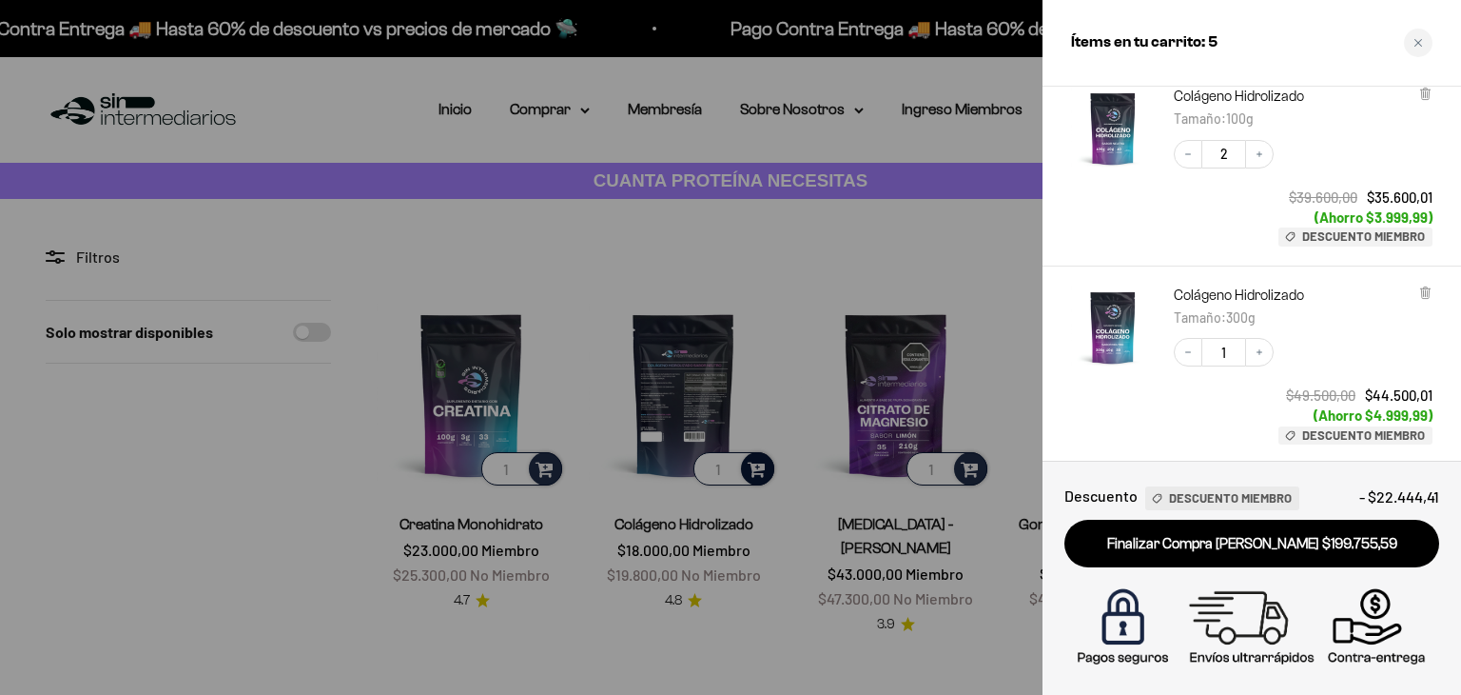
scroll to position [533, 0]
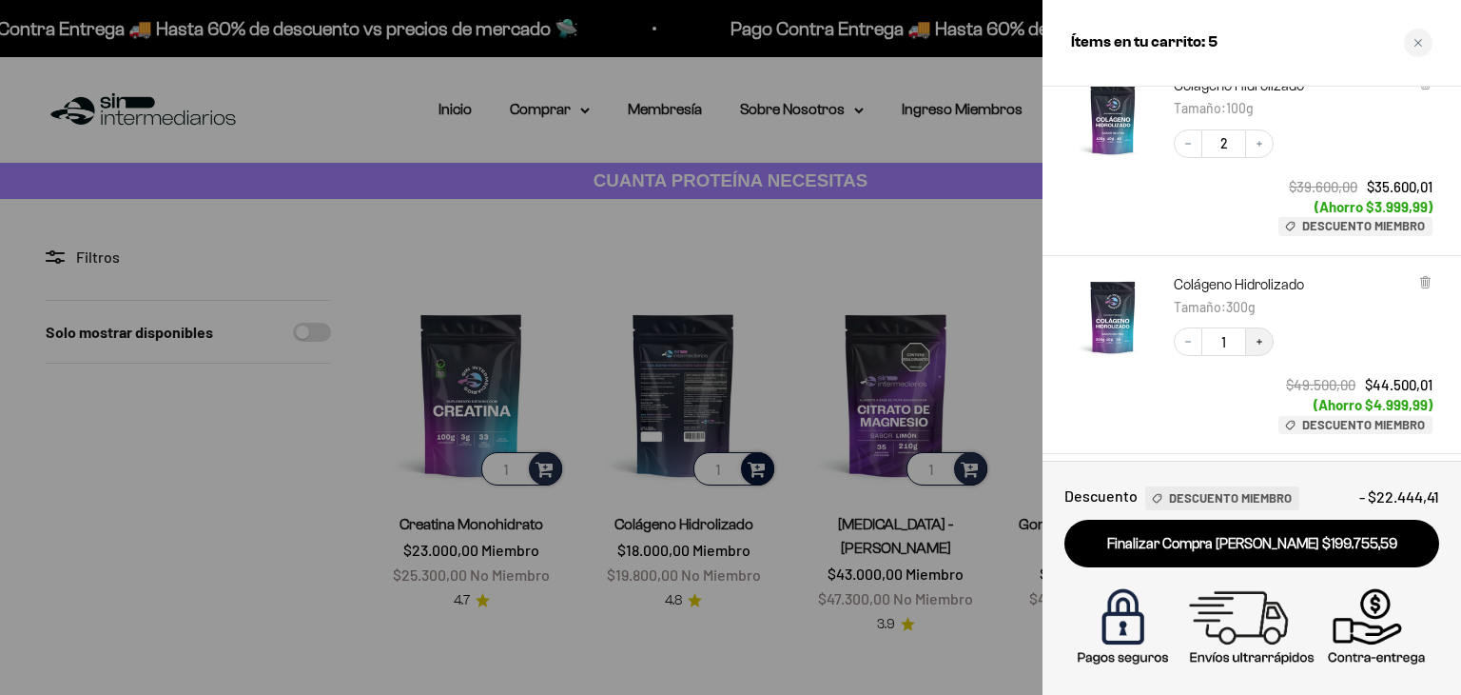
click at [1262, 345] on icon "Increase quantity" at bounding box center [1259, 341] width 11 height 11
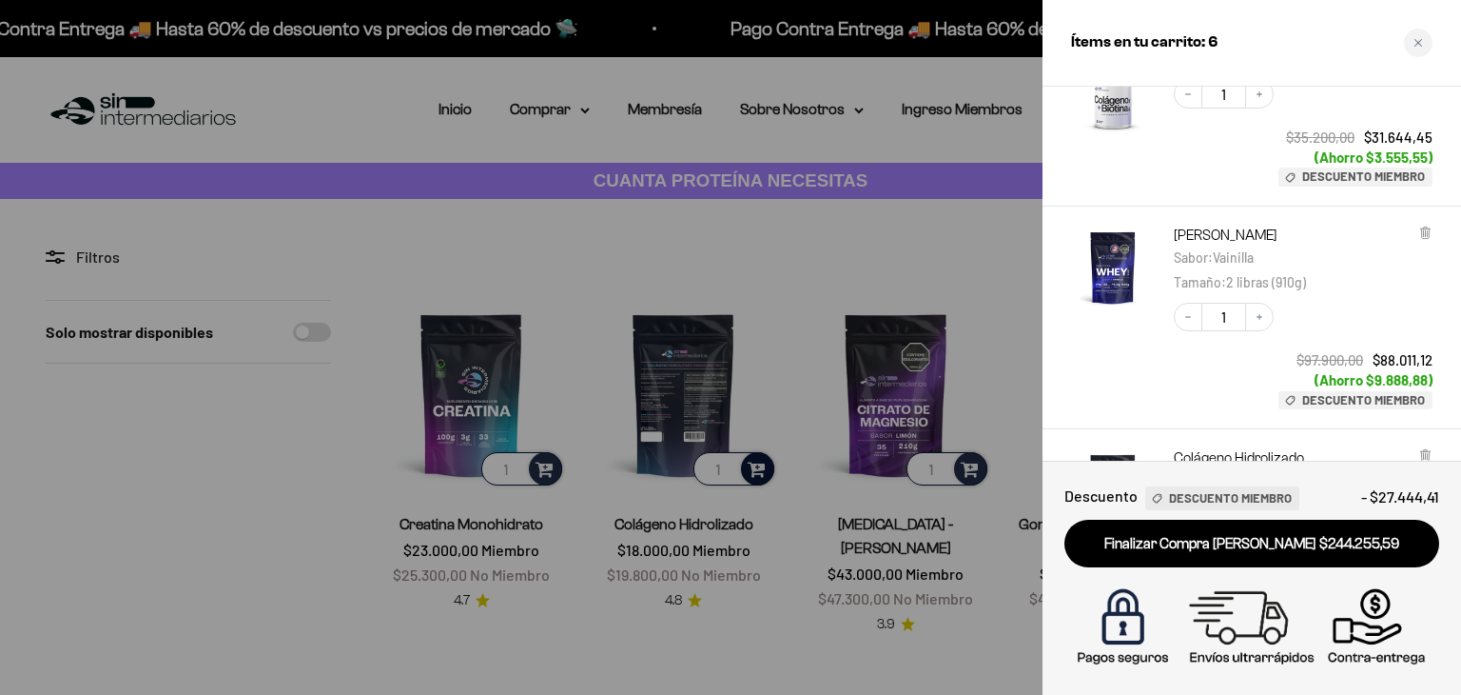
scroll to position [85, 0]
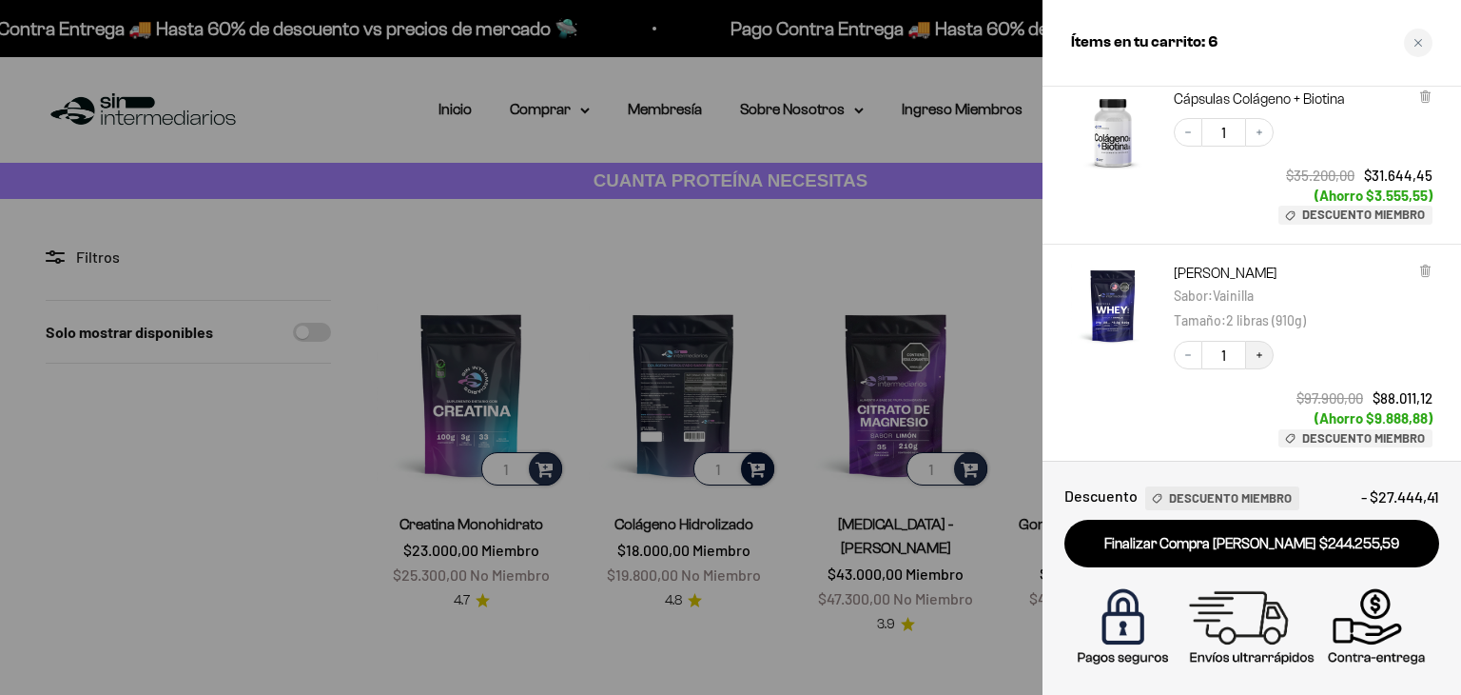
click at [1256, 350] on icon "Increase quantity" at bounding box center [1259, 354] width 11 height 11
click at [1168, 401] on div "Decrease quantity 2 Increase quantity $195.800,00 $176.022,23 (Ahorro $19.777,7…" at bounding box center [1294, 385] width 278 height 126
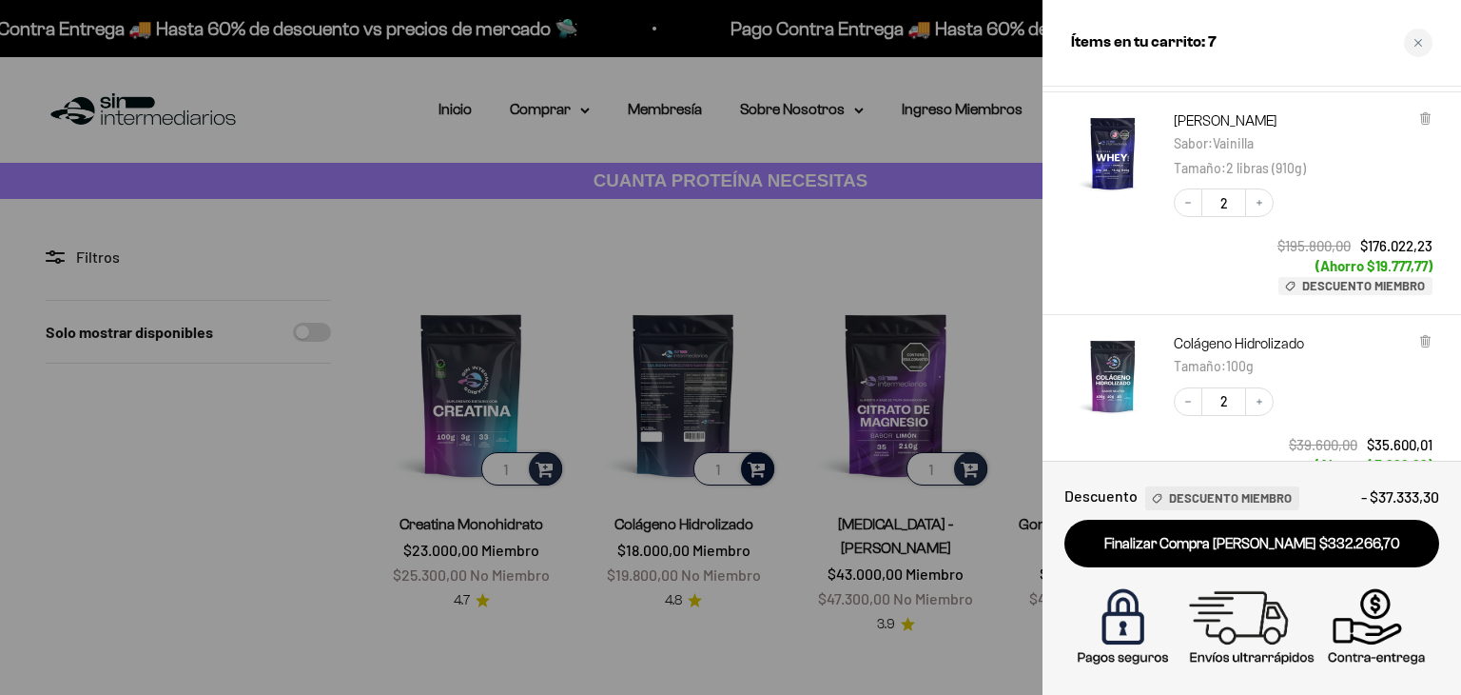
scroll to position [351, 0]
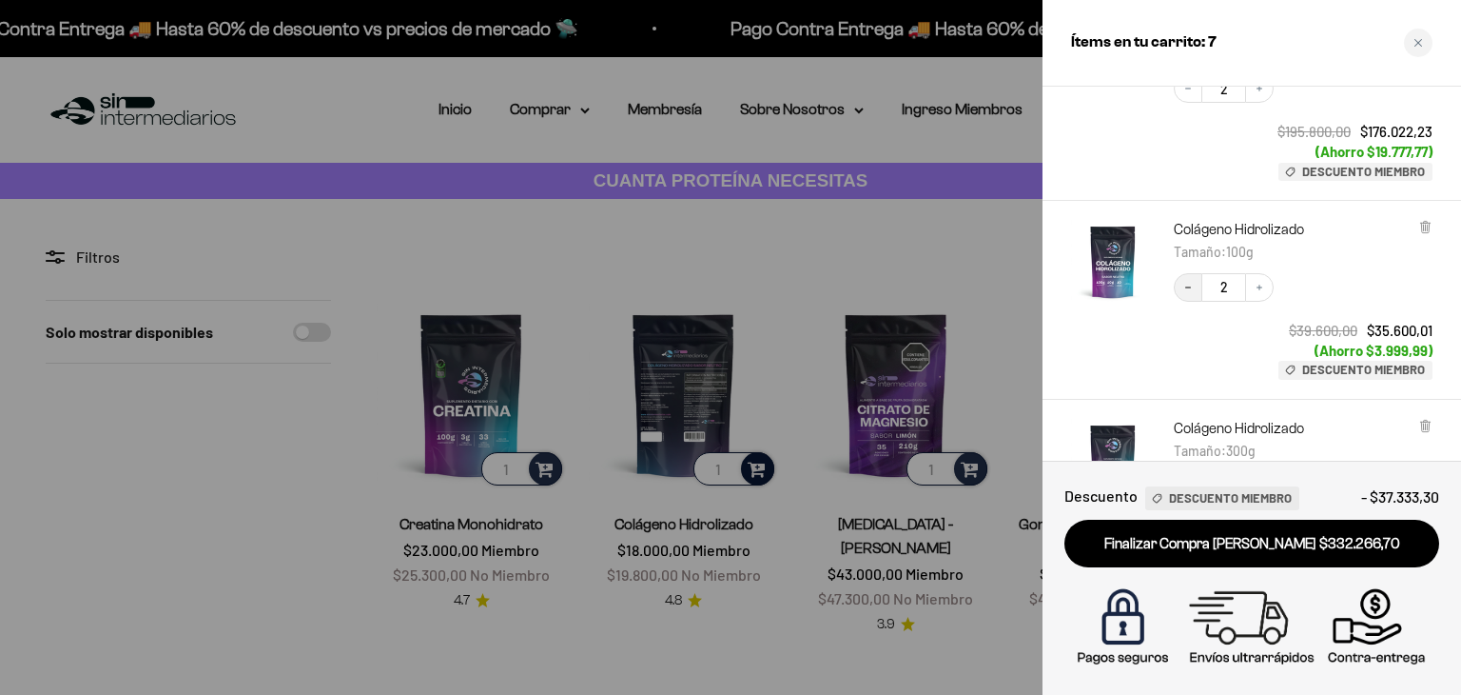
click at [1186, 290] on icon "Decrease quantity" at bounding box center [1188, 287] width 11 height 11
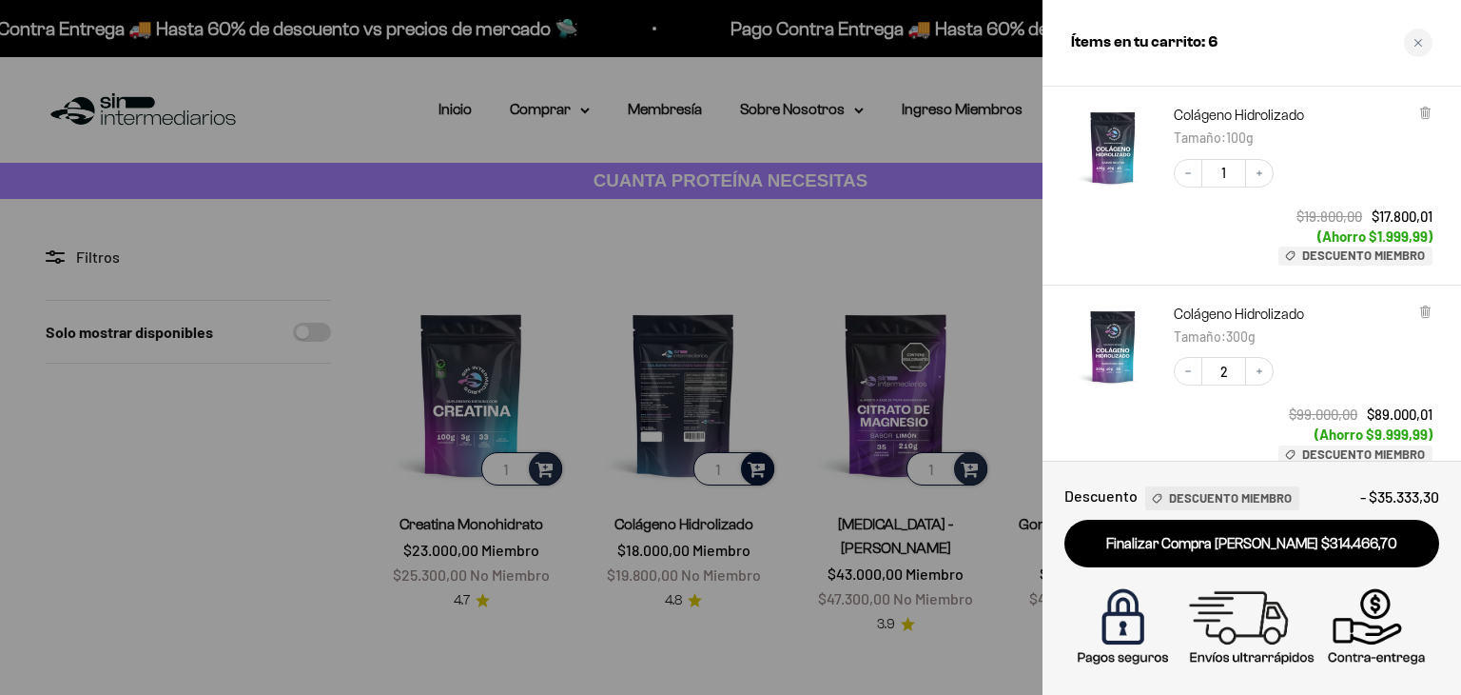
scroll to position [503, 0]
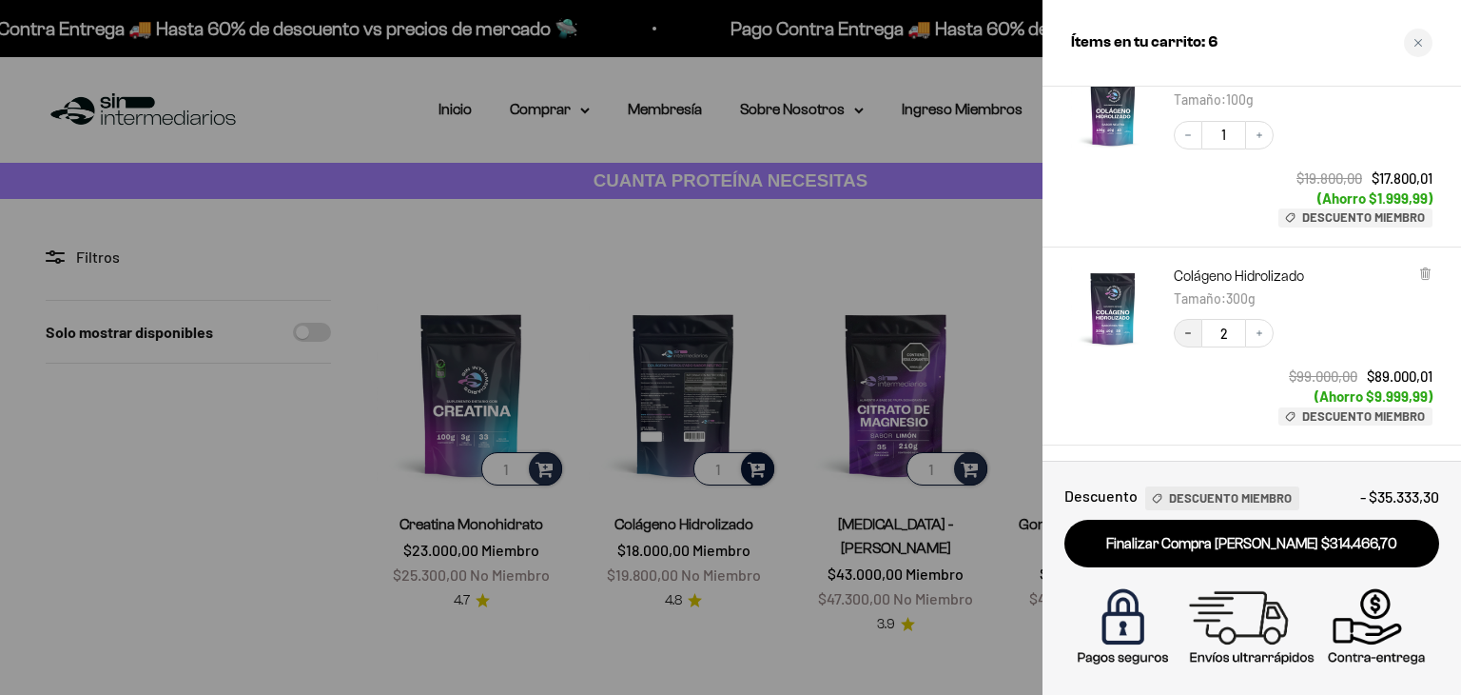
click at [1183, 339] on icon "Decrease quantity" at bounding box center [1188, 332] width 11 height 11
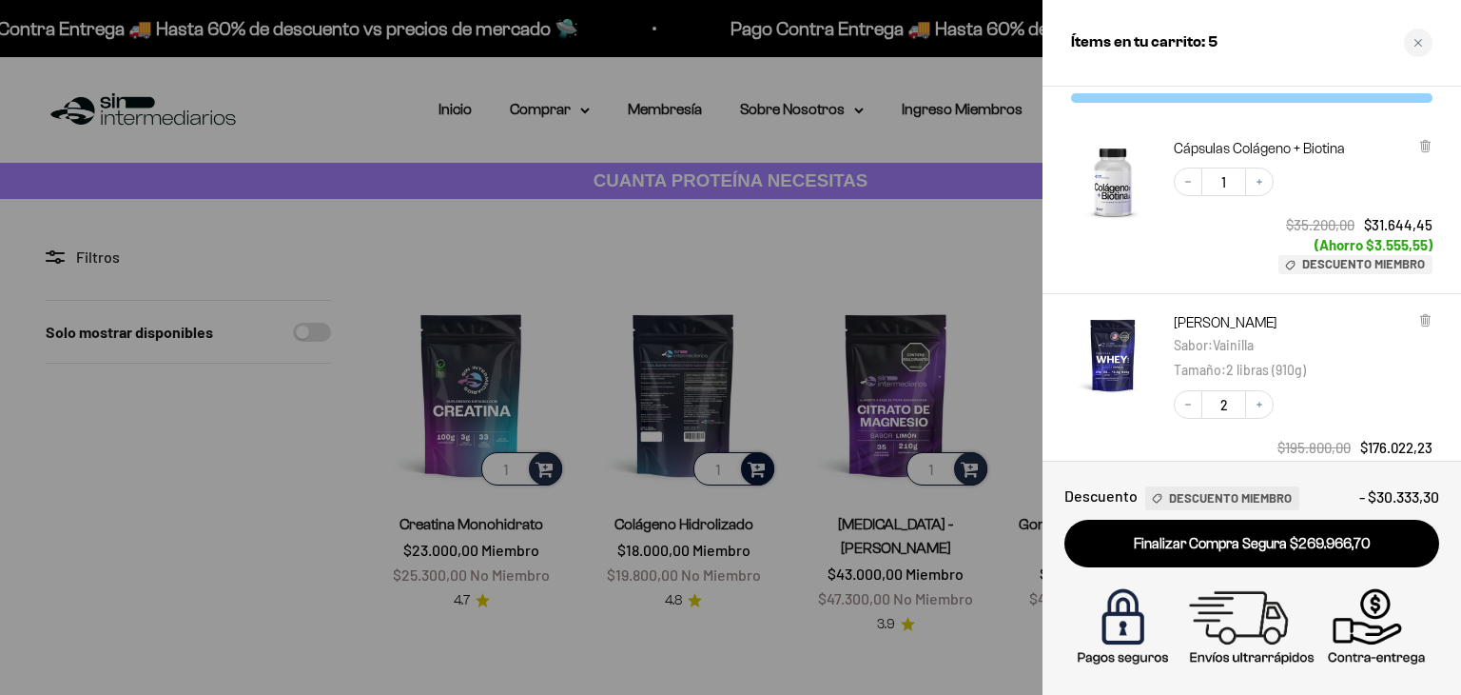
scroll to position [0, 0]
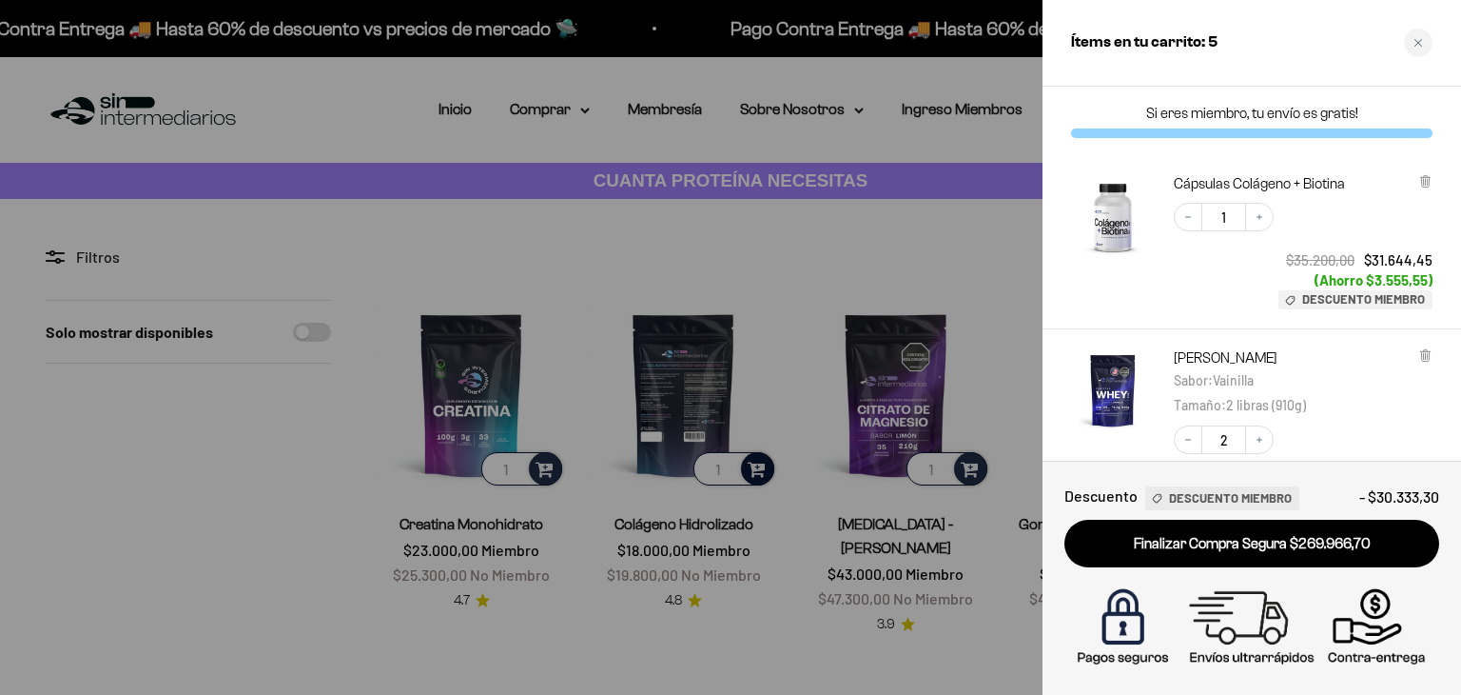
click at [1208, 301] on div "Decrease quantity 1 Increase quantity $35.200,00 $31.644,45 (Ahorro $3.555,55) …" at bounding box center [1294, 247] width 278 height 126
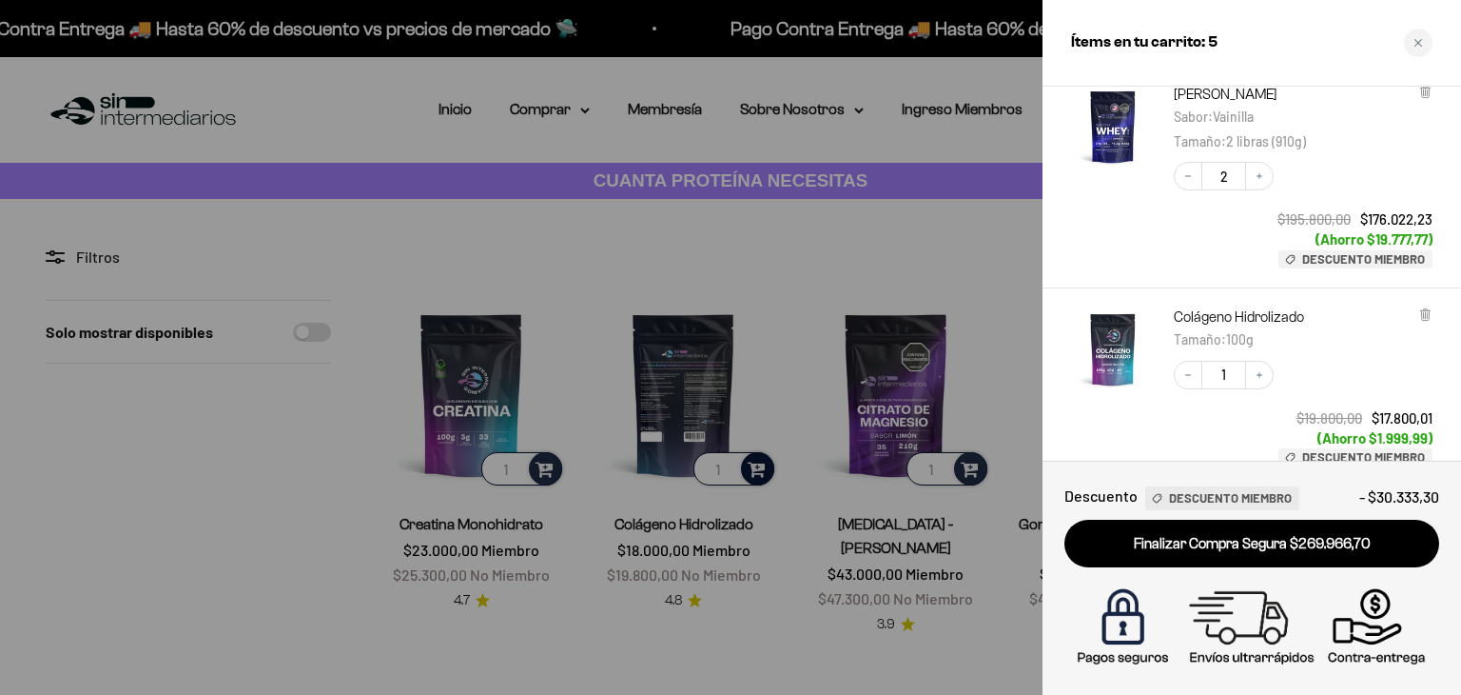
scroll to position [304, 0]
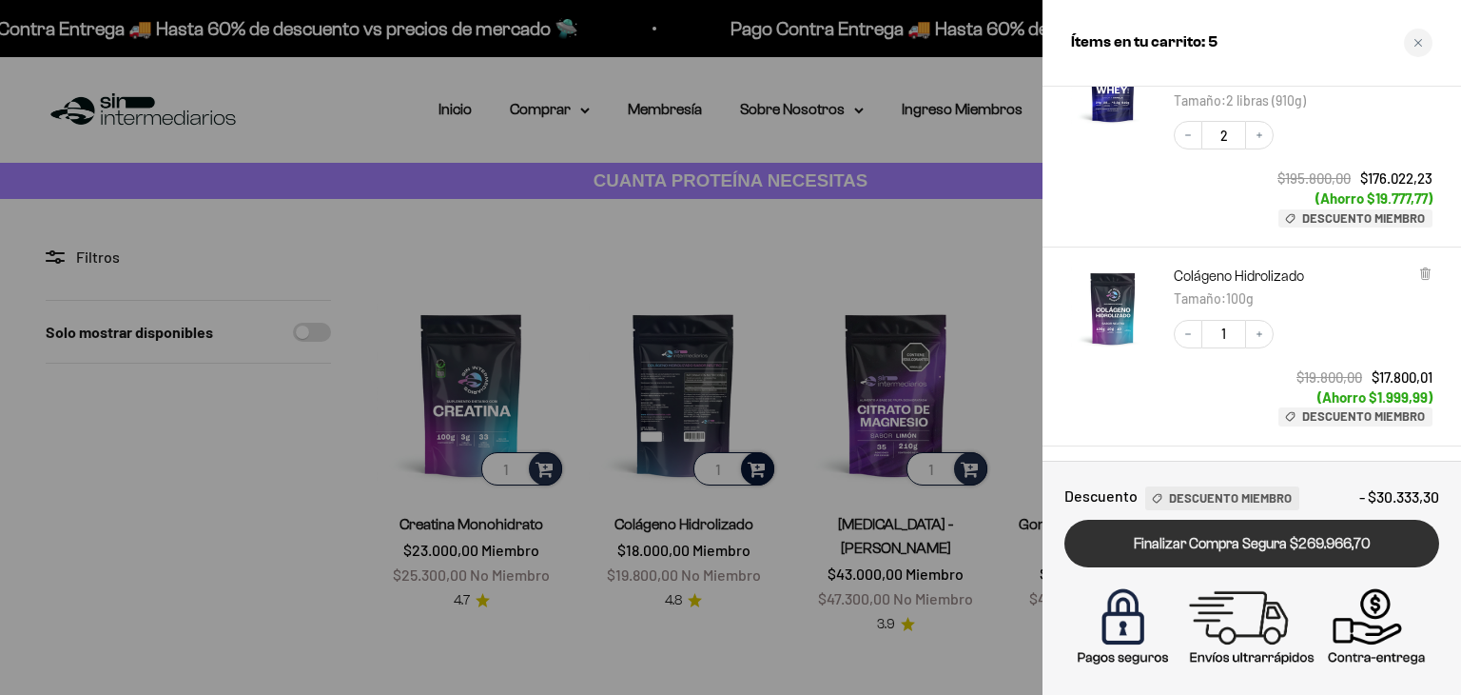
click at [1184, 543] on link "Finalizar Compra Segura $269.966,70" at bounding box center [1252, 543] width 375 height 49
